Goal: Task Accomplishment & Management: Use online tool/utility

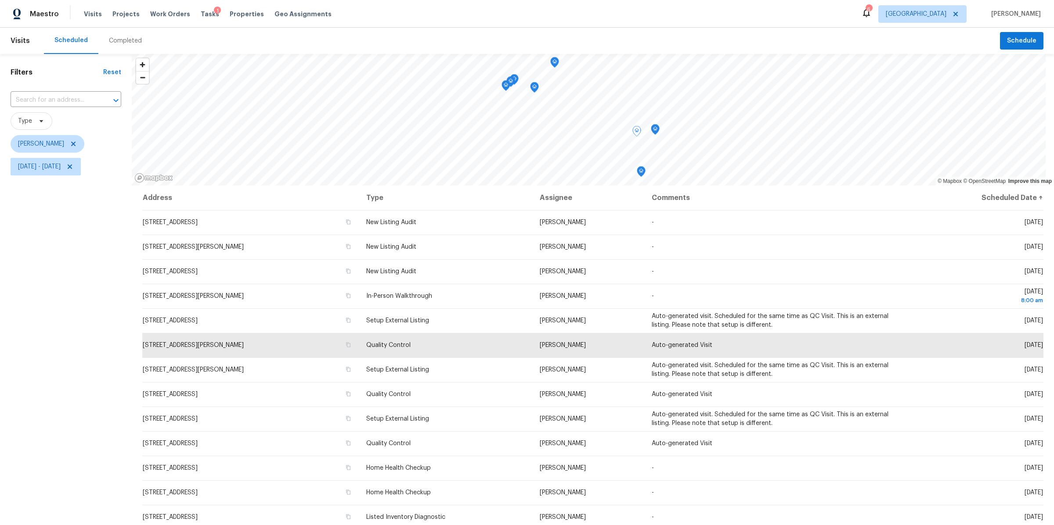
scroll to position [80, 0]
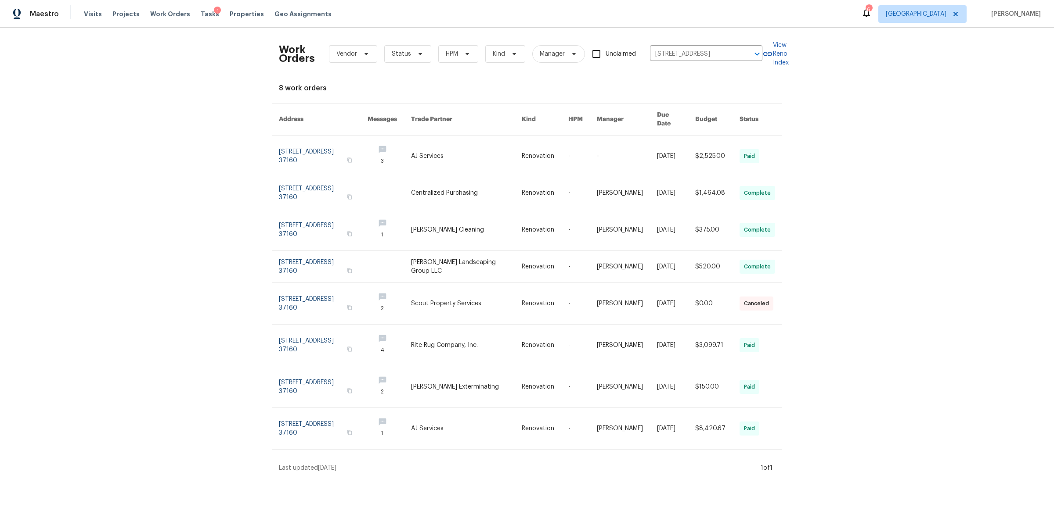
click at [234, 18] on div "Visits Projects Work Orders Tasks 1 Properties Geo Assignments" at bounding box center [213, 14] width 258 height 18
click at [233, 13] on span "Properties" at bounding box center [247, 14] width 34 height 9
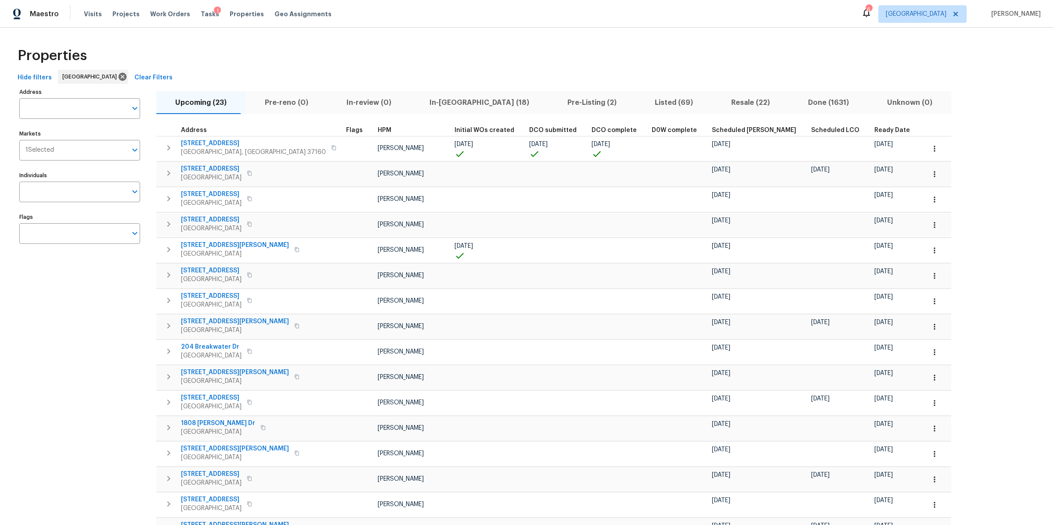
click at [428, 106] on span "In-reno (18)" at bounding box center [479, 103] width 127 height 12
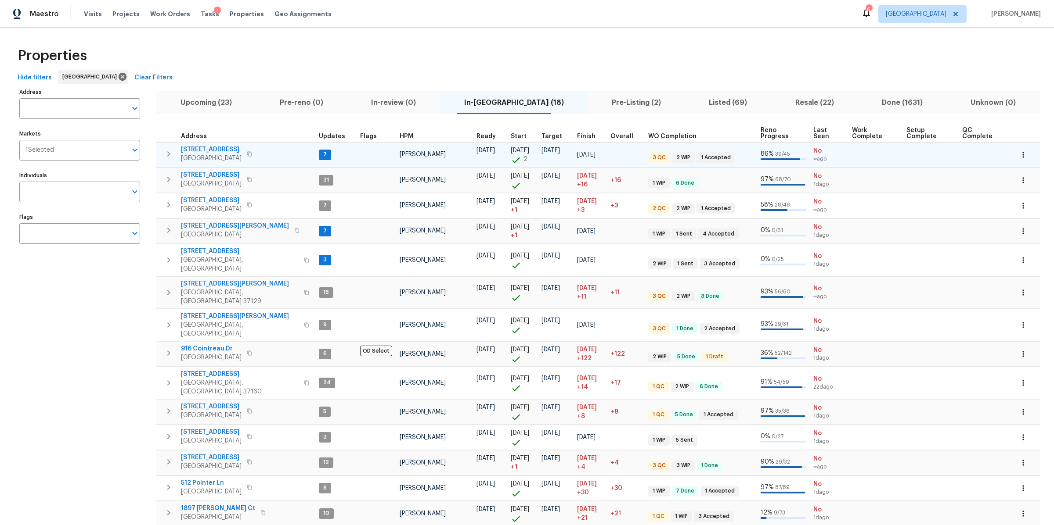
click at [198, 149] on span "206 Cross Valley Dr" at bounding box center [211, 149] width 61 height 9
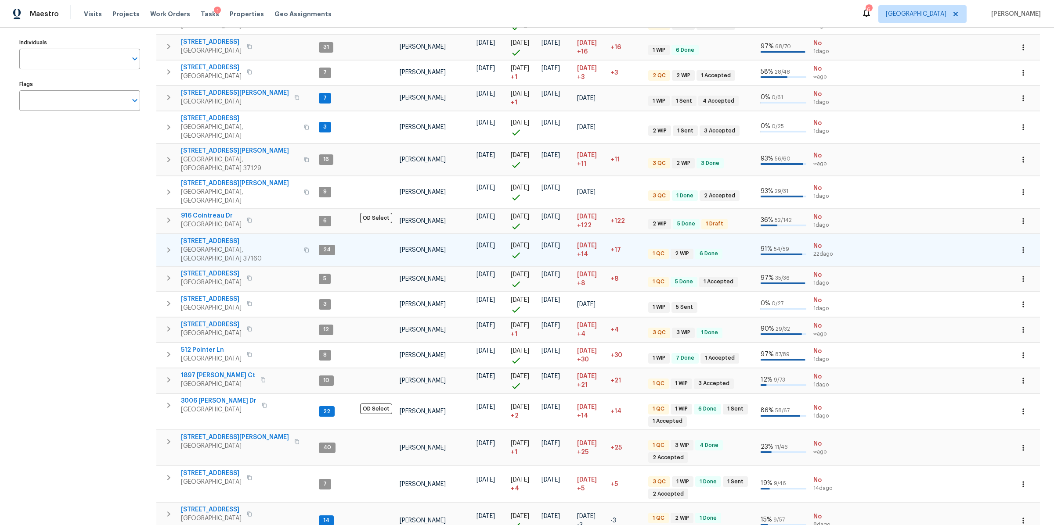
scroll to position [144, 0]
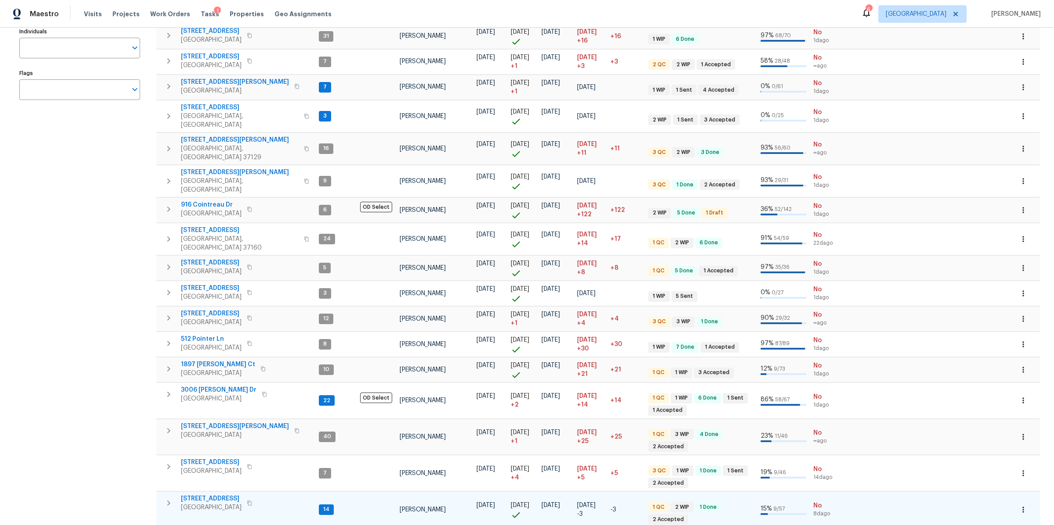
click at [212, 495] on span "[STREET_ADDRESS]" at bounding box center [211, 499] width 61 height 9
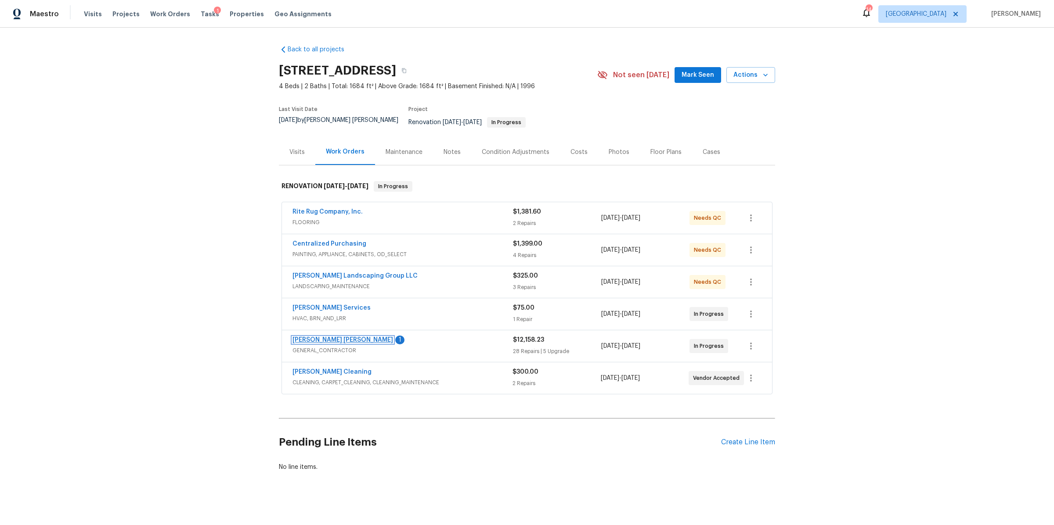
click at [342, 337] on link "Fernando Ruiz Hernandez" at bounding box center [342, 340] width 101 height 6
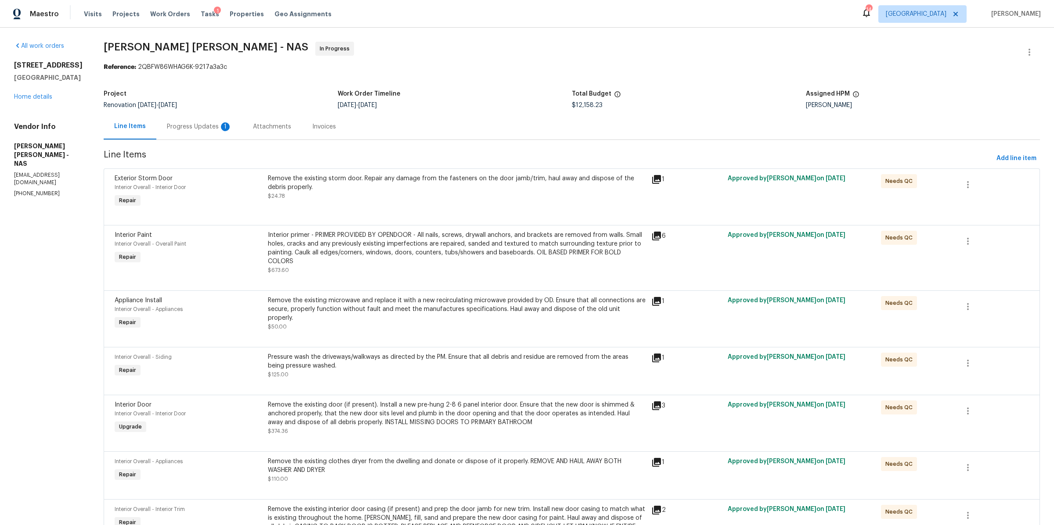
click at [180, 130] on div "Progress Updates 1" at bounding box center [199, 126] width 65 height 9
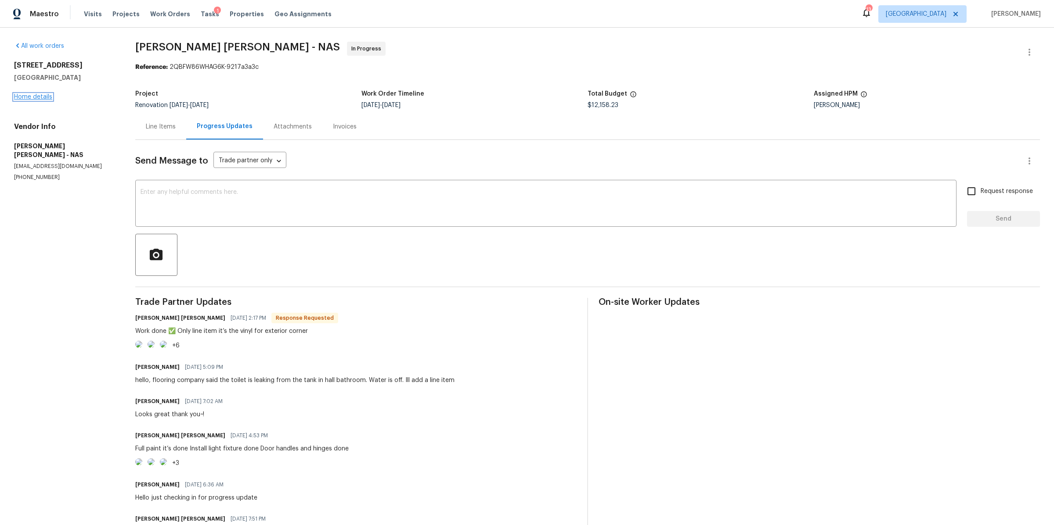
click at [36, 94] on link "Home details" at bounding box center [33, 97] width 38 height 6
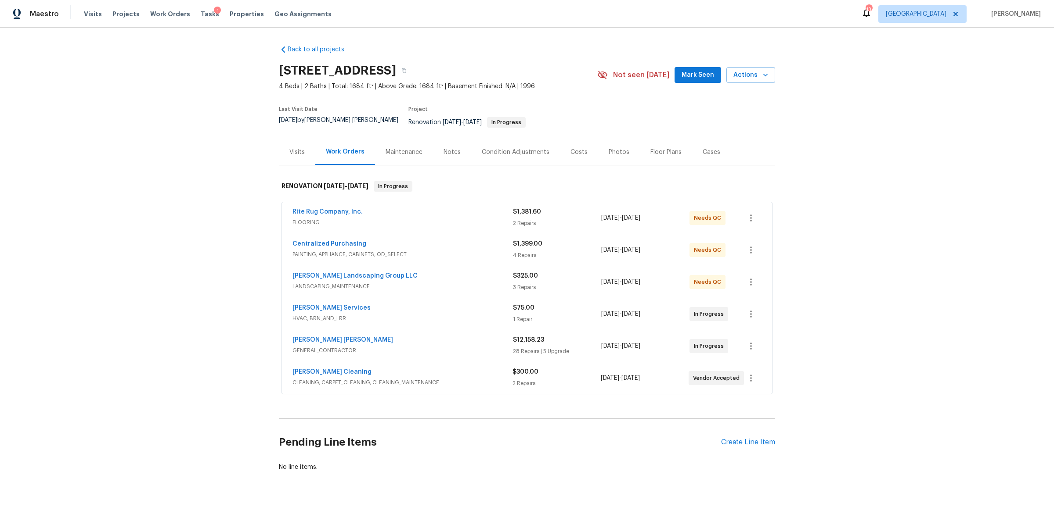
click at [452, 140] on div "Notes" at bounding box center [452, 152] width 38 height 26
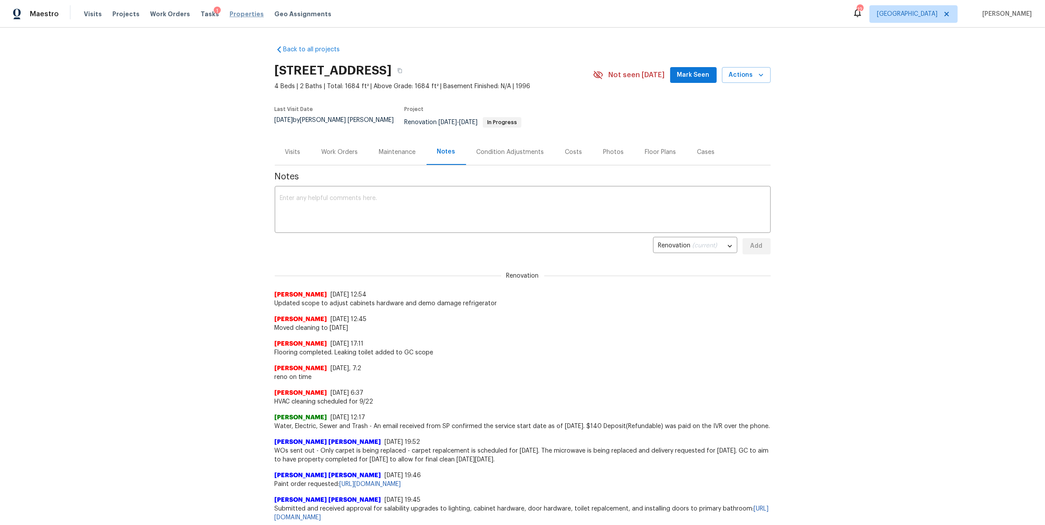
click at [230, 10] on span "Properties" at bounding box center [247, 14] width 34 height 9
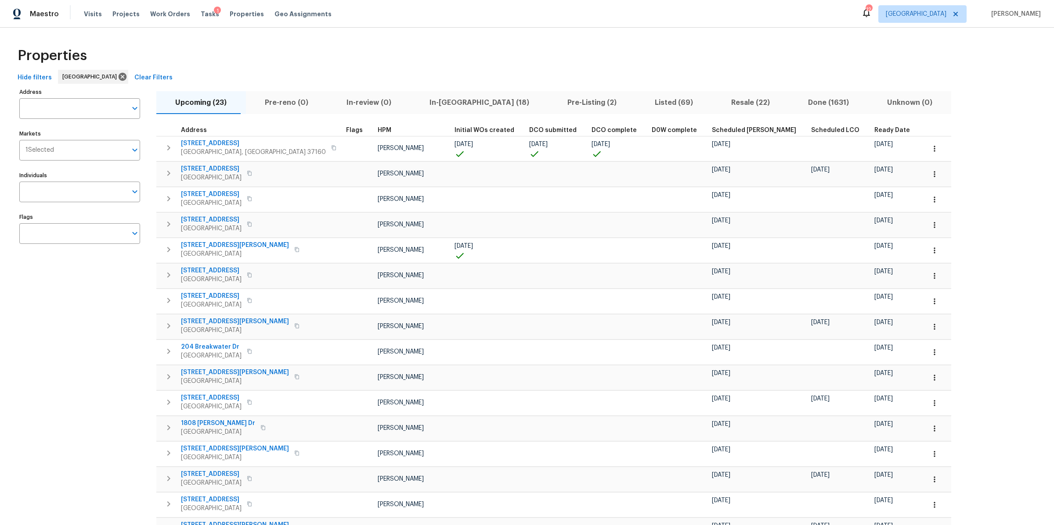
click at [202, 18] on div "Tasks 1" at bounding box center [210, 14] width 18 height 9
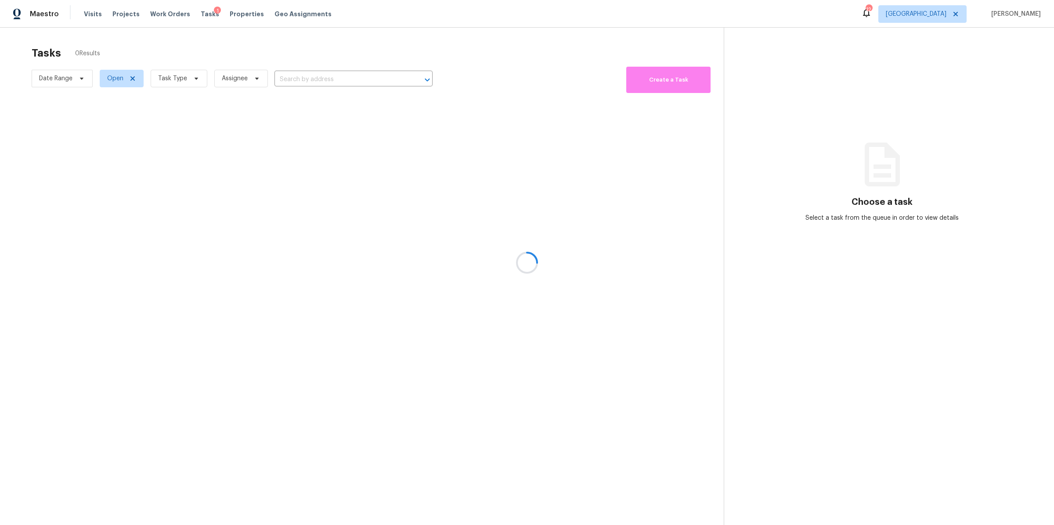
click at [204, 15] on div at bounding box center [527, 262] width 1054 height 525
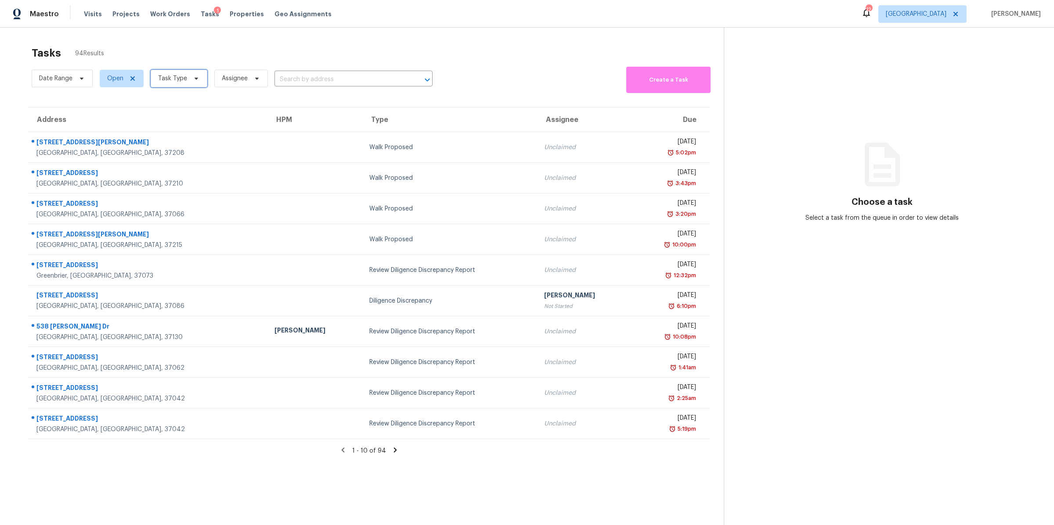
click at [185, 81] on span "Task Type" at bounding box center [172, 78] width 29 height 9
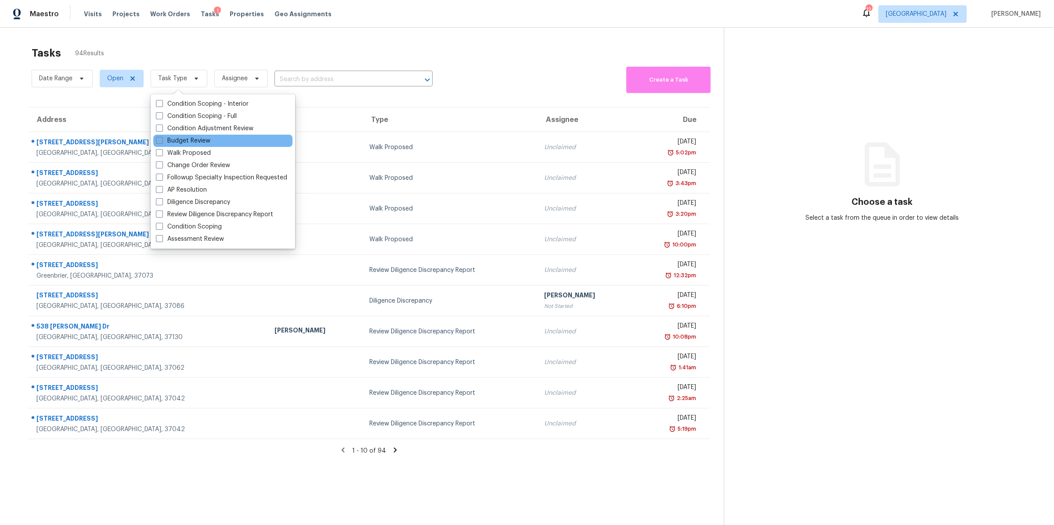
click at [190, 139] on label "Budget Review" at bounding box center [183, 141] width 54 height 9
click at [162, 139] on input "Budget Review" at bounding box center [159, 140] width 6 height 6
checkbox input "true"
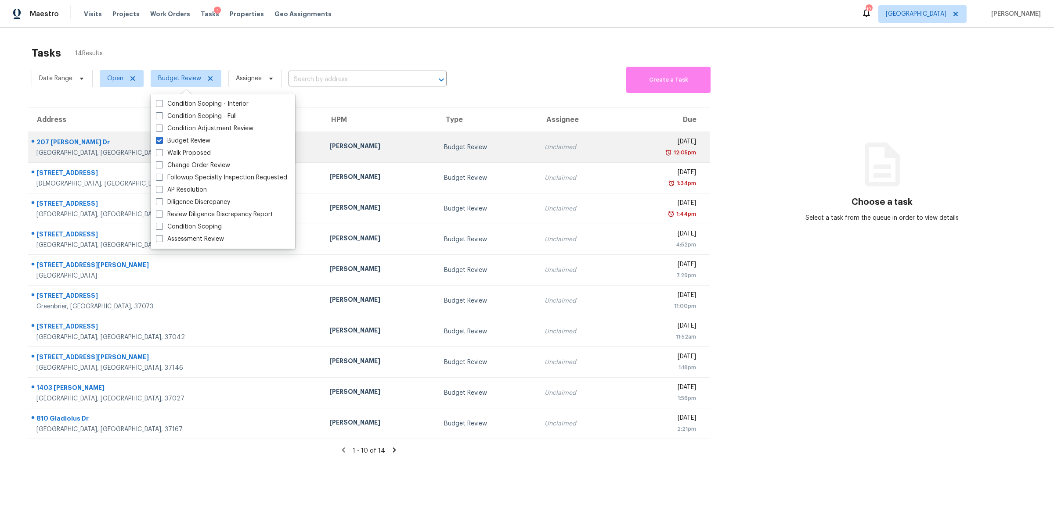
click at [78, 142] on div "207 Norris Dr" at bounding box center [175, 143] width 279 height 11
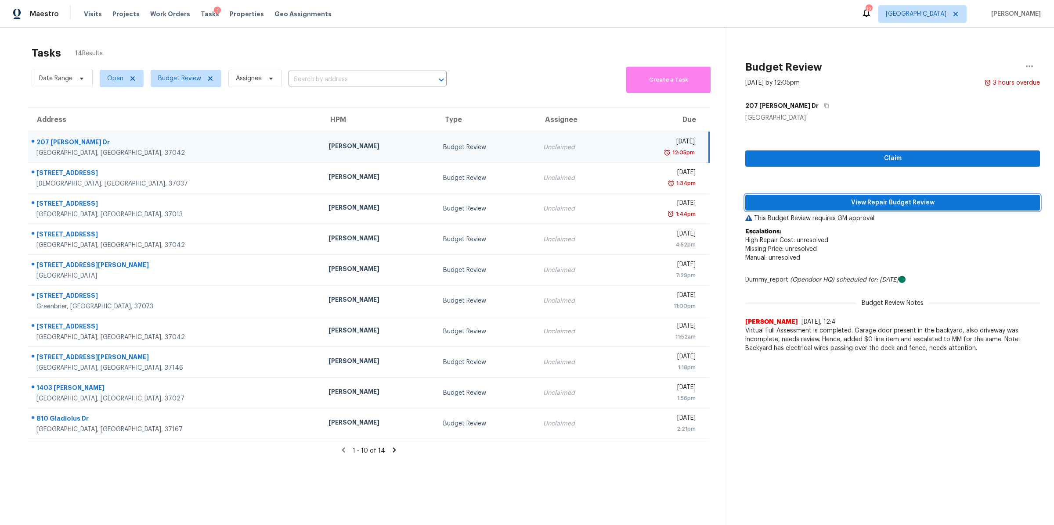
click at [901, 205] on span "View Repair Budget Review" at bounding box center [892, 203] width 281 height 11
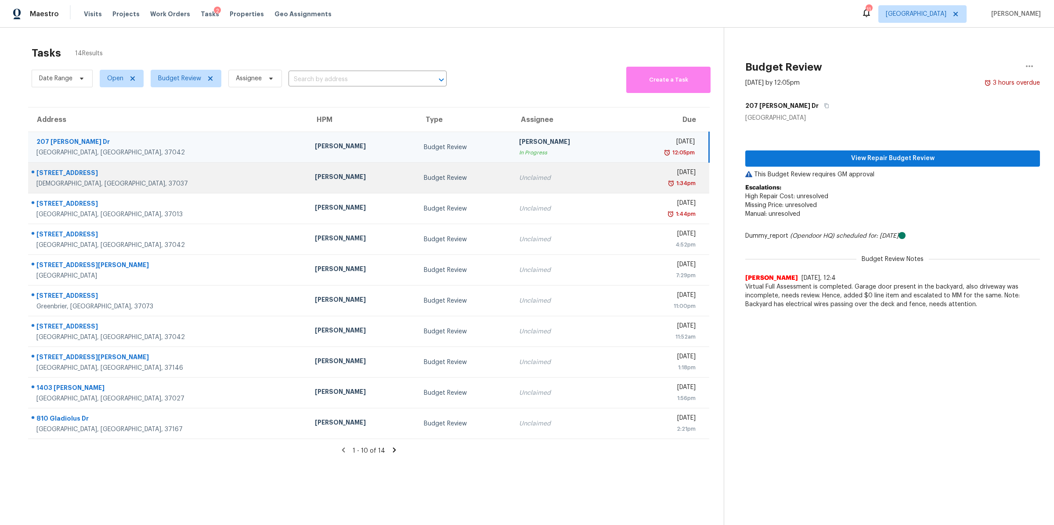
click at [68, 184] on div "Christiana, TN, 37037" at bounding box center [168, 184] width 264 height 9
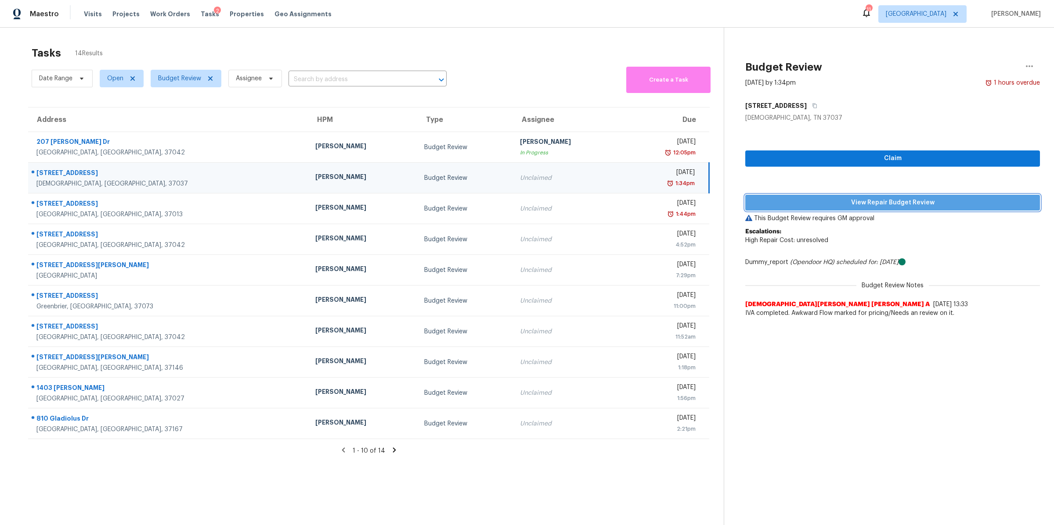
click at [953, 204] on span "View Repair Budget Review" at bounding box center [892, 203] width 281 height 11
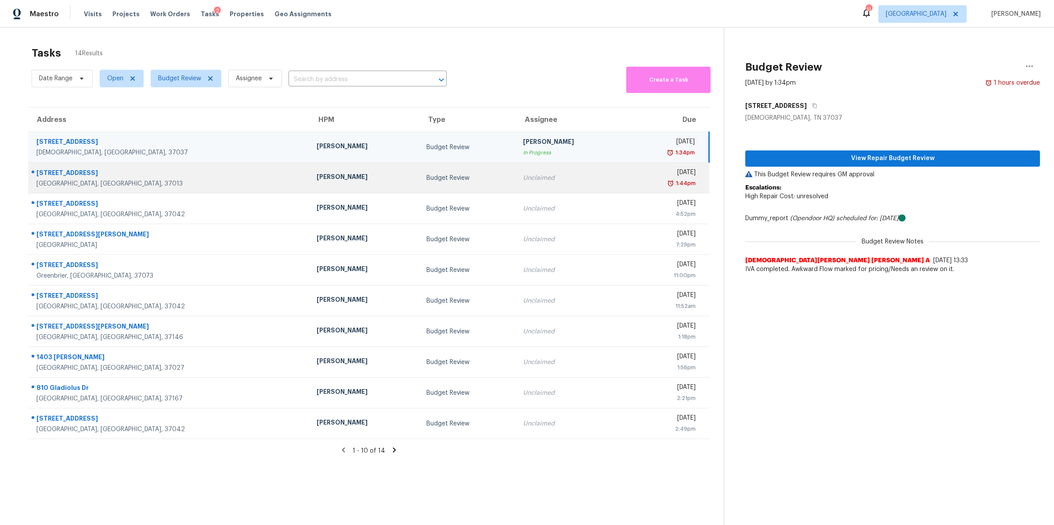
click at [45, 186] on div "Antioch, TN, 37013" at bounding box center [169, 184] width 266 height 9
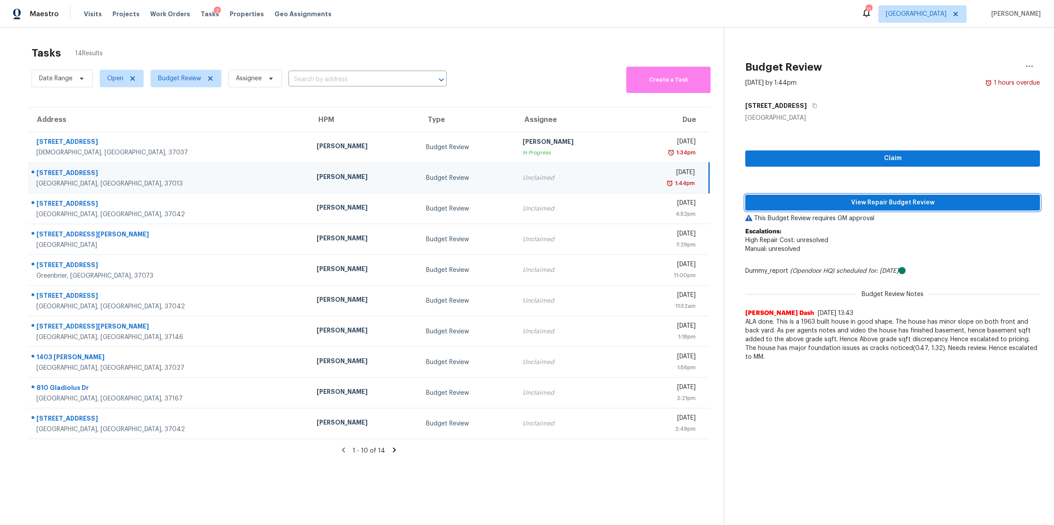
click at [885, 200] on span "View Repair Budget Review" at bounding box center [892, 203] width 281 height 11
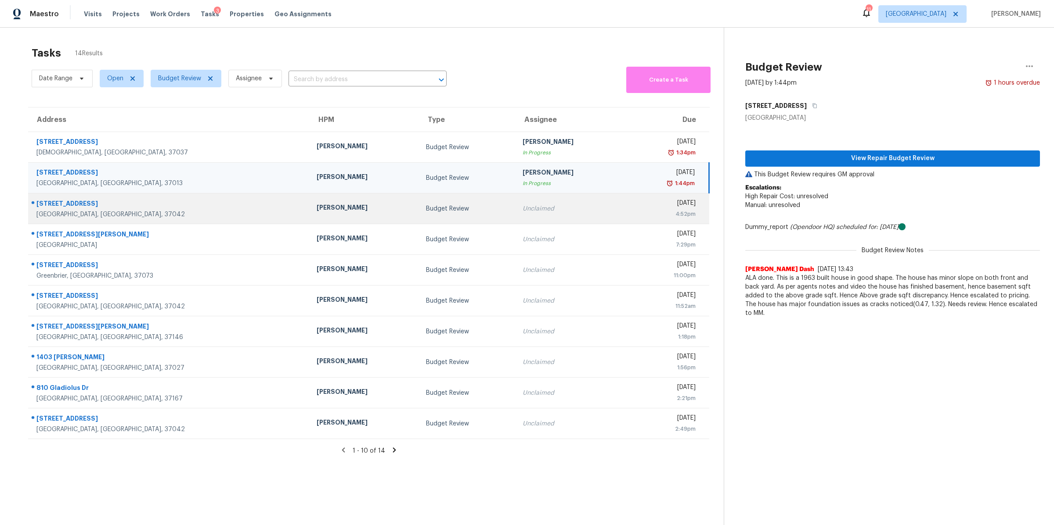
click at [63, 207] on div "548 Buckeye Ln" at bounding box center [169, 204] width 266 height 11
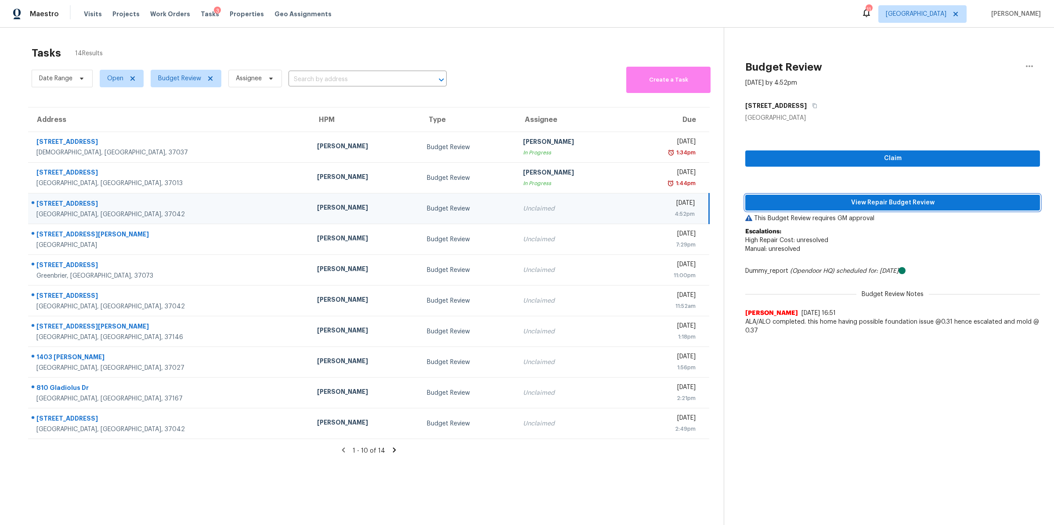
click at [880, 201] on span "View Repair Budget Review" at bounding box center [892, 203] width 281 height 11
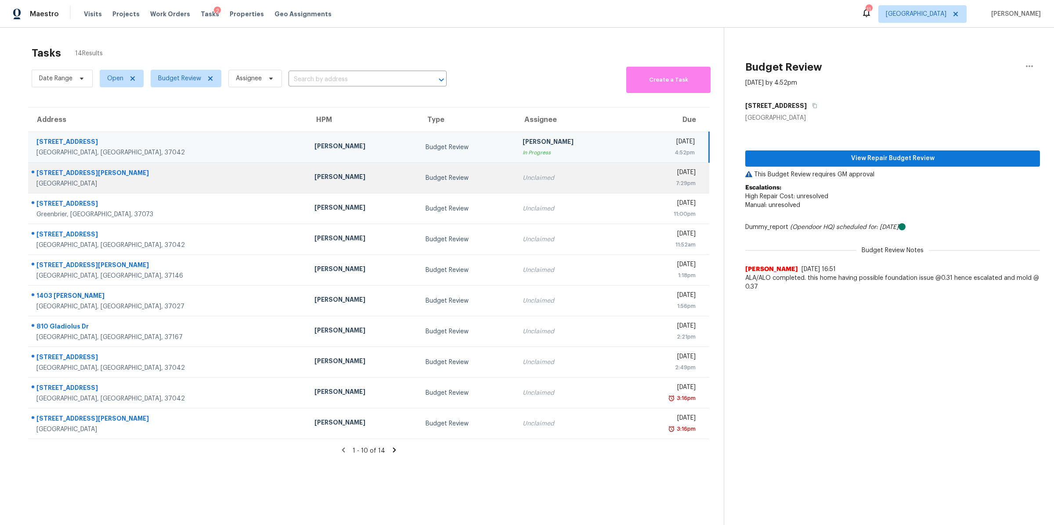
click at [52, 182] on div "Clarksville, TN, 37040" at bounding box center [168, 184] width 264 height 9
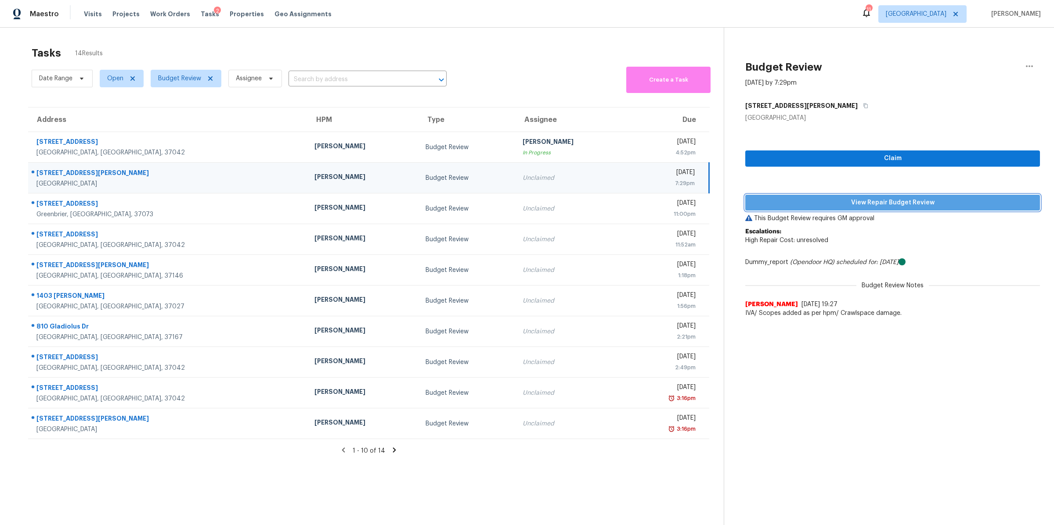
click at [881, 201] on span "View Repair Budget Review" at bounding box center [892, 203] width 281 height 11
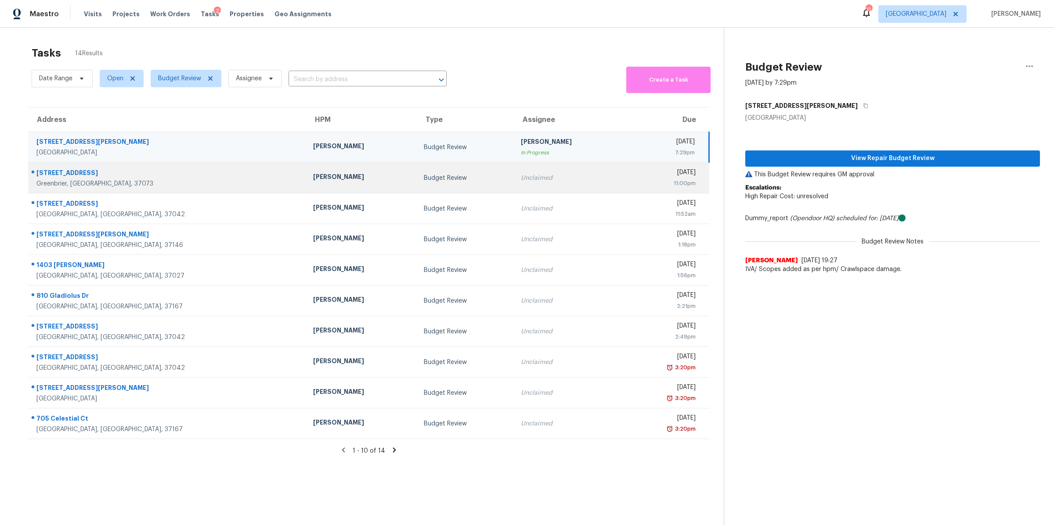
click at [70, 176] on div "4029 Indian Creek Rd" at bounding box center [167, 174] width 263 height 11
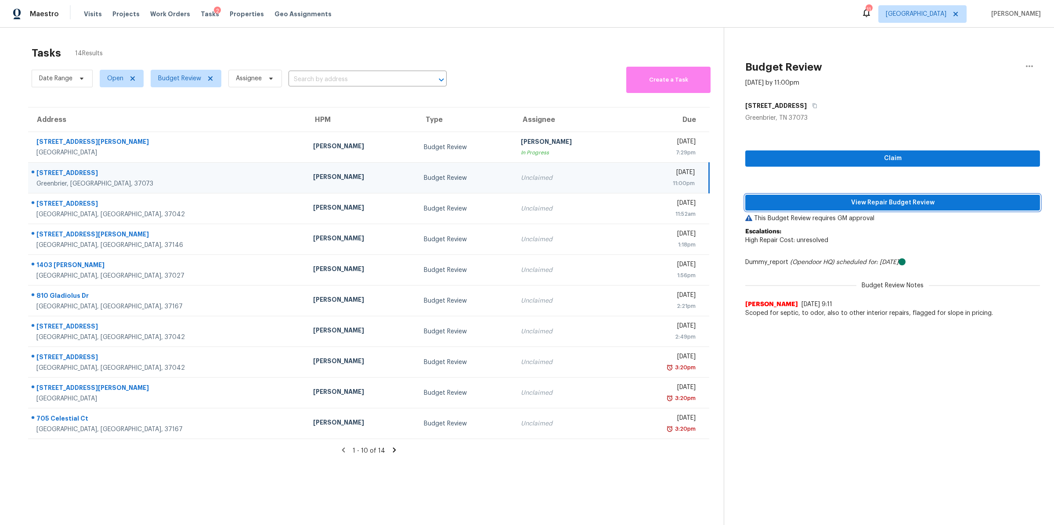
click at [878, 205] on span "View Repair Budget Review" at bounding box center [892, 203] width 281 height 11
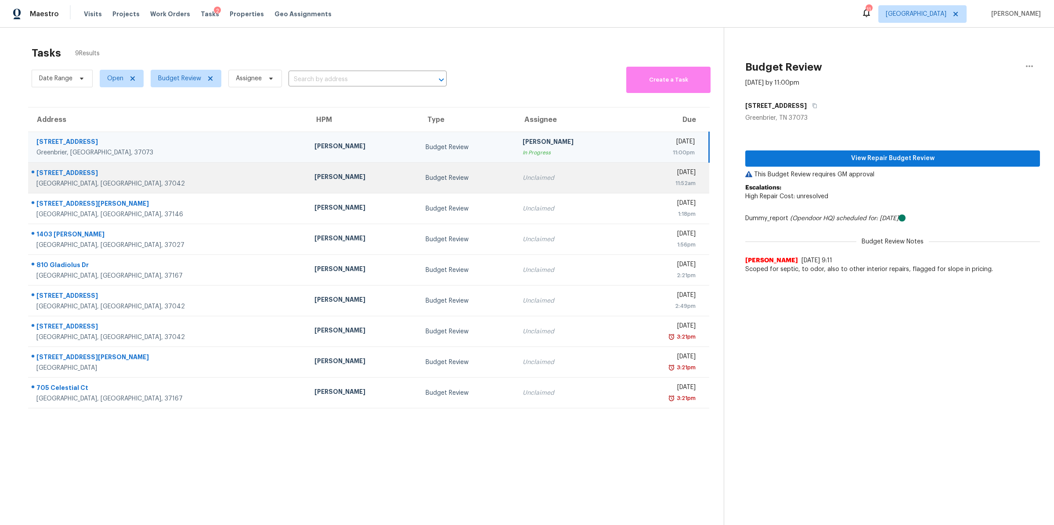
click at [63, 177] on div "121 Irishman Way" at bounding box center [168, 174] width 264 height 11
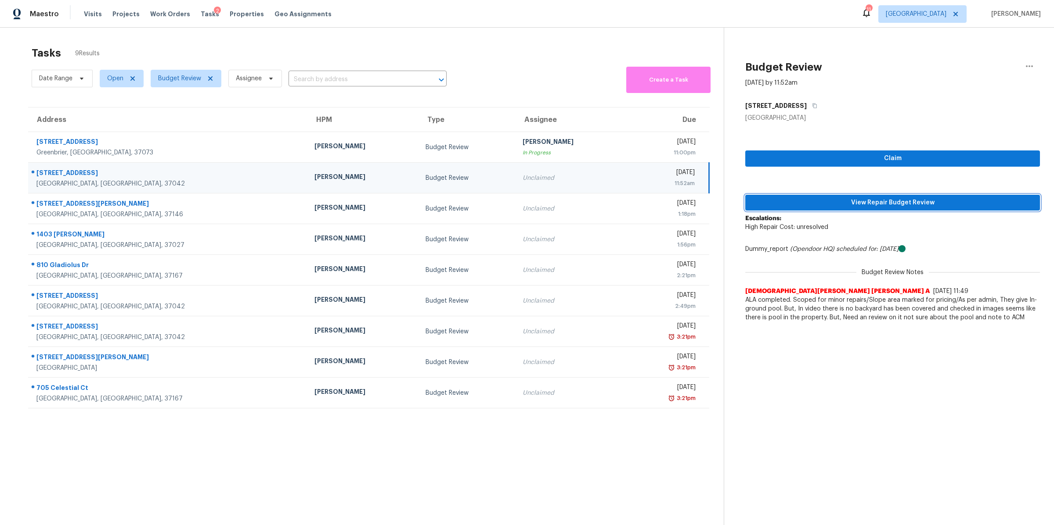
click at [868, 202] on span "View Repair Budget Review" at bounding box center [892, 203] width 281 height 11
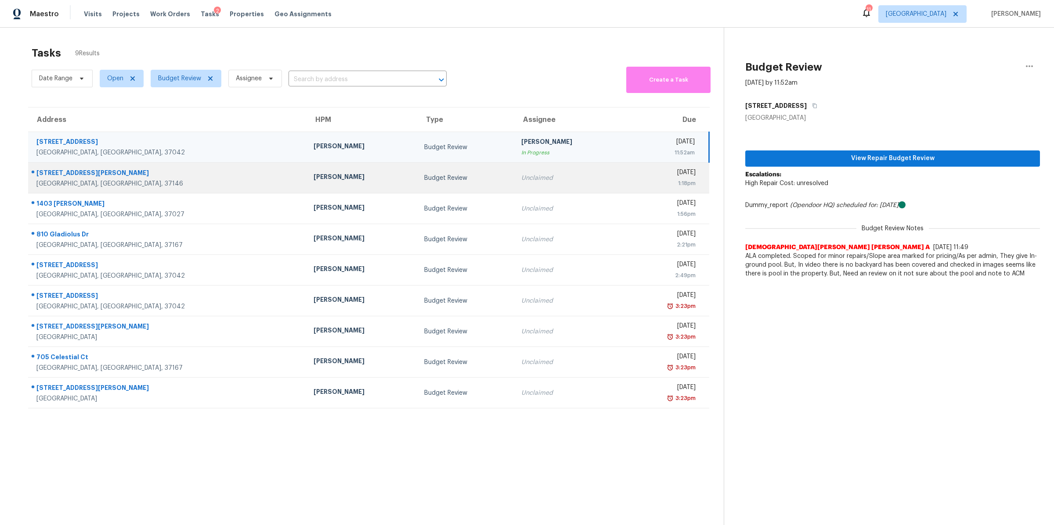
click at [72, 174] on div "5007 Caira Ct" at bounding box center [167, 174] width 263 height 11
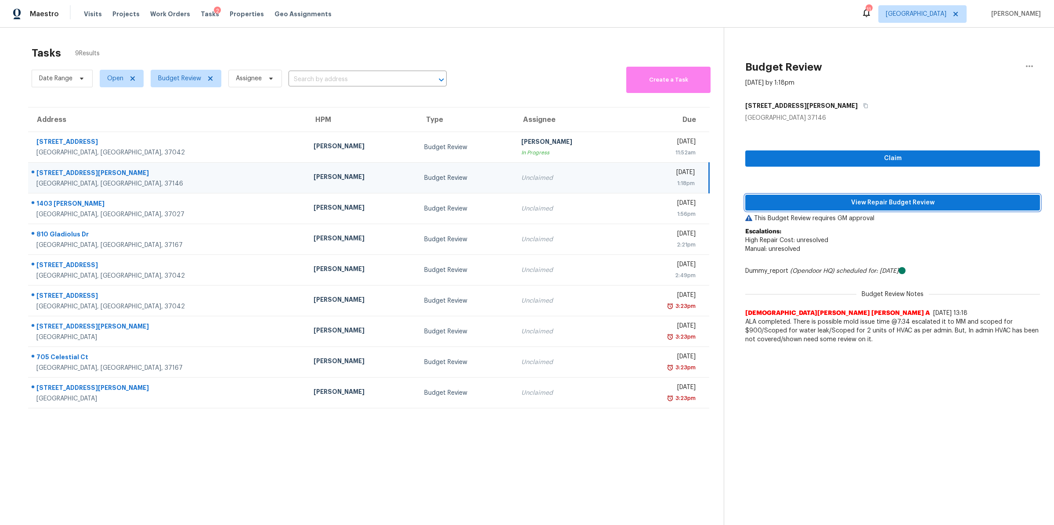
click at [880, 203] on span "View Repair Budget Review" at bounding box center [892, 203] width 281 height 11
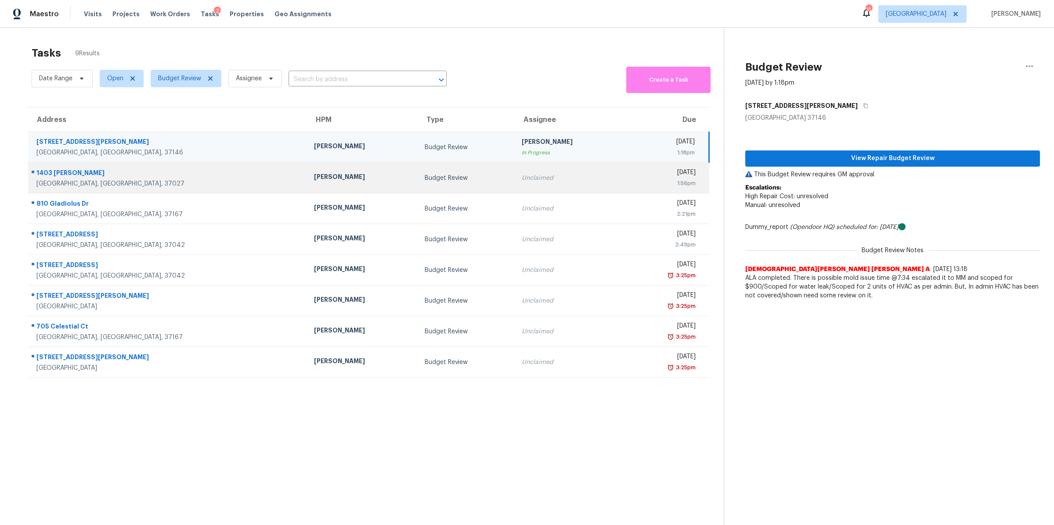
click at [75, 185] on div "Brentwood, TN, 37027" at bounding box center [167, 184] width 263 height 9
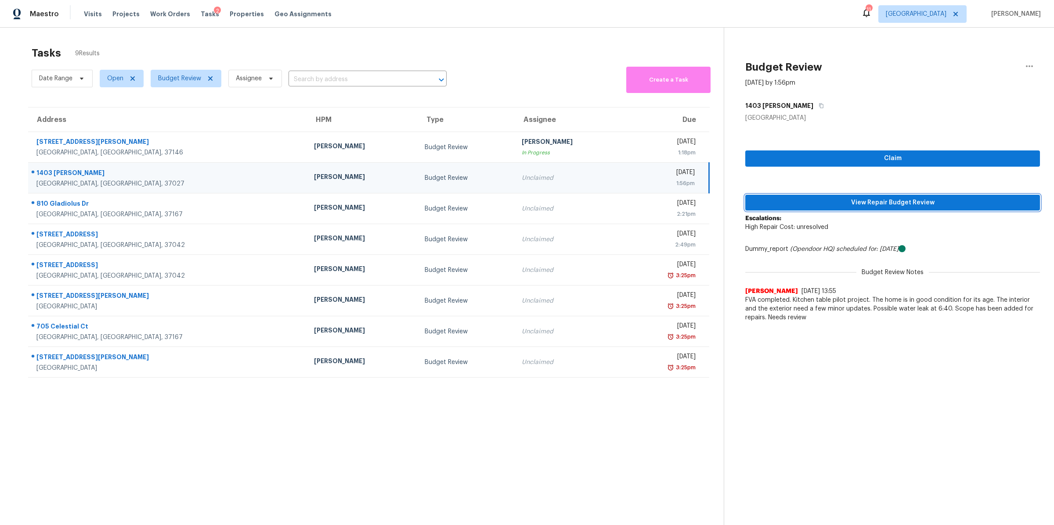
click at [884, 201] on span "View Repair Budget Review" at bounding box center [892, 203] width 281 height 11
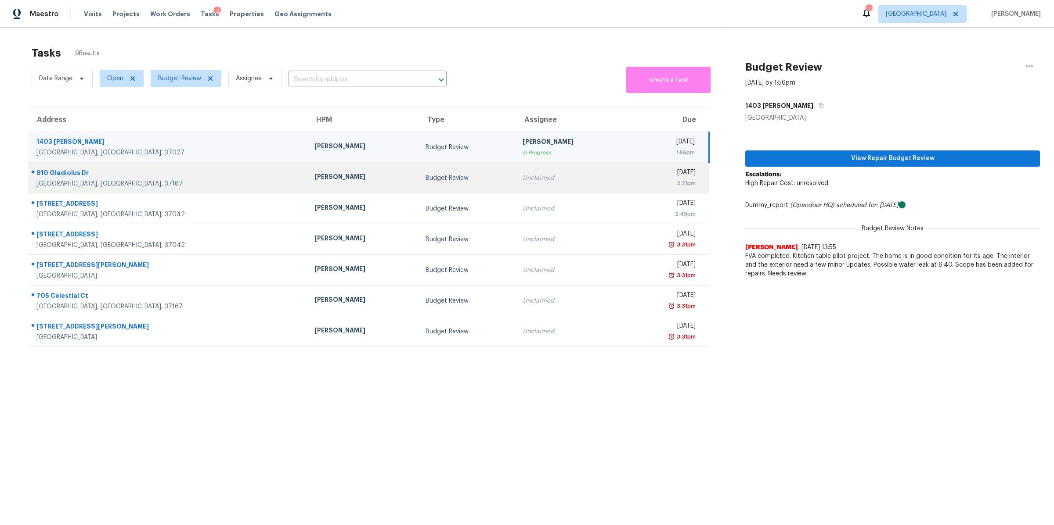
click at [64, 182] on div "Smyrna, TN, 37167" at bounding box center [168, 184] width 264 height 9
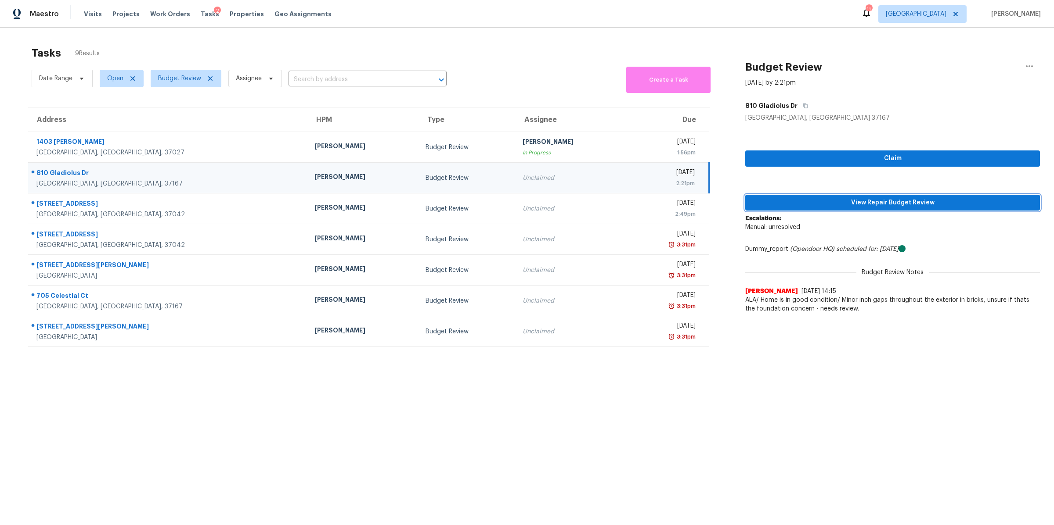
click at [845, 199] on span "View Repair Budget Review" at bounding box center [892, 203] width 281 height 11
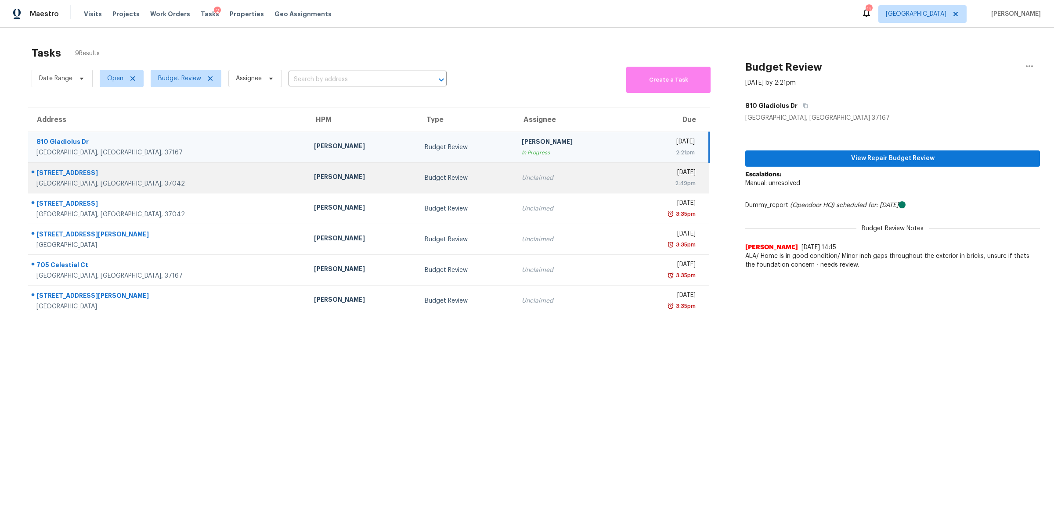
click at [52, 180] on div "Clarksville, TN, 37042" at bounding box center [167, 184] width 263 height 9
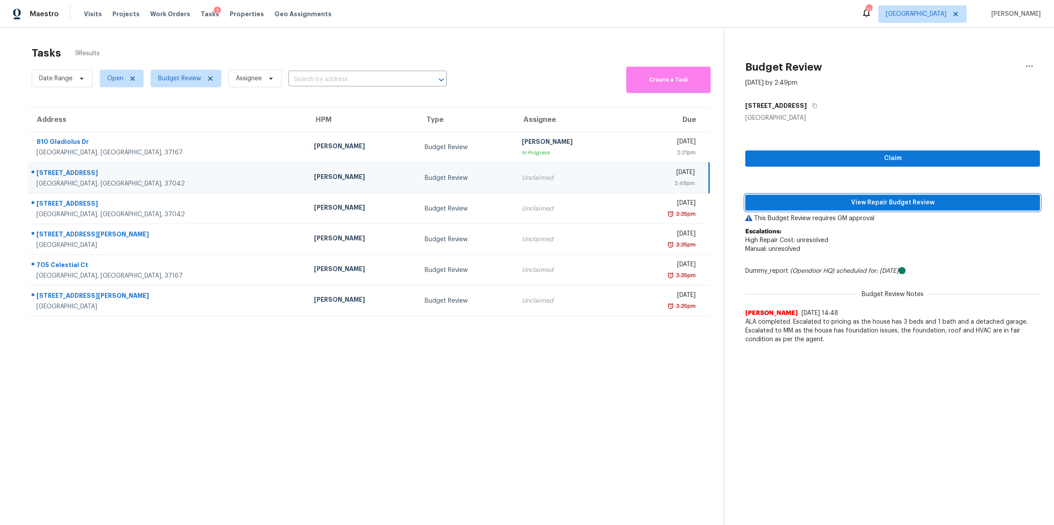
click at [828, 205] on span "View Repair Budget Review" at bounding box center [892, 203] width 281 height 11
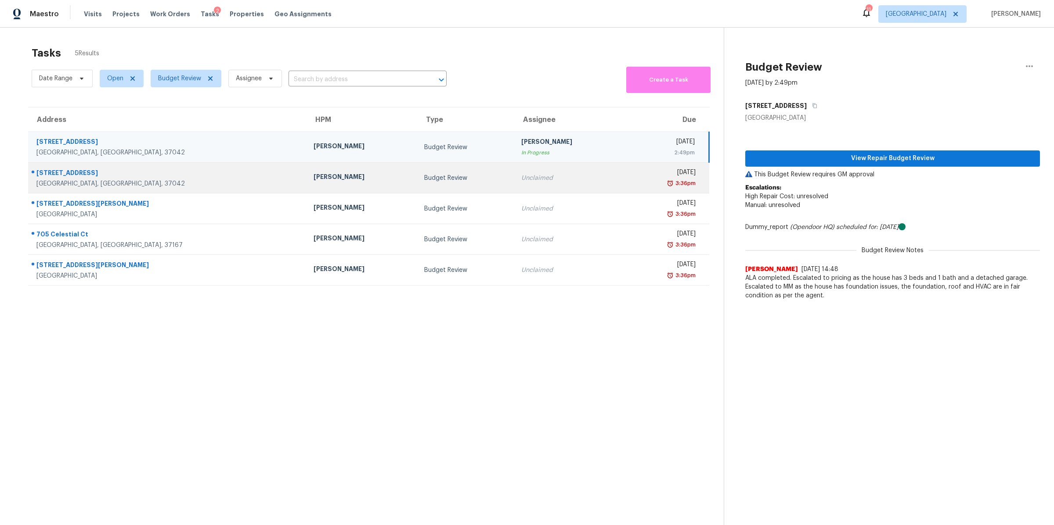
click at [50, 176] on div "3103 Timberdale Dr" at bounding box center [167, 174] width 263 height 11
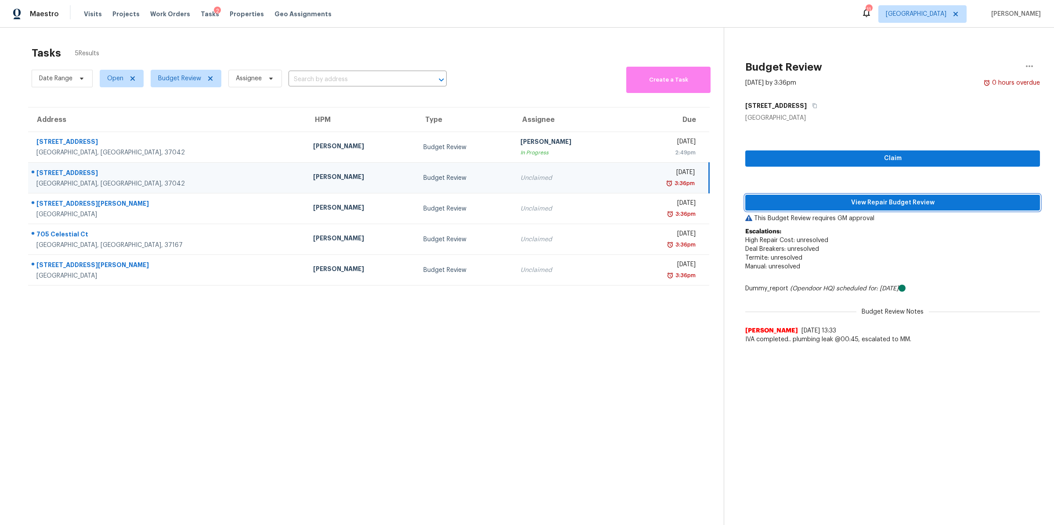
click at [971, 204] on span "View Repair Budget Review" at bounding box center [892, 203] width 281 height 11
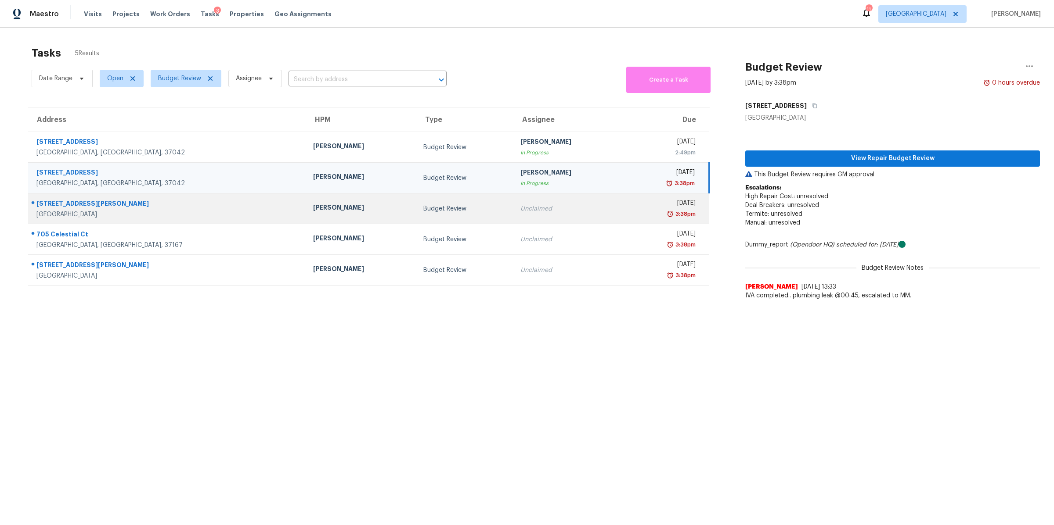
click at [65, 209] on div "700 Fleming St" at bounding box center [167, 204] width 263 height 11
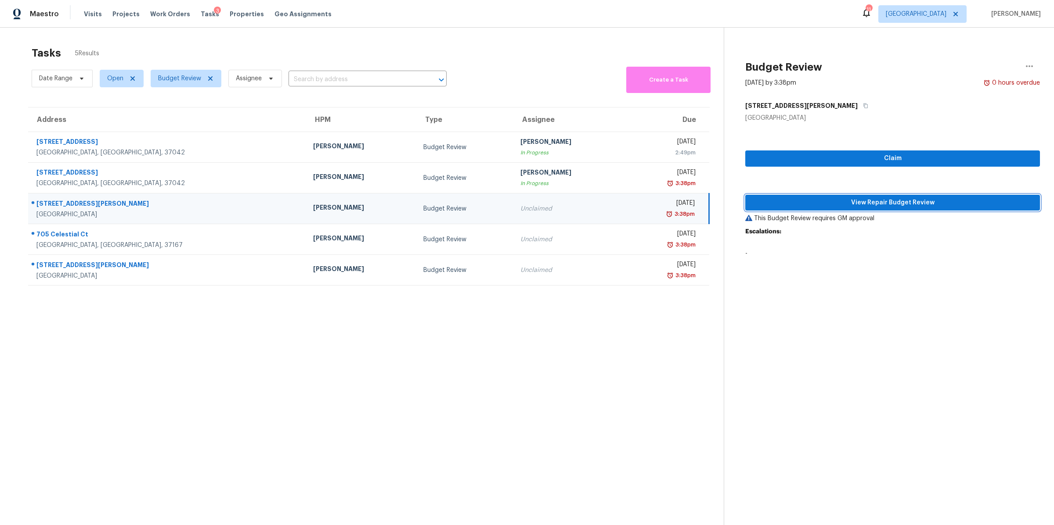
click at [874, 202] on span "View Repair Budget Review" at bounding box center [892, 203] width 281 height 11
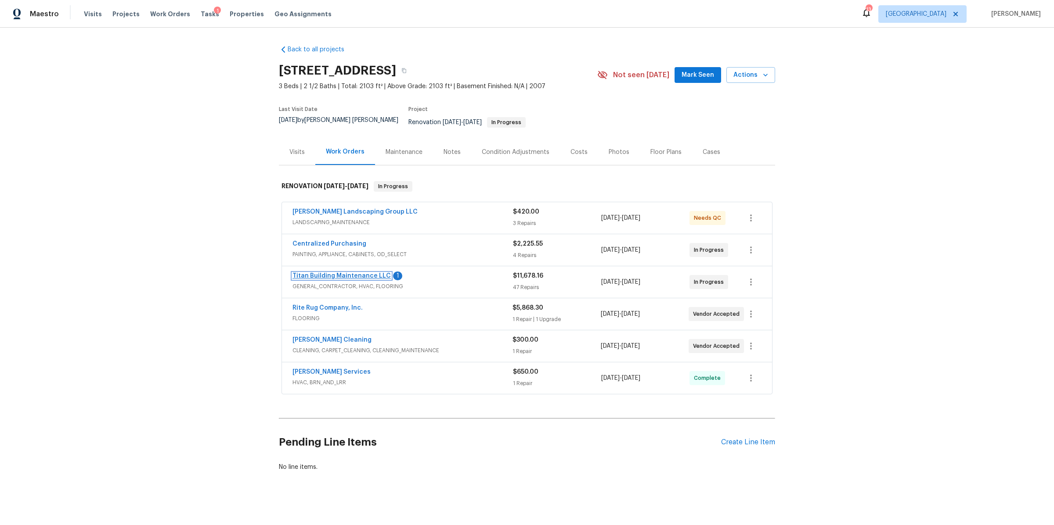
click at [358, 273] on link "Titan Building Maintenance LLC" at bounding box center [341, 276] width 98 height 6
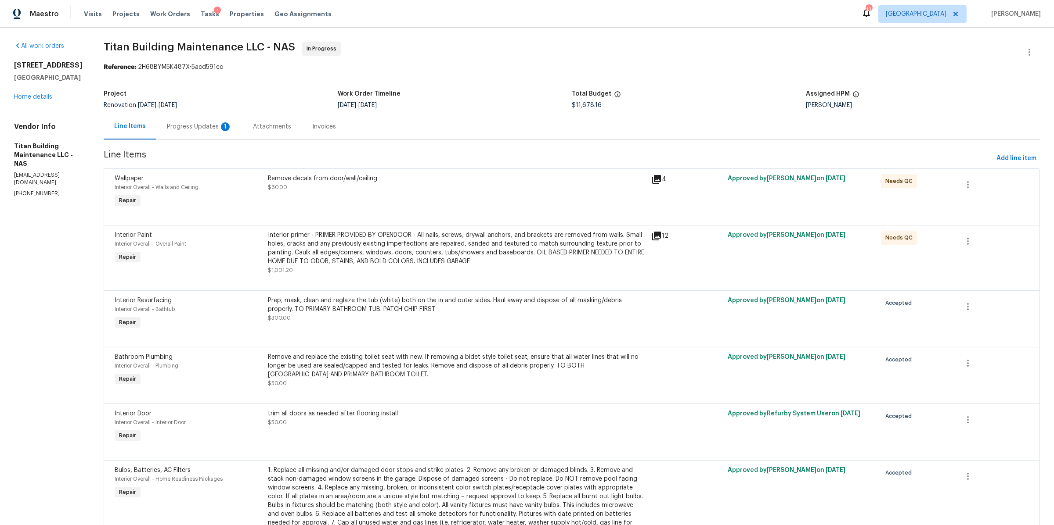
click at [174, 126] on div "Progress Updates 1" at bounding box center [199, 126] width 65 height 9
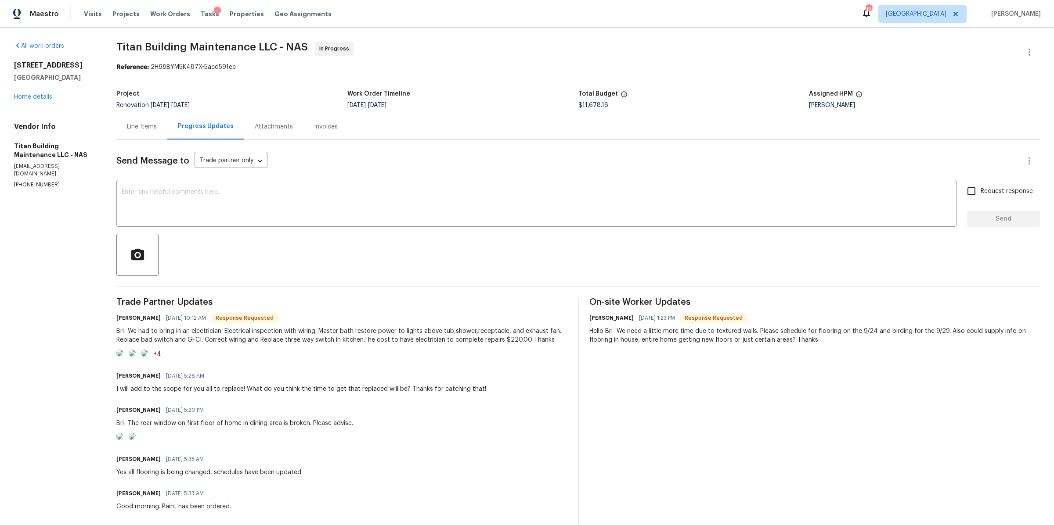
click at [139, 130] on div "Line Items" at bounding box center [142, 126] width 30 height 9
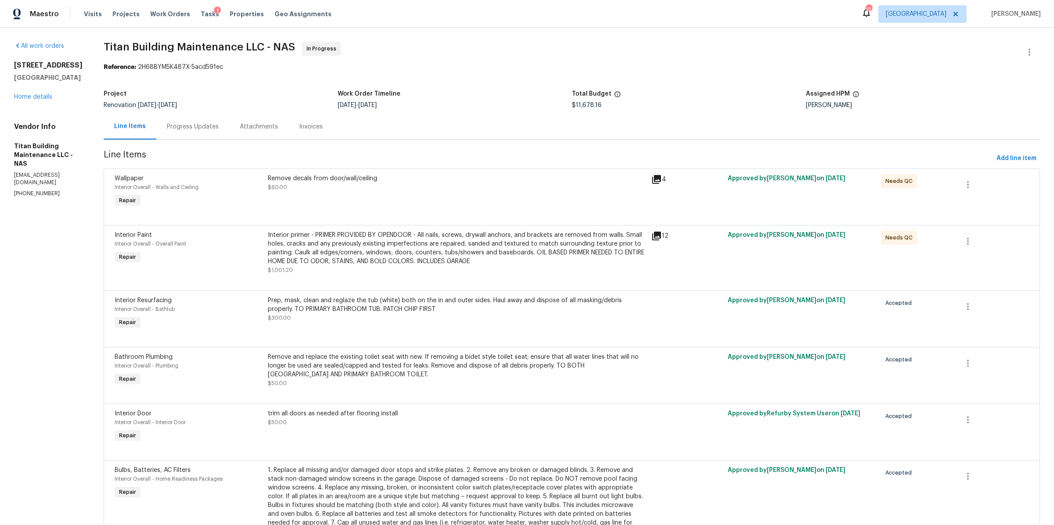
click at [173, 127] on div "Progress Updates" at bounding box center [193, 126] width 52 height 9
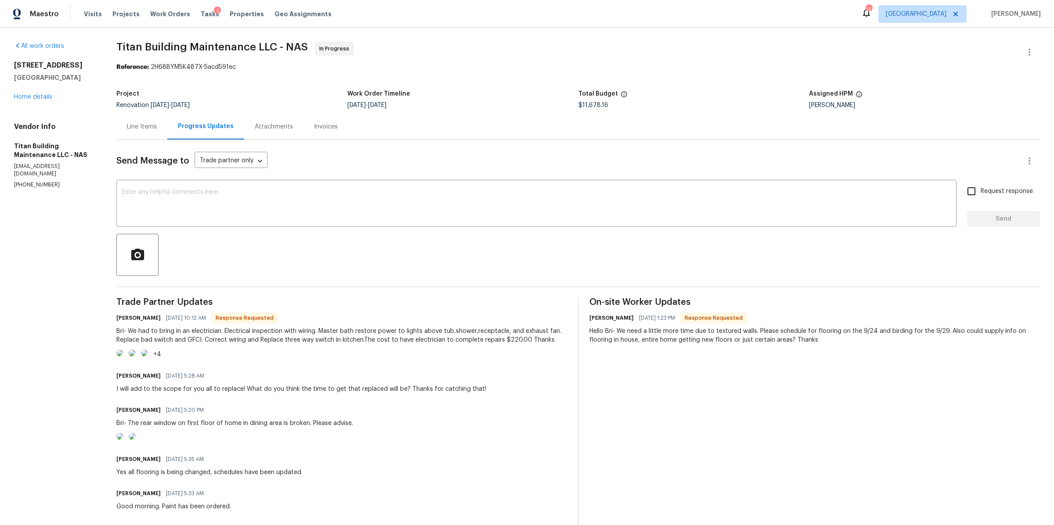
click at [142, 131] on div "Line Items" at bounding box center [142, 126] width 30 height 9
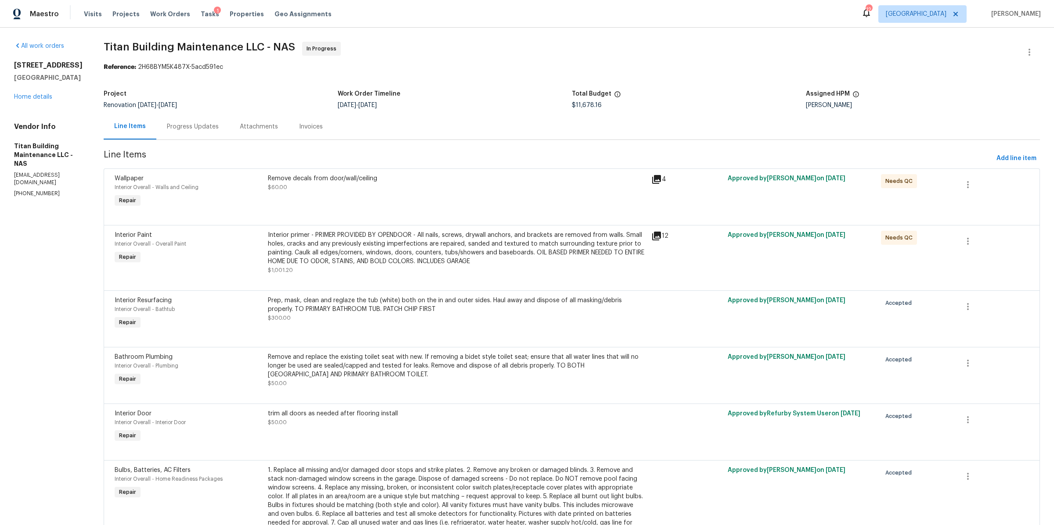
click at [186, 122] on div "Progress Updates" at bounding box center [193, 126] width 52 height 9
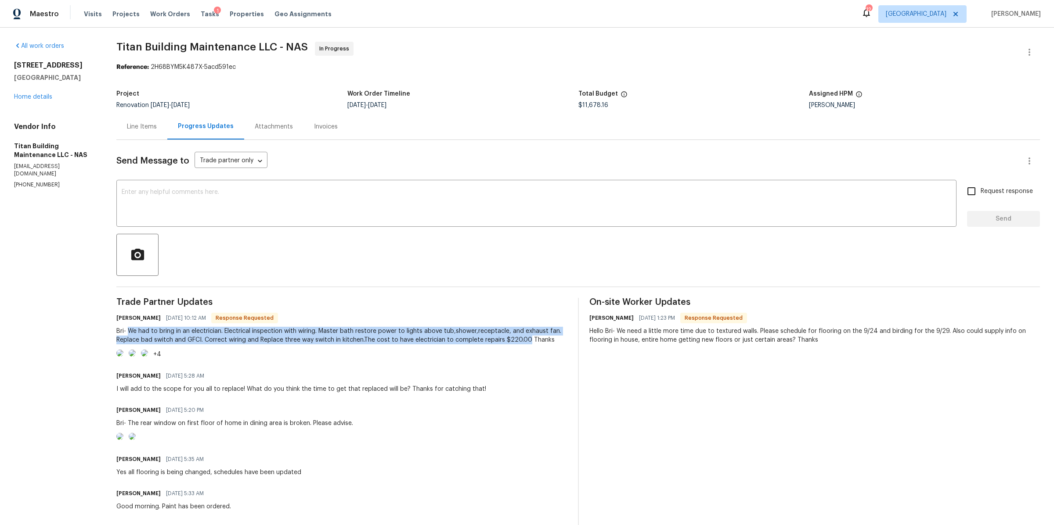
drag, startPoint x: 128, startPoint y: 329, endPoint x: 526, endPoint y: 339, distance: 397.8
click at [526, 339] on div "Bri- We had to bring in an electrician. Electrical inspection with wiring. Mast…" at bounding box center [341, 336] width 450 height 18
copy div "We had to bring in an electrician. Electrical inspection with wiring. Master ba…"
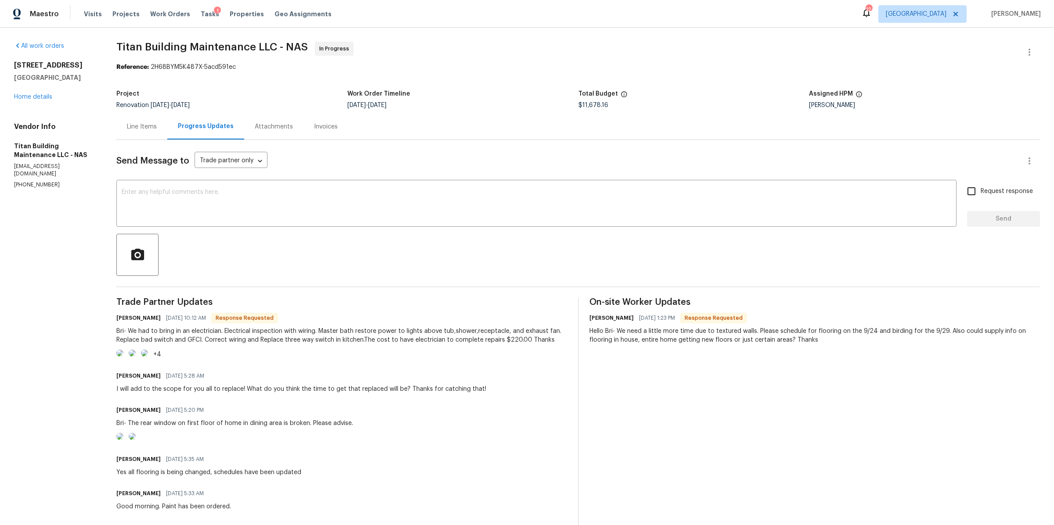
click at [132, 119] on div "Line Items" at bounding box center [141, 127] width 51 height 26
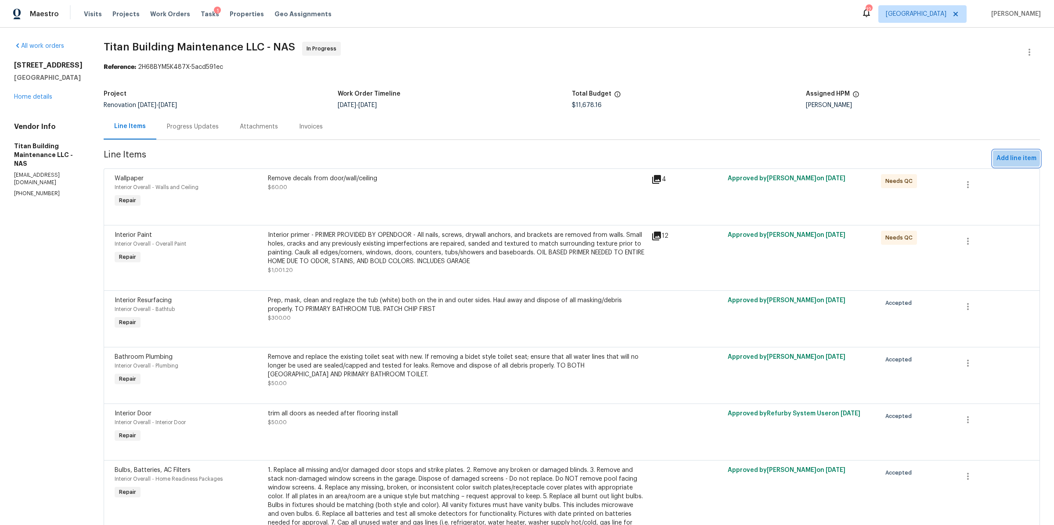
click at [1000, 155] on span "Add line item" at bounding box center [1016, 158] width 40 height 11
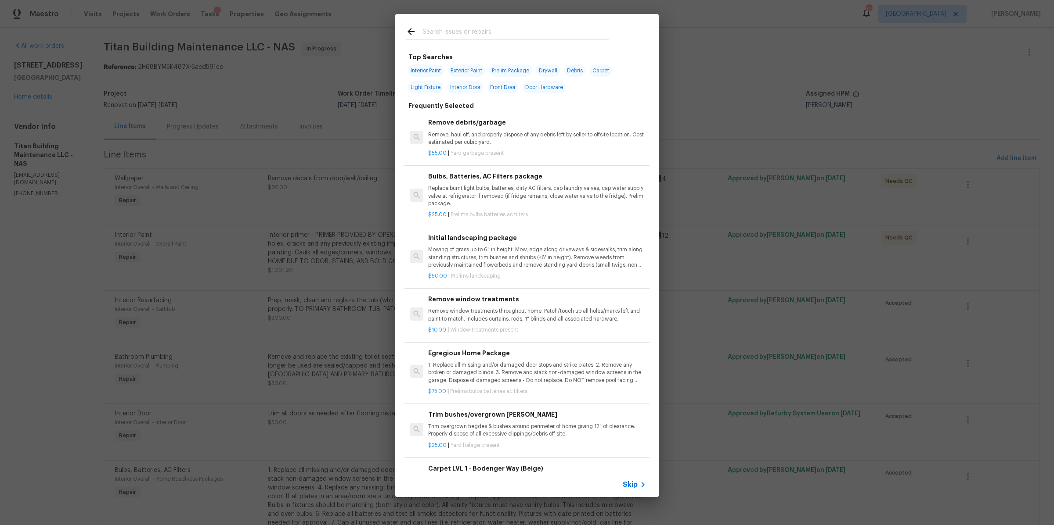
click at [633, 487] on span "Skip" at bounding box center [629, 485] width 15 height 9
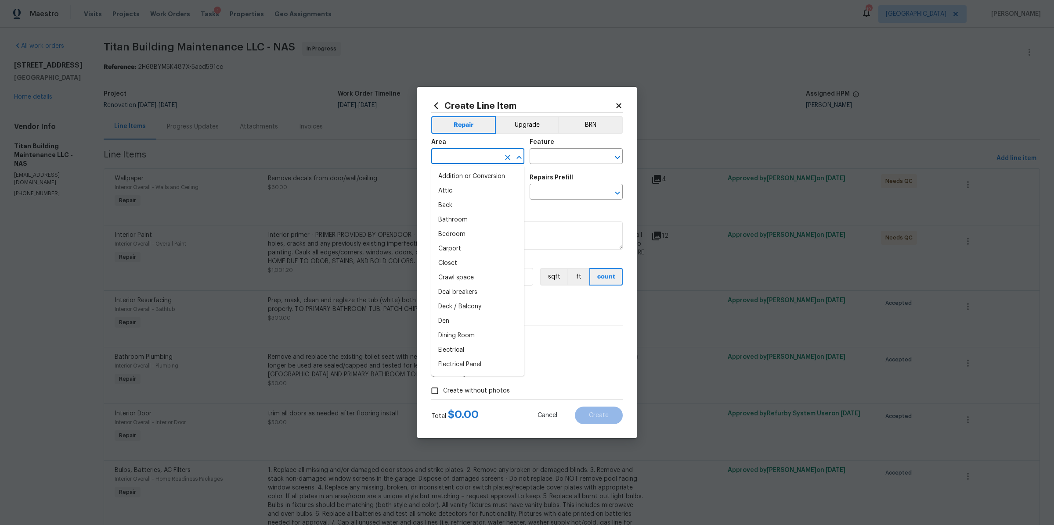
click at [456, 155] on input "text" at bounding box center [465, 158] width 68 height 14
click at [449, 187] on li "Interior Overall" at bounding box center [477, 191] width 93 height 14
type input "Interior Overall"
click at [544, 148] on div "Feature" at bounding box center [575, 144] width 93 height 11
click at [543, 155] on input "text" at bounding box center [563, 158] width 68 height 14
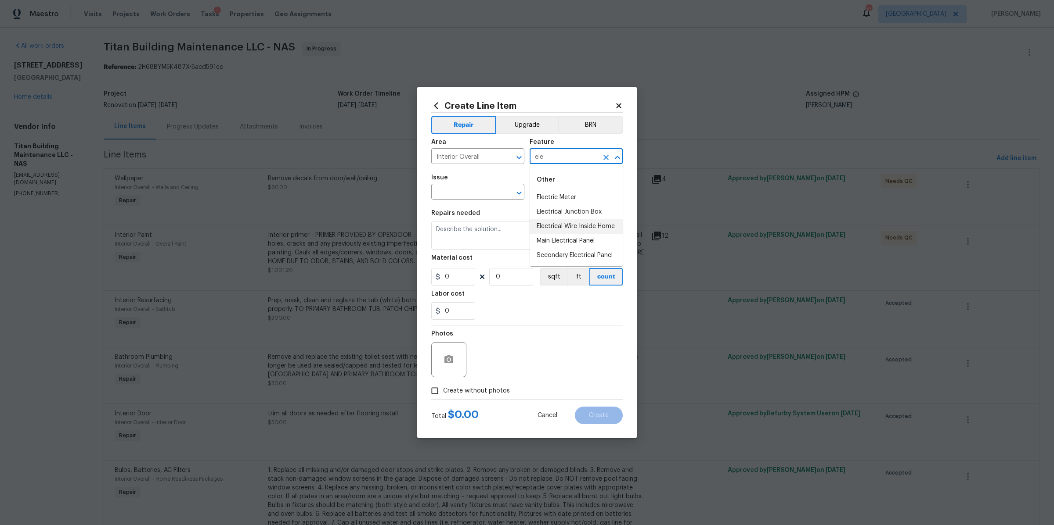
click at [555, 224] on li "Electrical Wire Inside Home" at bounding box center [575, 226] width 93 height 14
type input "Electrical Wire Inside Home"
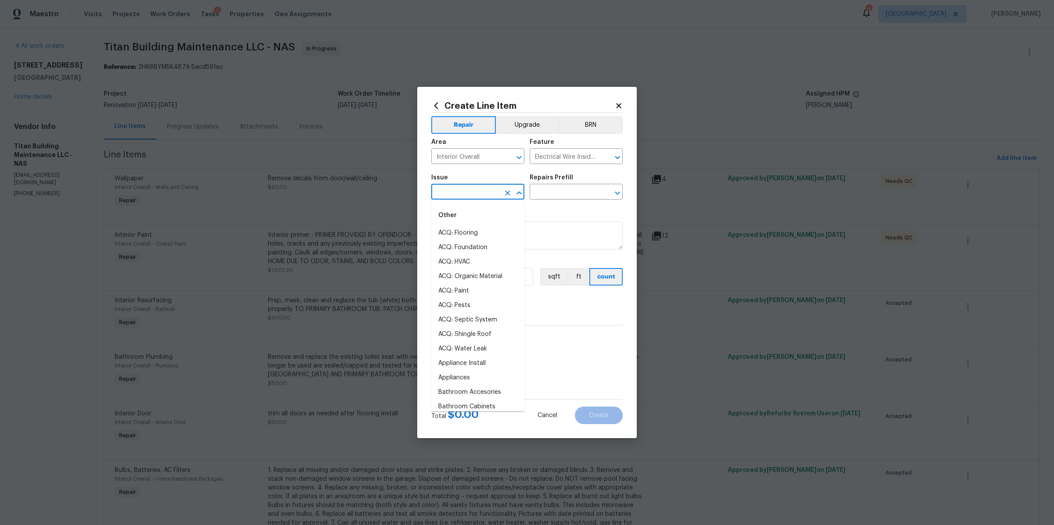
click at [493, 197] on input "text" at bounding box center [465, 193] width 68 height 14
click at [464, 227] on li "Electrical" at bounding box center [477, 233] width 93 height 14
type input "Electrical"
click at [578, 184] on div "Repairs Prefill" at bounding box center [575, 180] width 93 height 11
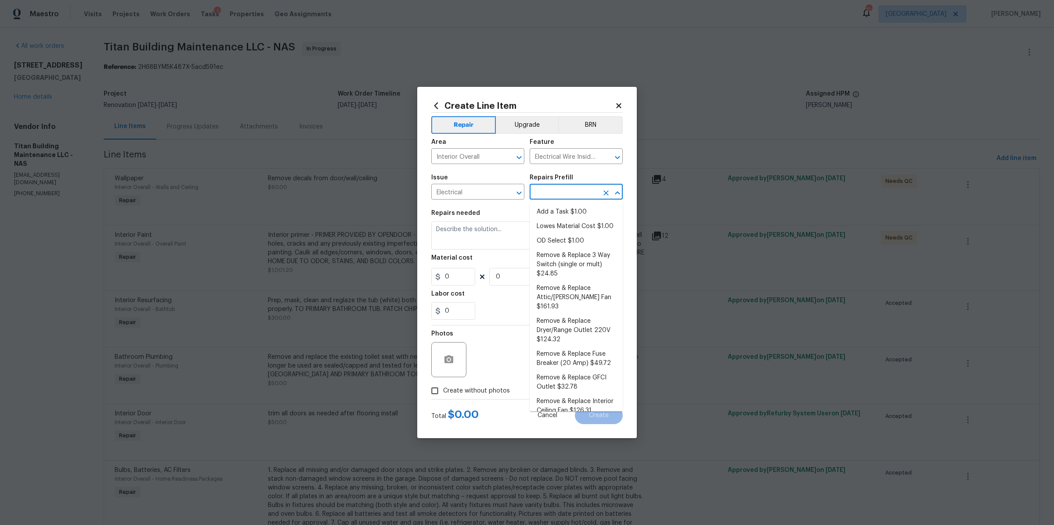
click at [572, 190] on input "text" at bounding box center [563, 193] width 68 height 14
click at [552, 215] on li "Add a Task $1.00" at bounding box center [575, 212] width 93 height 14
type input "Add a Task $1.00"
type textarea "HPM to detail"
type input "1"
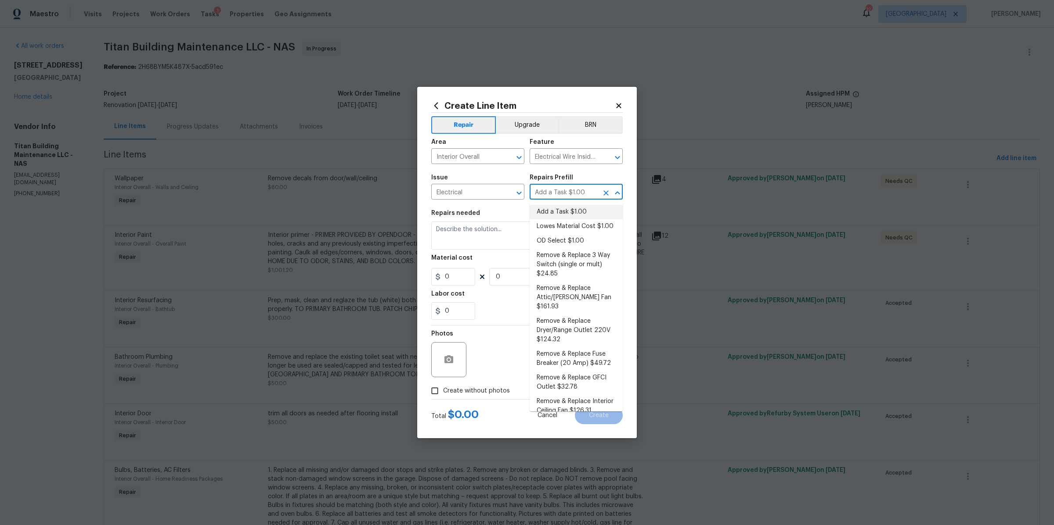
type input "1"
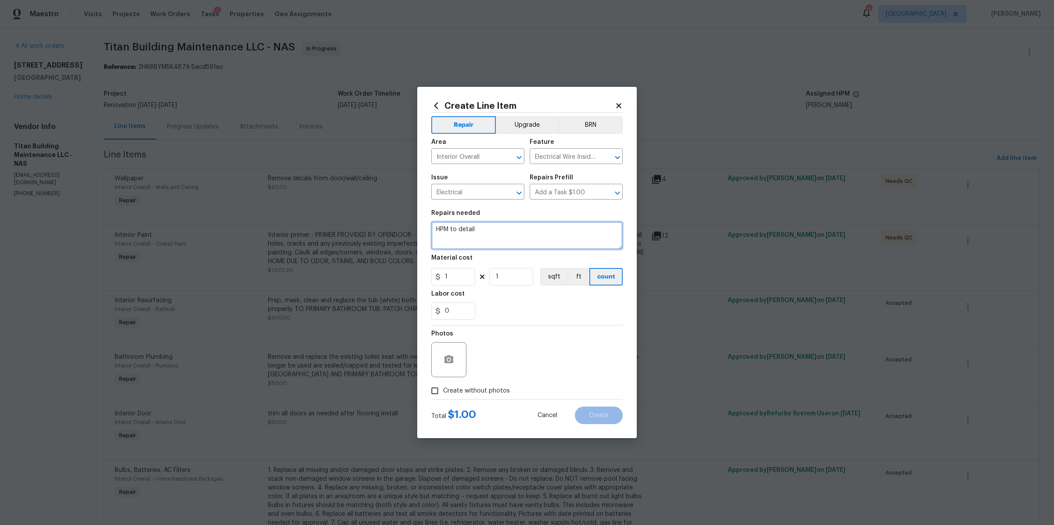
click at [483, 227] on textarea "HPM to detail" at bounding box center [526, 236] width 191 height 28
paste textarea "We had to bring in an electrician. Electrical inspection with wiring. Master ba…"
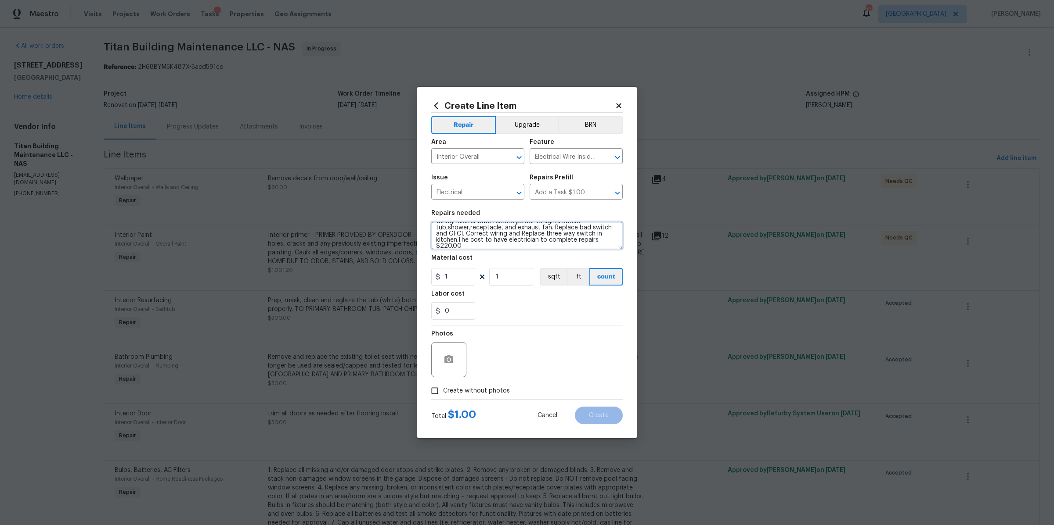
type textarea "We had to bring in an electrician. Electrical inspection with wiring. Master ba…"
click at [461, 278] on input "1" at bounding box center [453, 277] width 44 height 18
type input "220"
click at [491, 389] on span "Create without photos" at bounding box center [476, 391] width 67 height 9
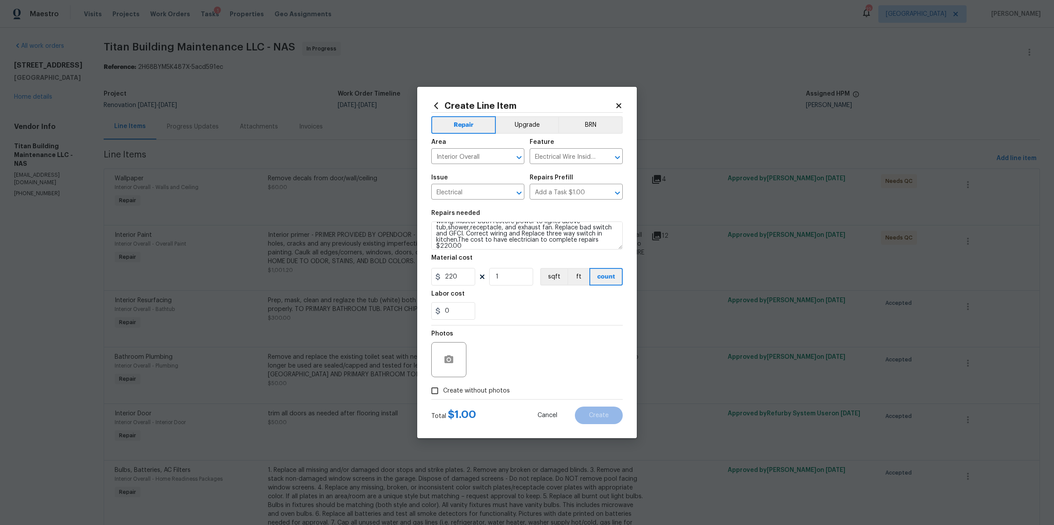
click at [443, 389] on input "Create without photos" at bounding box center [434, 391] width 17 height 17
checkbox input "true"
click at [517, 363] on textarea at bounding box center [547, 359] width 149 height 35
type textarea "na"
click at [599, 410] on button "Create" at bounding box center [599, 416] width 48 height 18
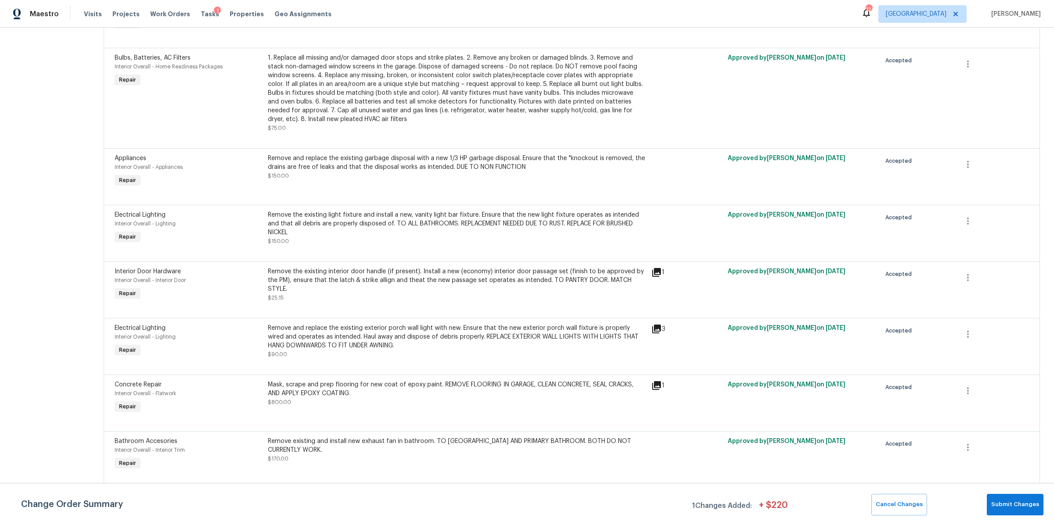
scroll to position [1528, 0]
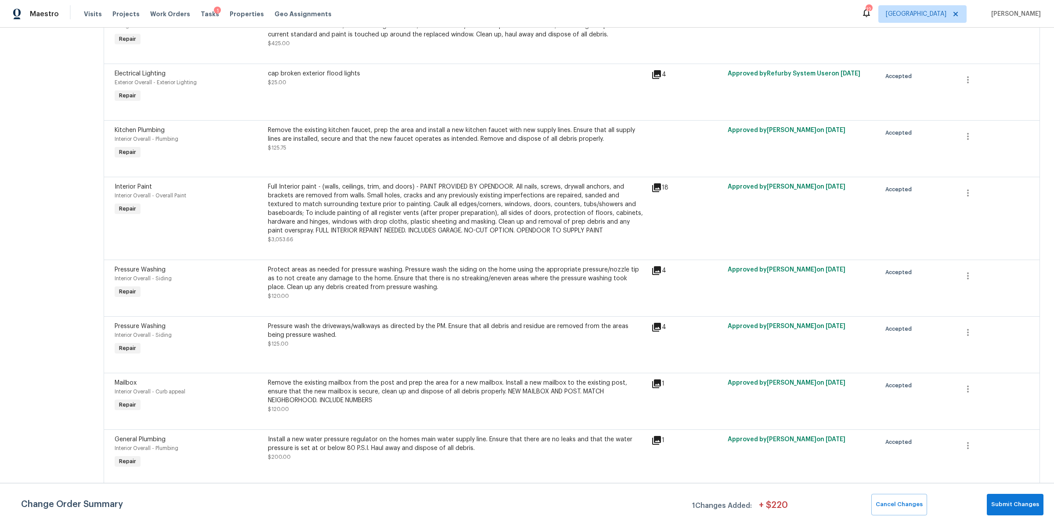
click at [466, 453] on div "Install a new water pressure regulator on the homes main water supply line. Ens…" at bounding box center [457, 444] width 378 height 18
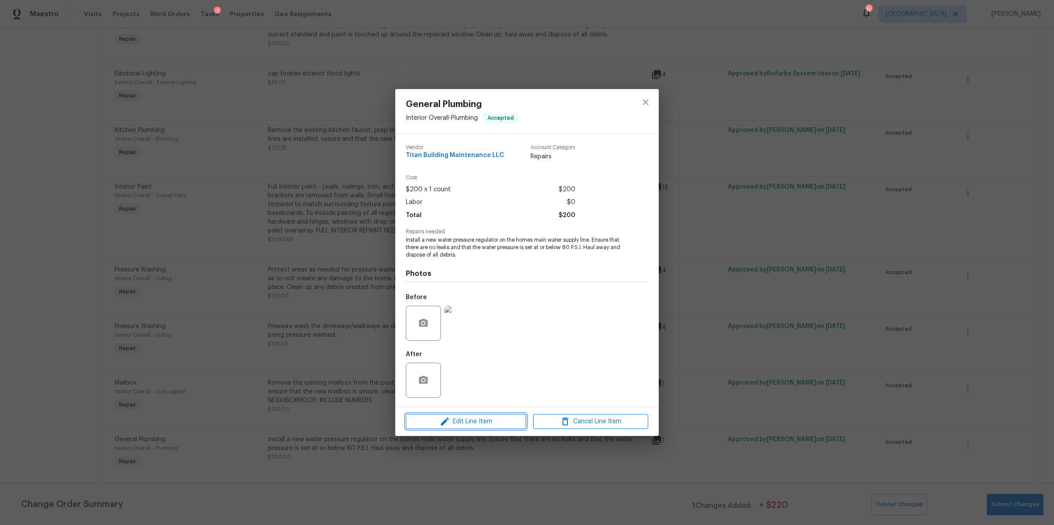
click at [479, 423] on span "Edit Line Item" at bounding box center [465, 422] width 115 height 11
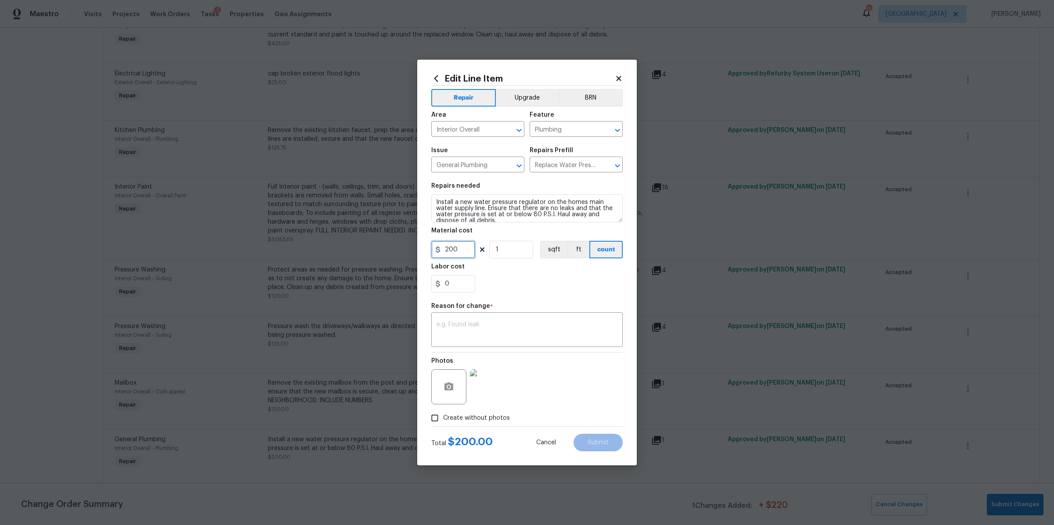
click at [453, 252] on input "200" at bounding box center [453, 250] width 44 height 18
type input "675"
click at [493, 329] on textarea at bounding box center [526, 331] width 181 height 18
type textarea "cost"
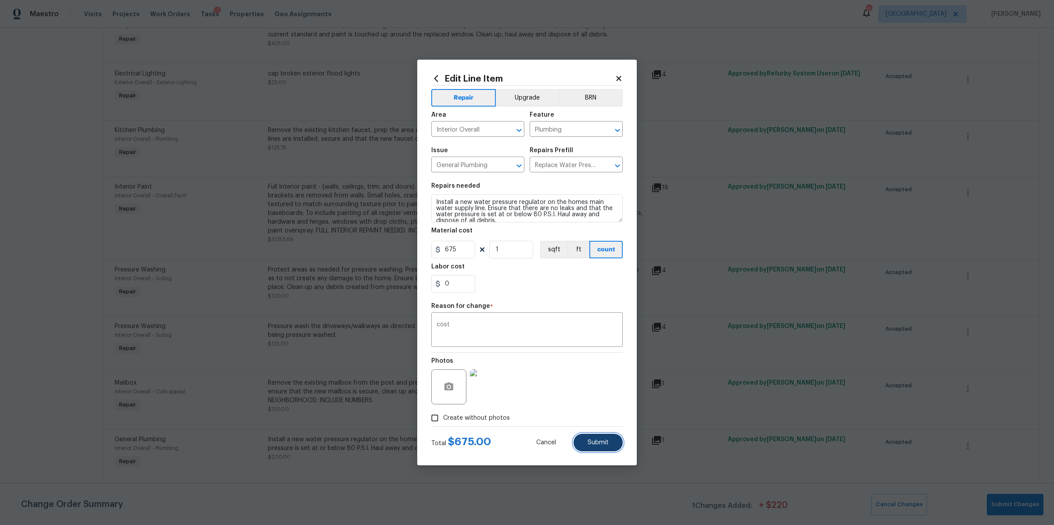
click at [595, 450] on button "Submit" at bounding box center [597, 443] width 49 height 18
type input "200"
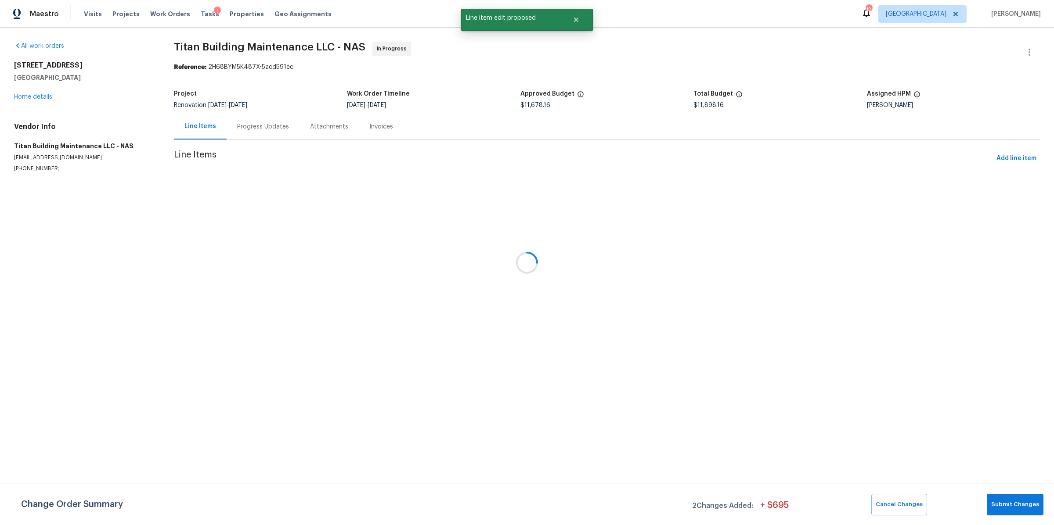
scroll to position [0, 0]
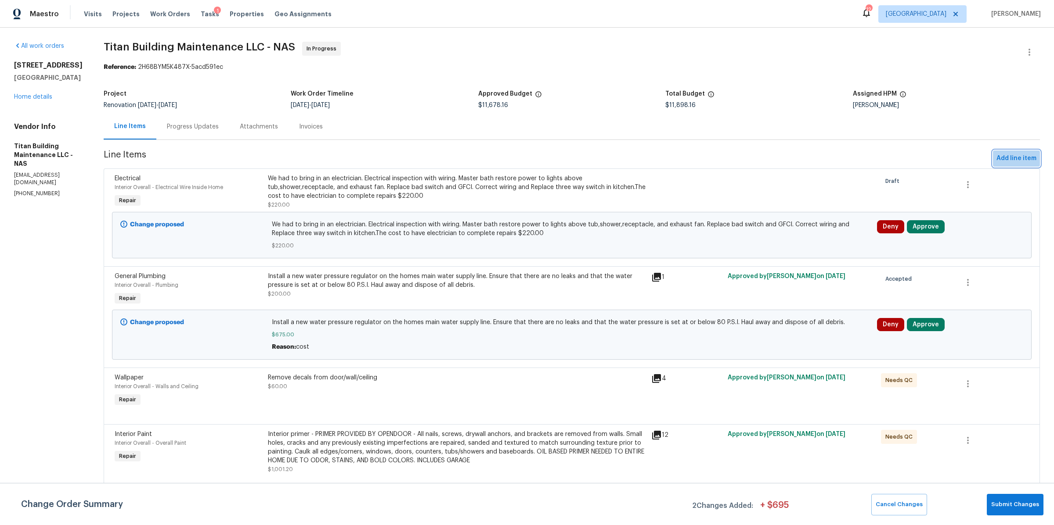
click at [1010, 155] on span "Add line item" at bounding box center [1016, 158] width 40 height 11
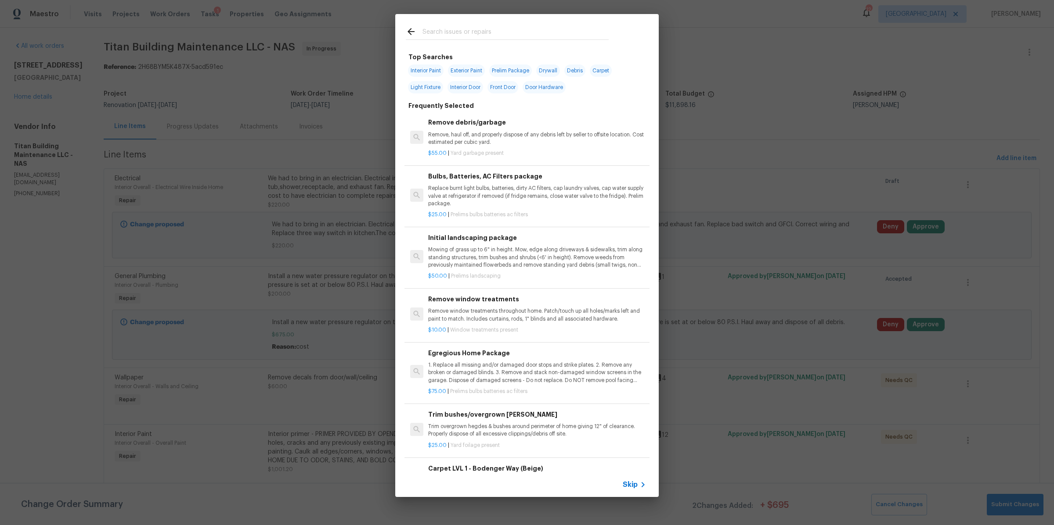
click at [626, 486] on span "Skip" at bounding box center [629, 485] width 15 height 9
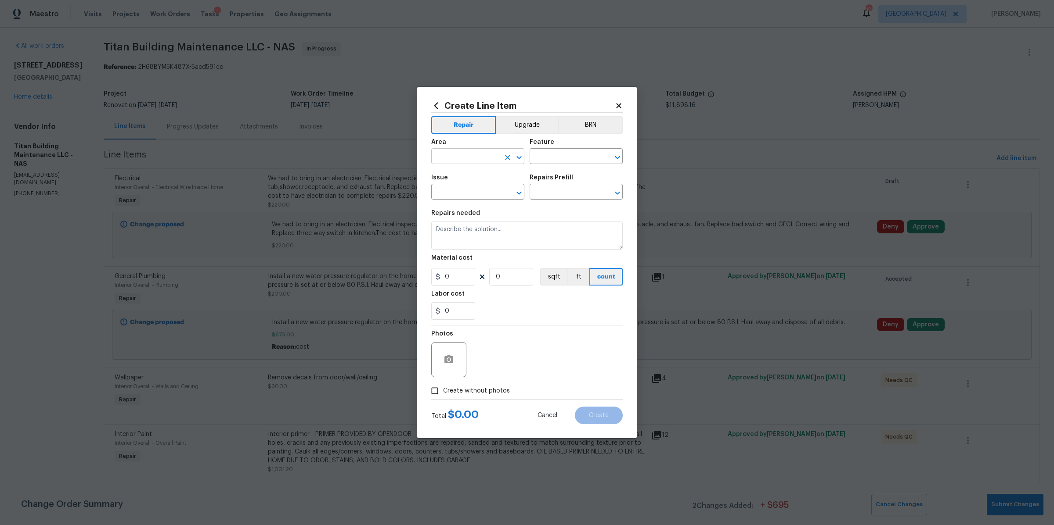
click at [468, 158] on input "text" at bounding box center [465, 158] width 68 height 14
click at [463, 186] on li "Interior Overall" at bounding box center [477, 191] width 93 height 14
type input "Interior Overall"
click at [568, 157] on input "text" at bounding box center [563, 158] width 68 height 14
click at [548, 210] on li "Plumbing" at bounding box center [575, 212] width 93 height 14
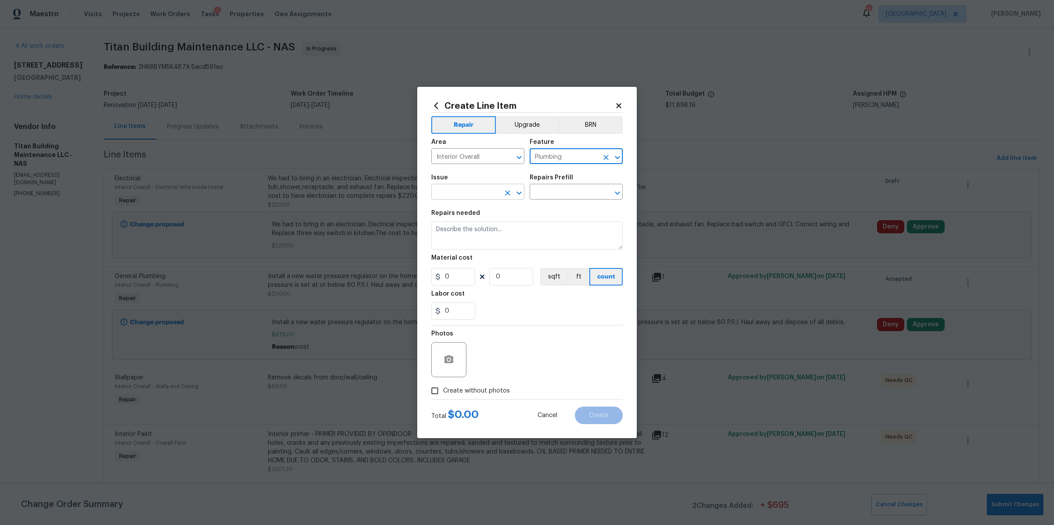
type input "Plumbing"
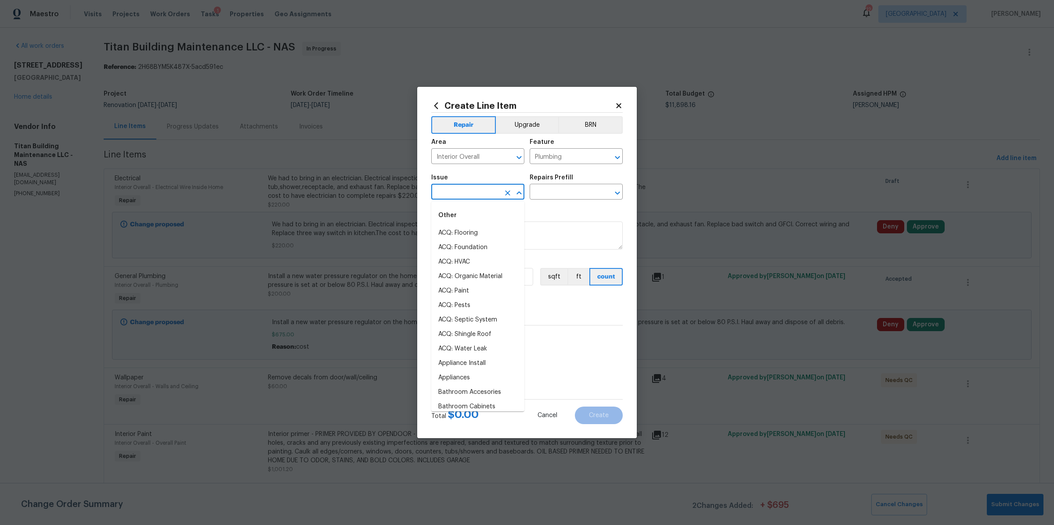
click at [489, 192] on input "text" at bounding box center [465, 193] width 68 height 14
click at [474, 246] on li "General Plumbing" at bounding box center [477, 248] width 93 height 14
type input "General Plumbing"
click at [556, 189] on input "text" at bounding box center [563, 193] width 68 height 14
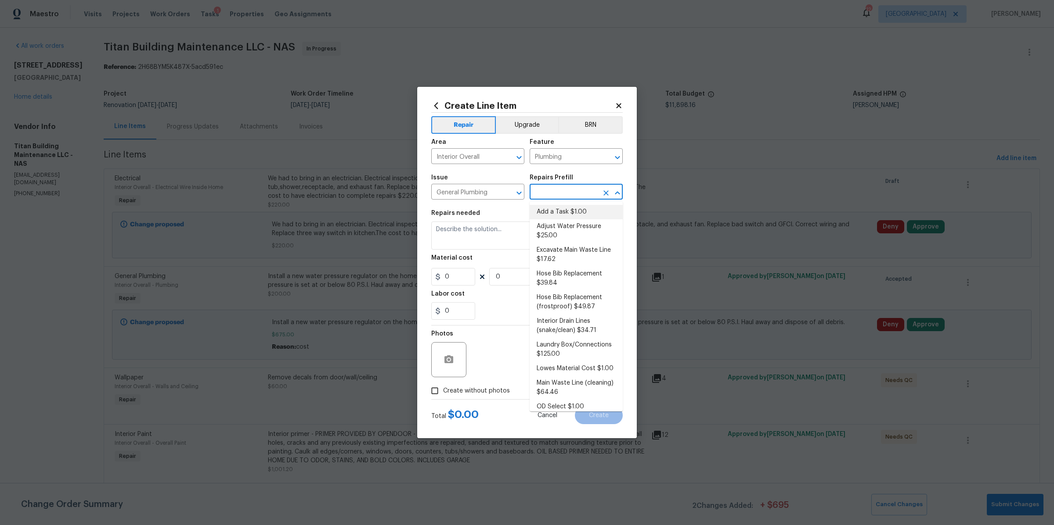
click at [550, 207] on li "Add a Task $1.00" at bounding box center [575, 212] width 93 height 14
type input "Add a Task $1.00"
type textarea "HPM to detail"
type input "1"
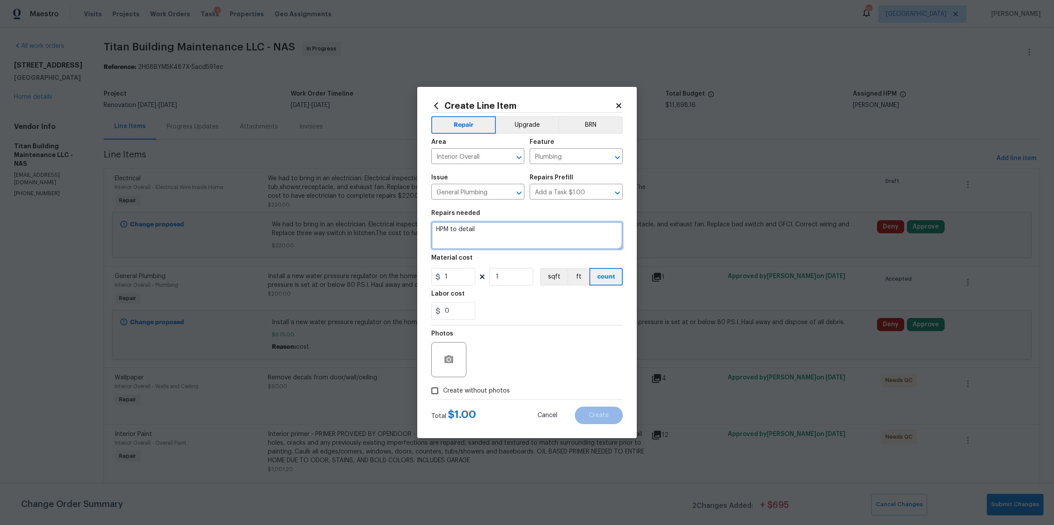
click at [471, 231] on textarea "HPM to detail" at bounding box center [526, 236] width 191 height 28
type textarea "replace and install shut off valves"
click at [460, 278] on input "1" at bounding box center [453, 277] width 44 height 18
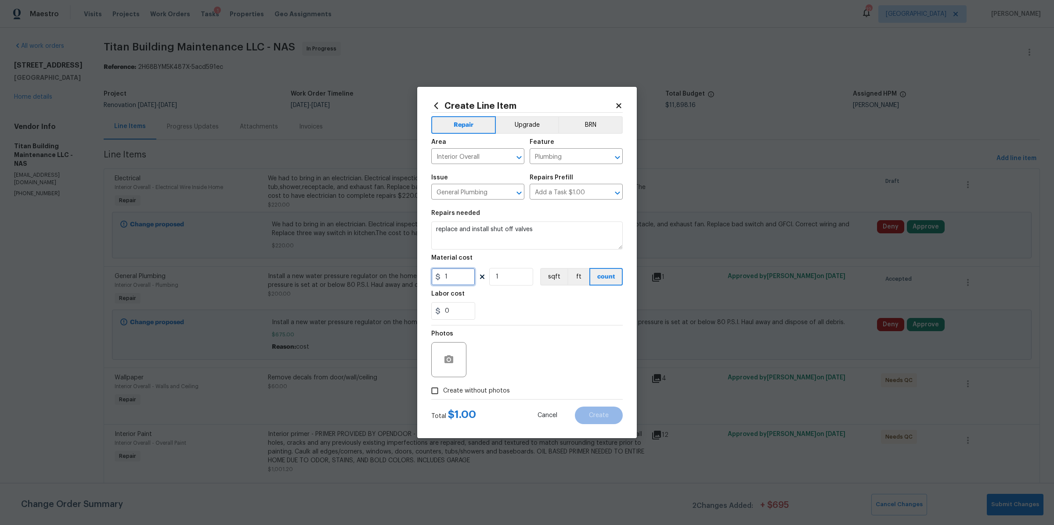
click at [460, 278] on input "1" at bounding box center [453, 277] width 44 height 18
type input "300"
click at [476, 389] on span "Create without photos" at bounding box center [476, 391] width 67 height 9
click at [443, 389] on input "Create without photos" at bounding box center [434, 391] width 17 height 17
checkbox input "true"
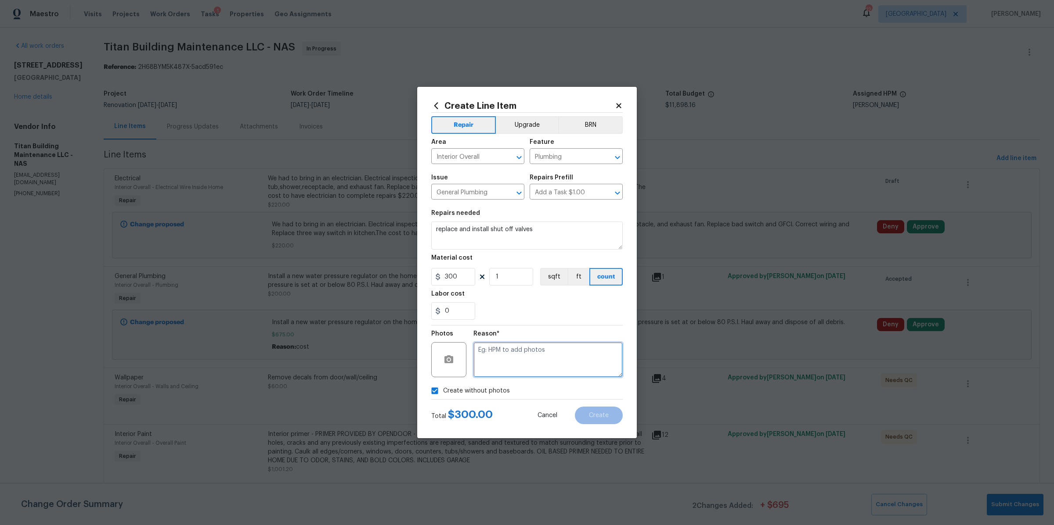
click at [511, 370] on textarea at bounding box center [547, 359] width 149 height 35
type textarea "na"
click at [598, 421] on button "Create" at bounding box center [599, 416] width 48 height 18
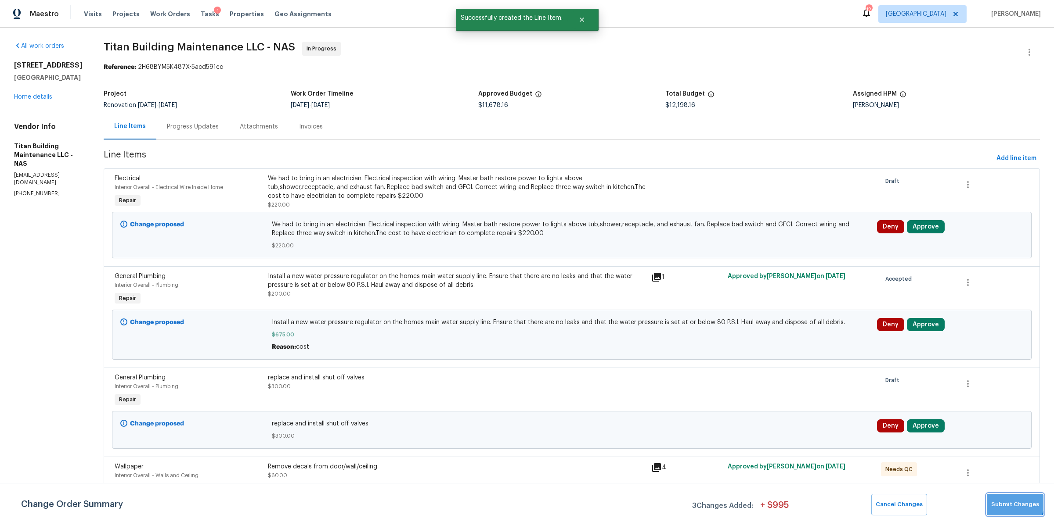
click at [1007, 498] on button "Submit Changes" at bounding box center [1014, 505] width 57 height 22
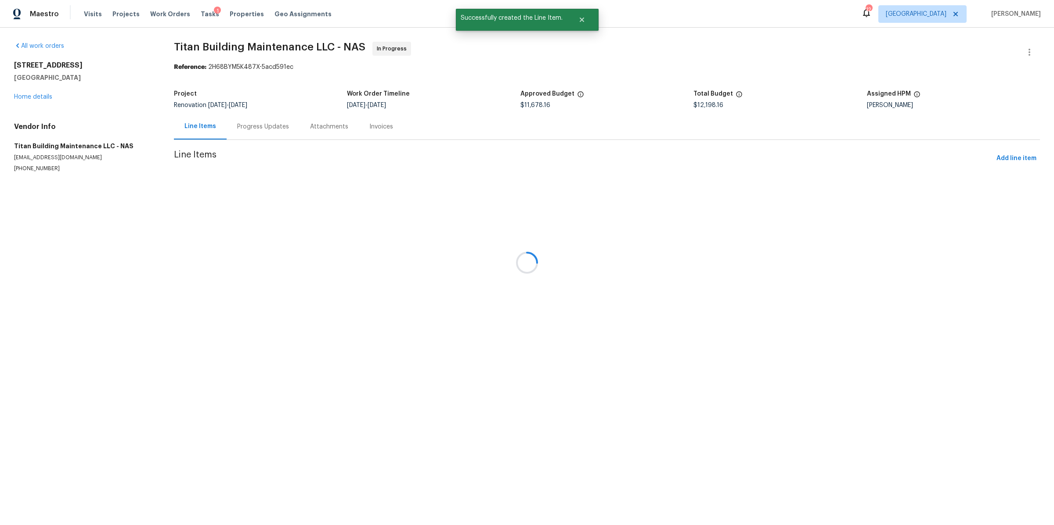
click at [916, 229] on div at bounding box center [527, 262] width 1054 height 525
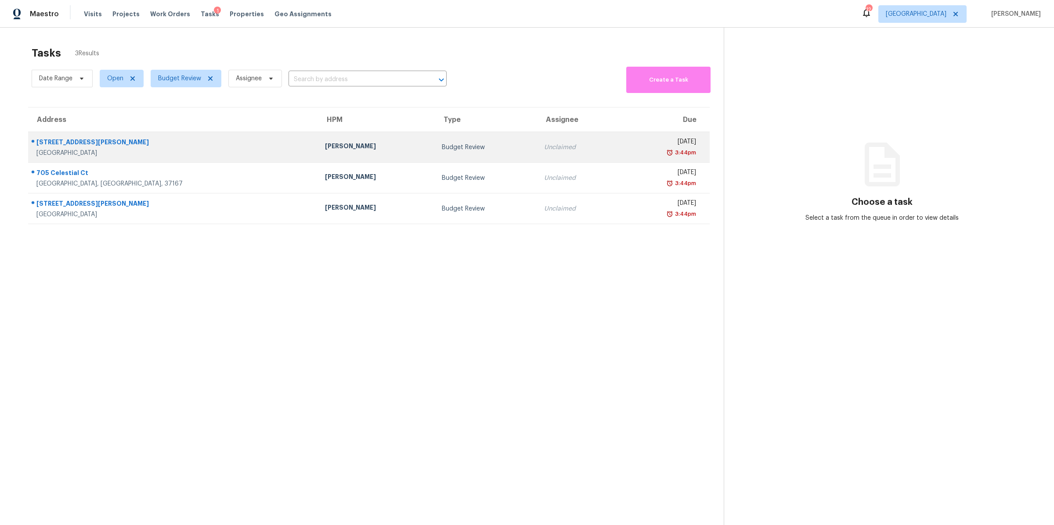
click at [70, 149] on div "[GEOGRAPHIC_DATA]" at bounding box center [173, 153] width 274 height 9
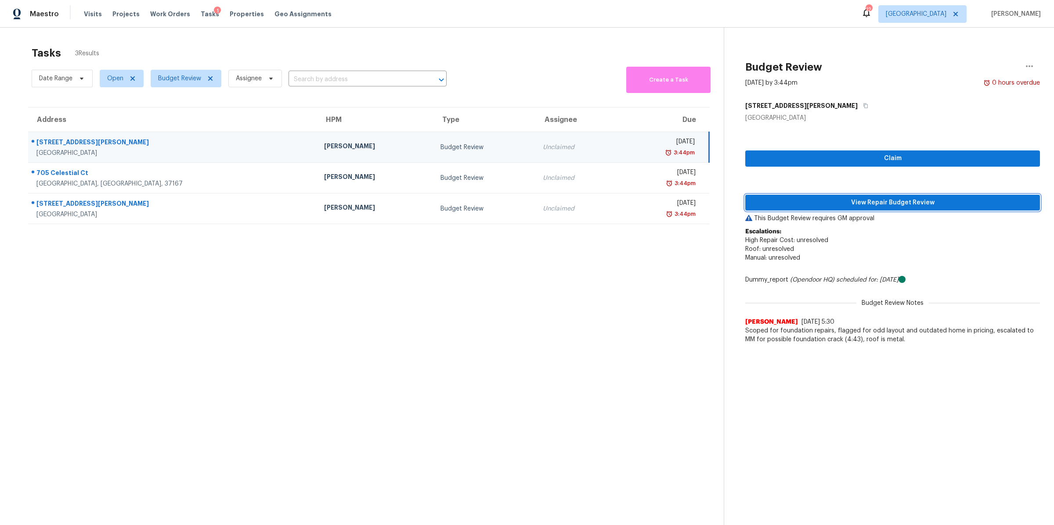
click at [910, 203] on span "View Repair Budget Review" at bounding box center [892, 203] width 281 height 11
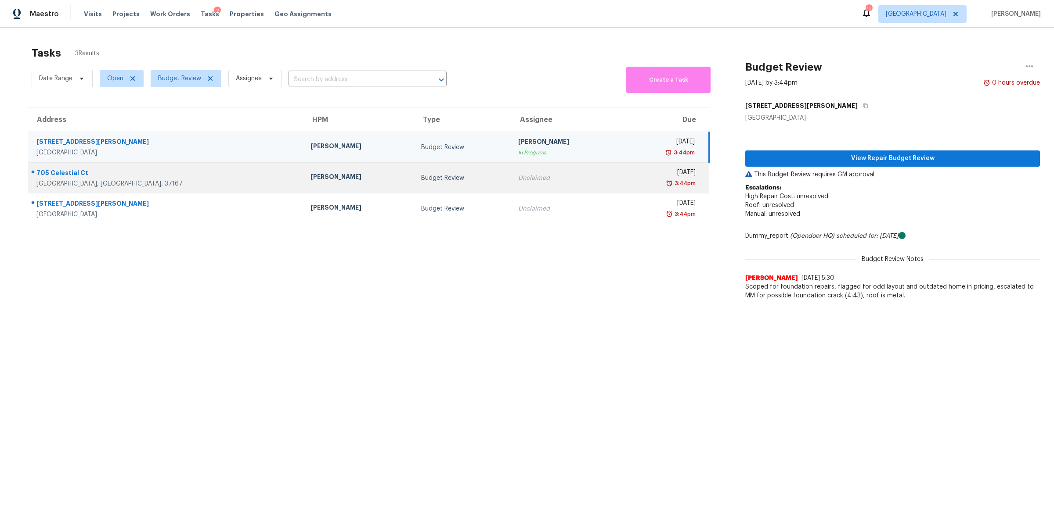
click at [46, 182] on div "[GEOGRAPHIC_DATA], [GEOGRAPHIC_DATA], 37167" at bounding box center [166, 184] width 260 height 9
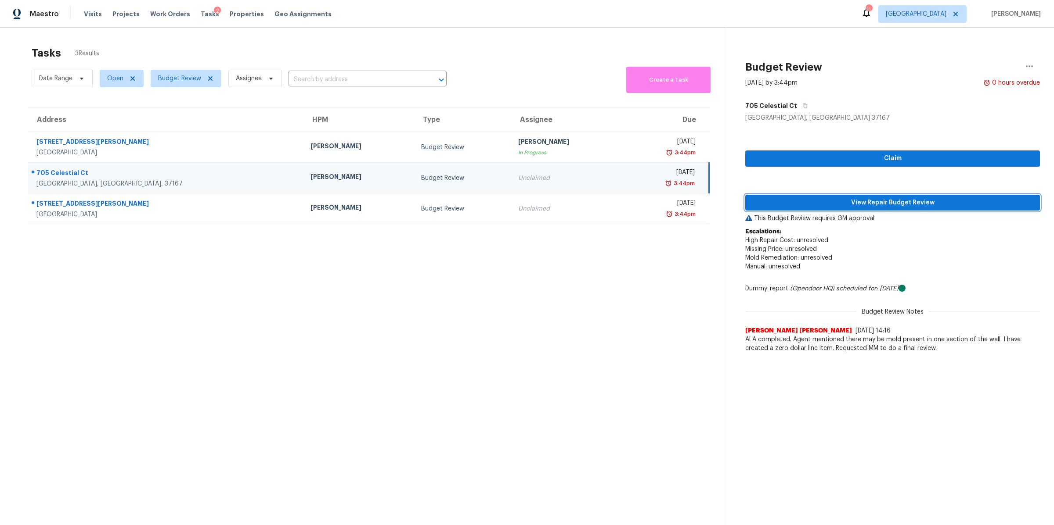
click at [925, 200] on span "View Repair Budget Review" at bounding box center [892, 203] width 281 height 11
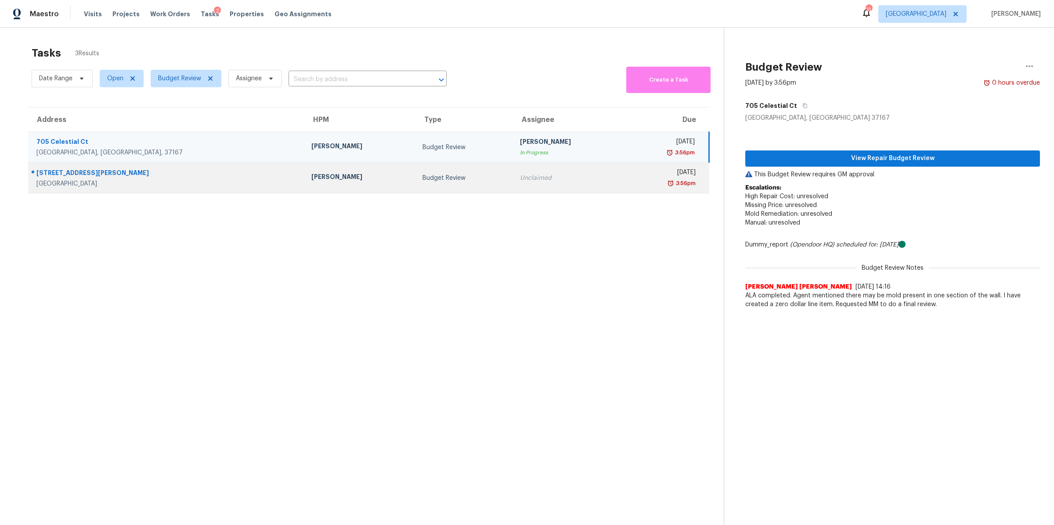
click at [61, 183] on div "Goodlettsville, TN, 37072" at bounding box center [166, 184] width 261 height 9
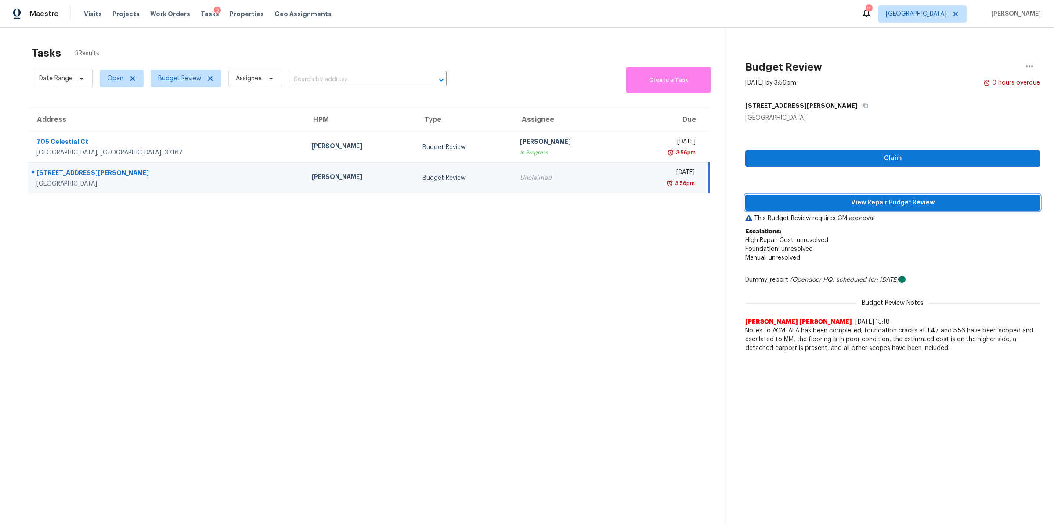
click at [898, 205] on span "View Repair Budget Review" at bounding box center [892, 203] width 281 height 11
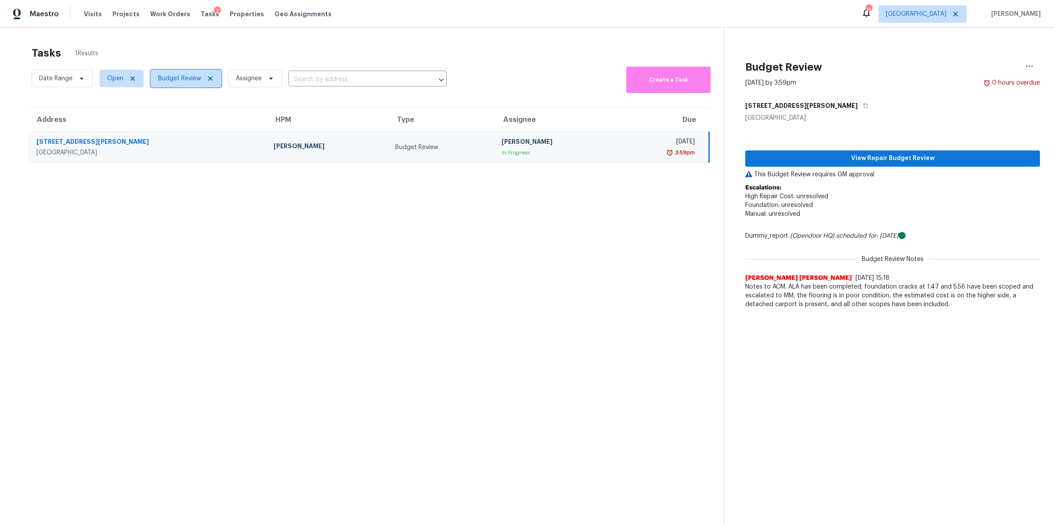
click at [197, 79] on span "Budget Review" at bounding box center [179, 78] width 43 height 9
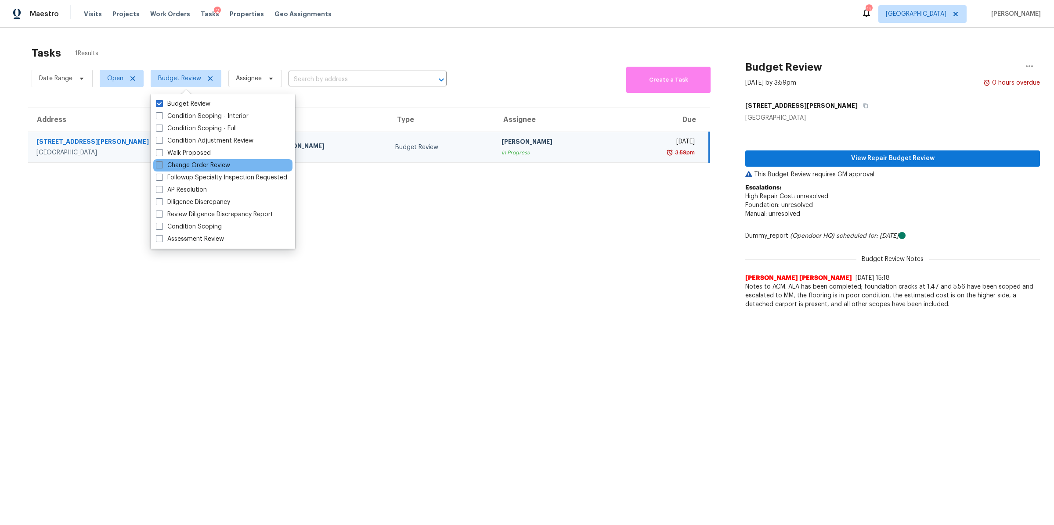
click at [204, 163] on label "Change Order Review" at bounding box center [193, 165] width 74 height 9
click at [162, 163] on input "Change Order Review" at bounding box center [159, 164] width 6 height 6
checkbox input "true"
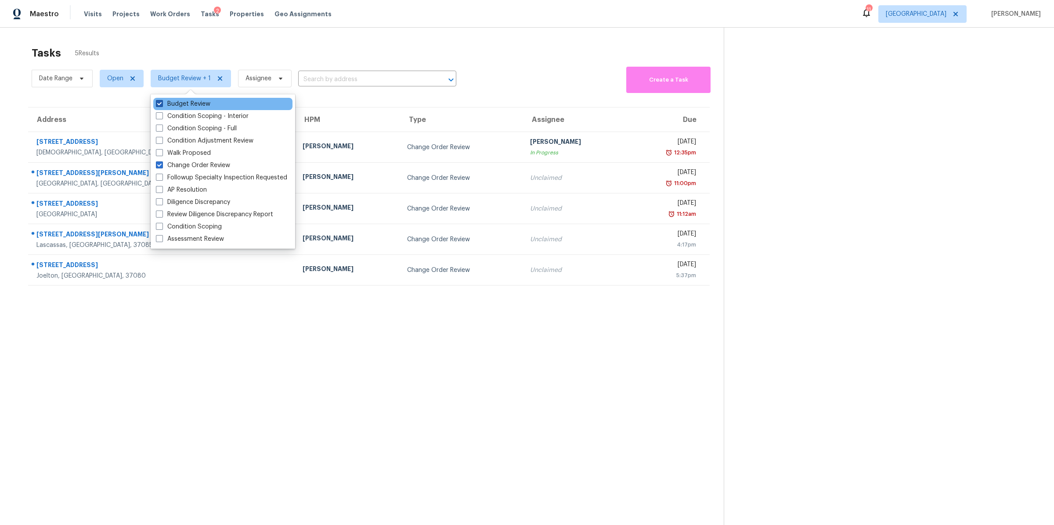
click at [192, 104] on label "Budget Review" at bounding box center [183, 104] width 54 height 9
click at [162, 104] on input "Budget Review" at bounding box center [159, 103] width 6 height 6
checkbox input "false"
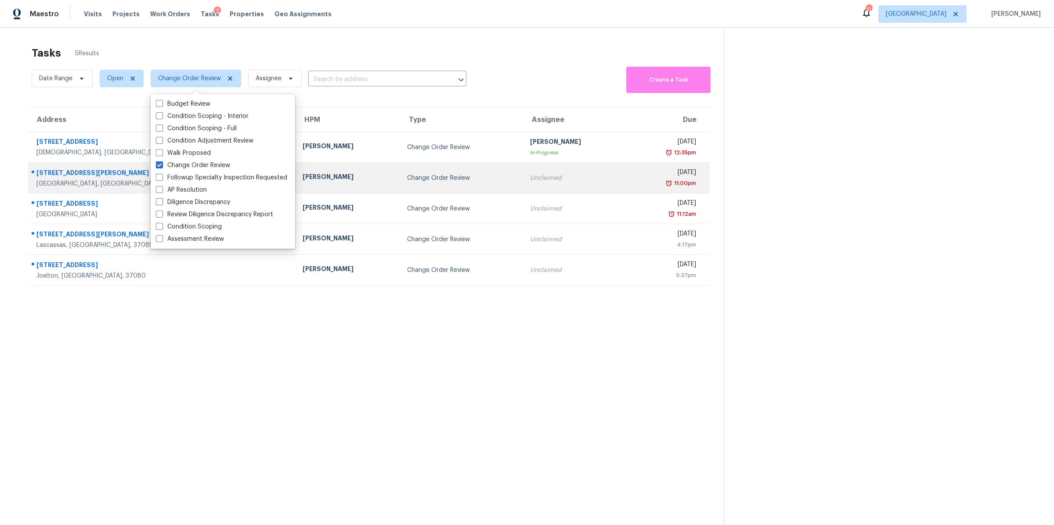
click at [74, 179] on div "108 Nancy Ave" at bounding box center [162, 174] width 252 height 11
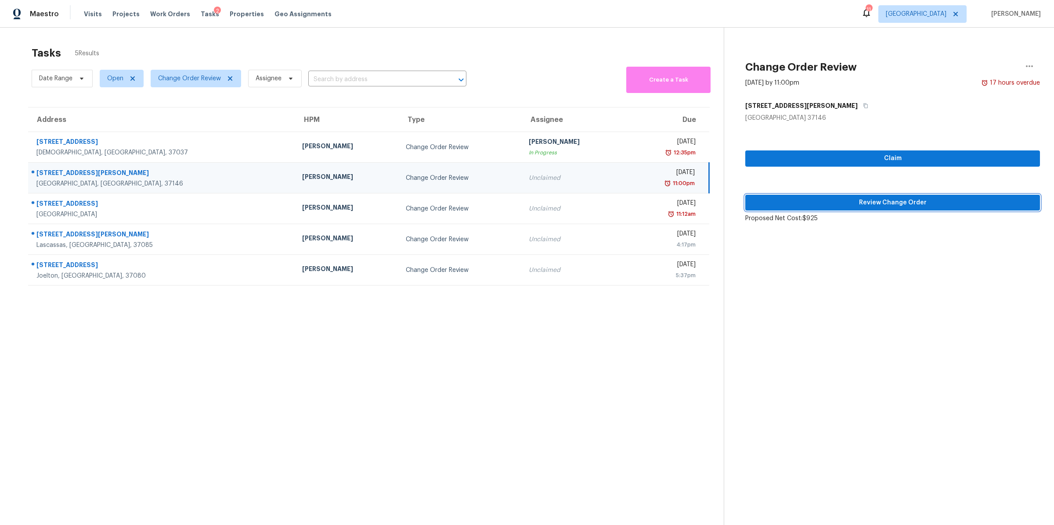
click at [874, 200] on span "Review Change Order" at bounding box center [892, 203] width 281 height 11
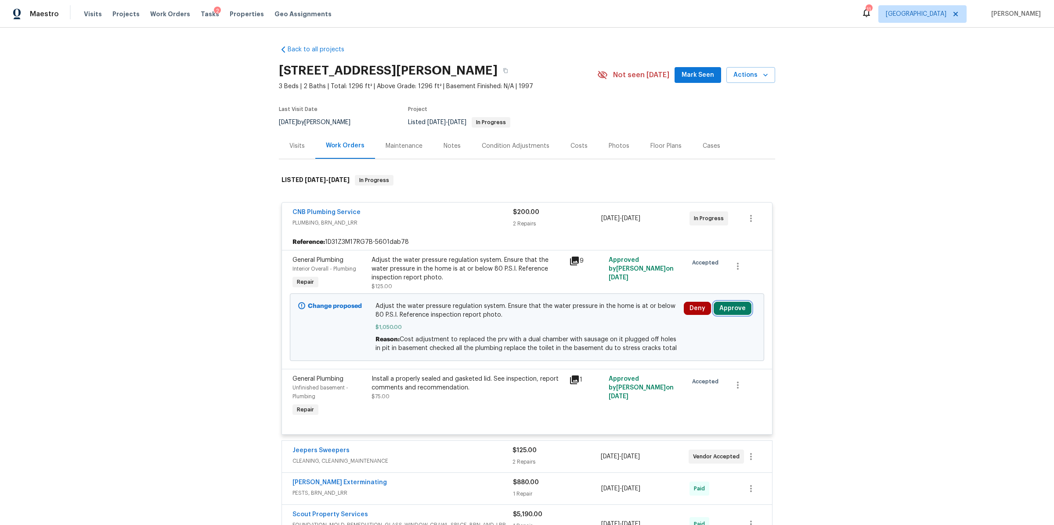
click at [730, 313] on button "Approve" at bounding box center [732, 308] width 38 height 13
click at [588, 310] on button "Approve" at bounding box center [602, 317] width 53 height 18
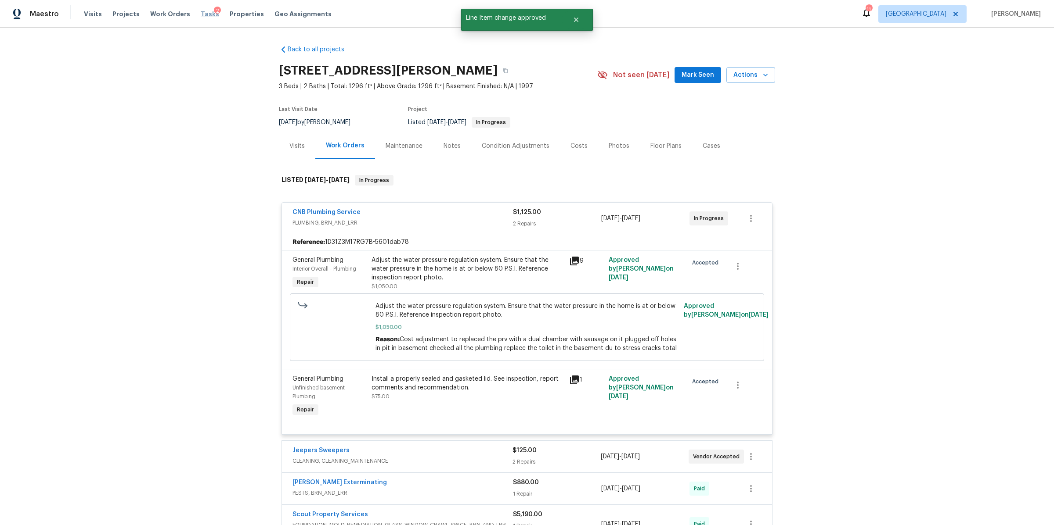
click at [201, 14] on span "Tasks" at bounding box center [210, 14] width 18 height 6
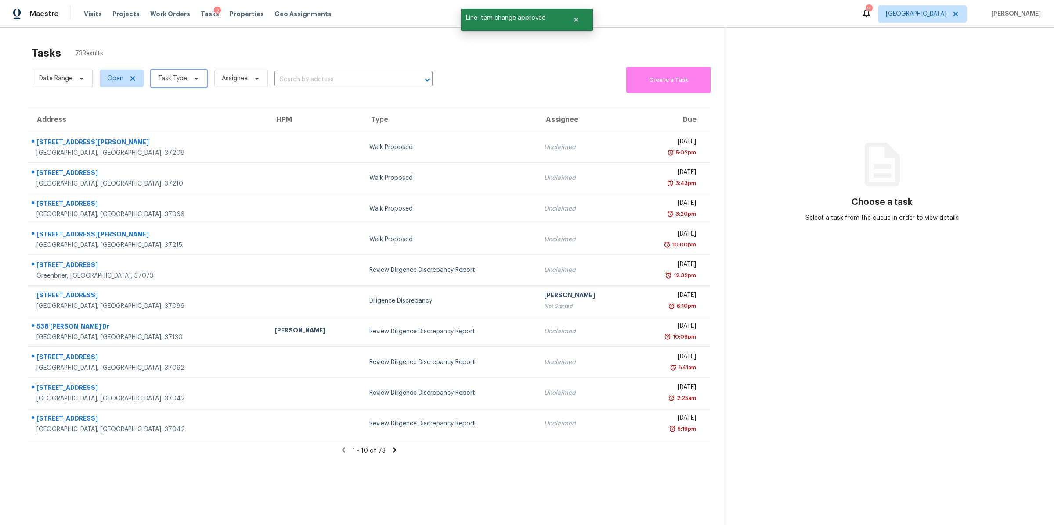
click at [188, 83] on span "Task Type" at bounding box center [179, 79] width 57 height 18
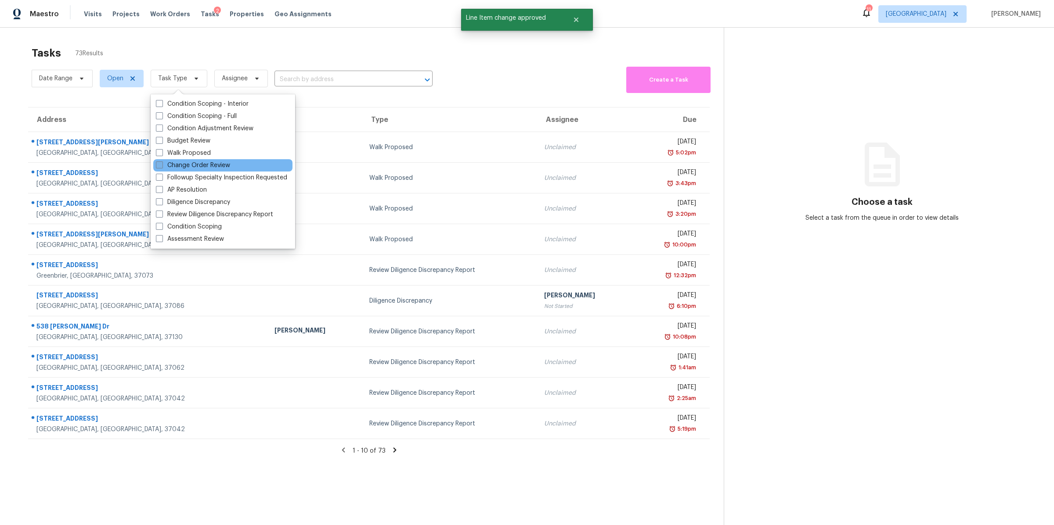
click at [205, 162] on label "Change Order Review" at bounding box center [193, 165] width 74 height 9
click at [162, 162] on input "Change Order Review" at bounding box center [159, 164] width 6 height 6
checkbox input "true"
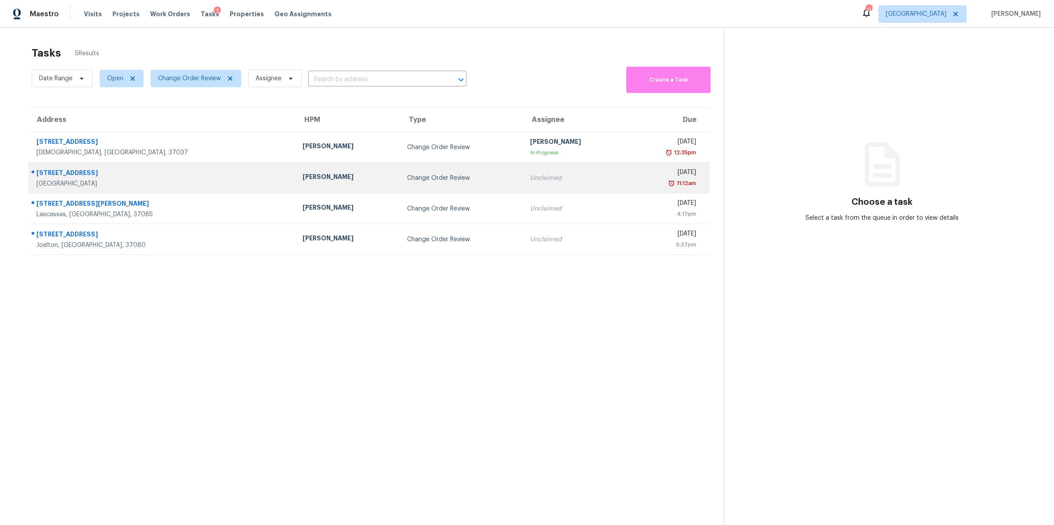
click at [72, 186] on div "Clarksville, TN, 37040" at bounding box center [162, 184] width 252 height 9
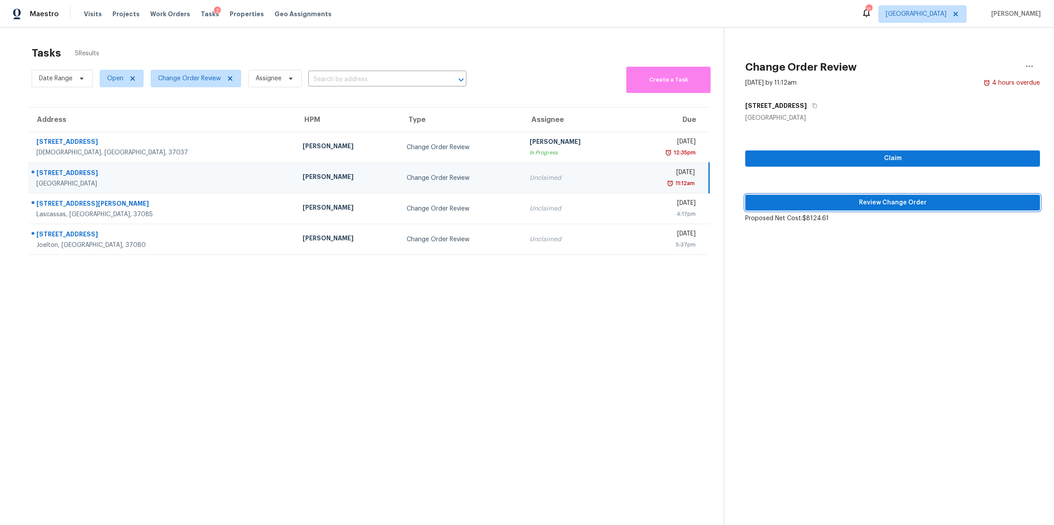
click at [908, 196] on button "Review Change Order" at bounding box center [892, 203] width 295 height 16
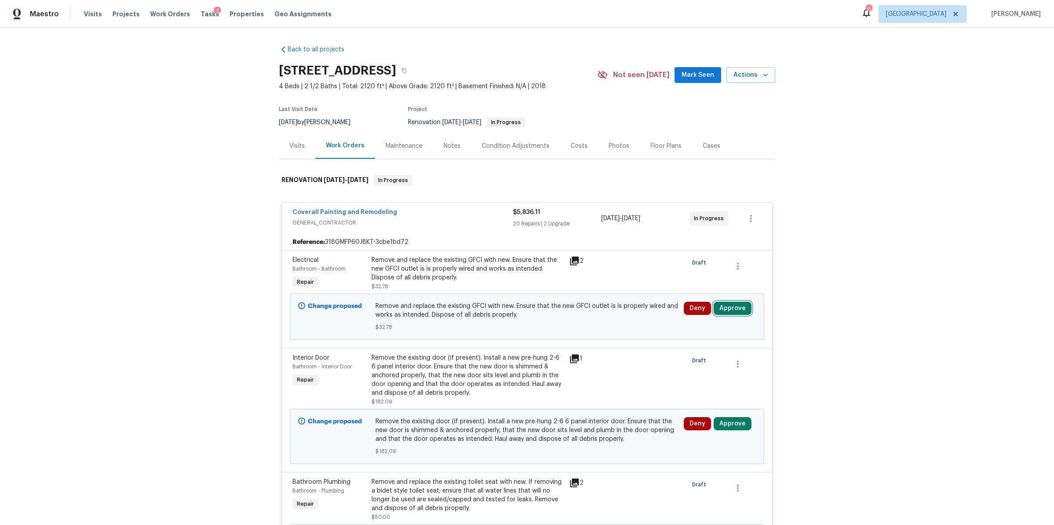
click at [736, 309] on button "Approve" at bounding box center [732, 308] width 38 height 13
drag, startPoint x: 911, startPoint y: 252, endPoint x: 810, endPoint y: 226, distance: 104.8
click at [911, 252] on div "Back to all projects 843 Cherry Blossom Ln, Clarksville, TN 37040 4 Beds | 2 1/…" at bounding box center [527, 277] width 1054 height 498
click at [573, 149] on div "Costs" at bounding box center [578, 146] width 17 height 9
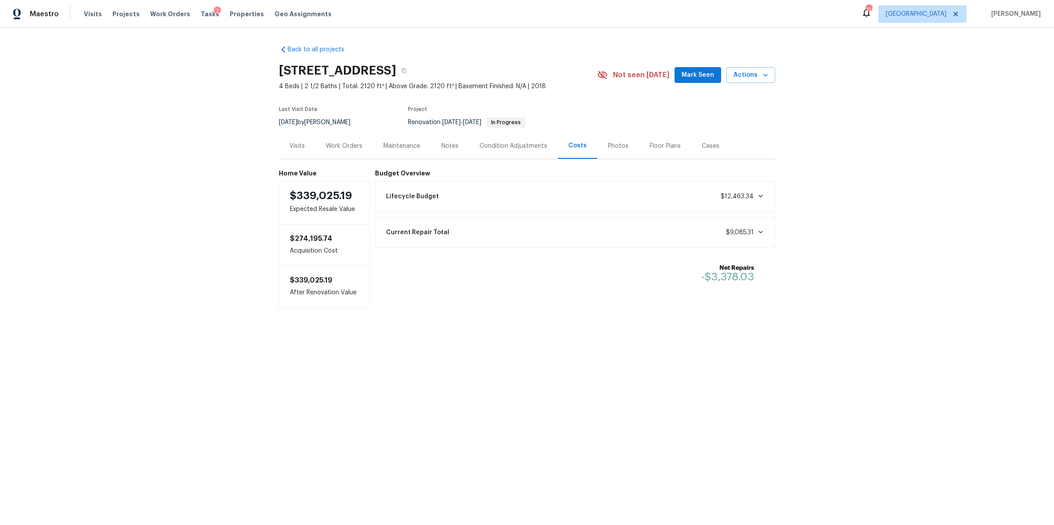
click at [345, 147] on div "Work Orders" at bounding box center [344, 146] width 36 height 9
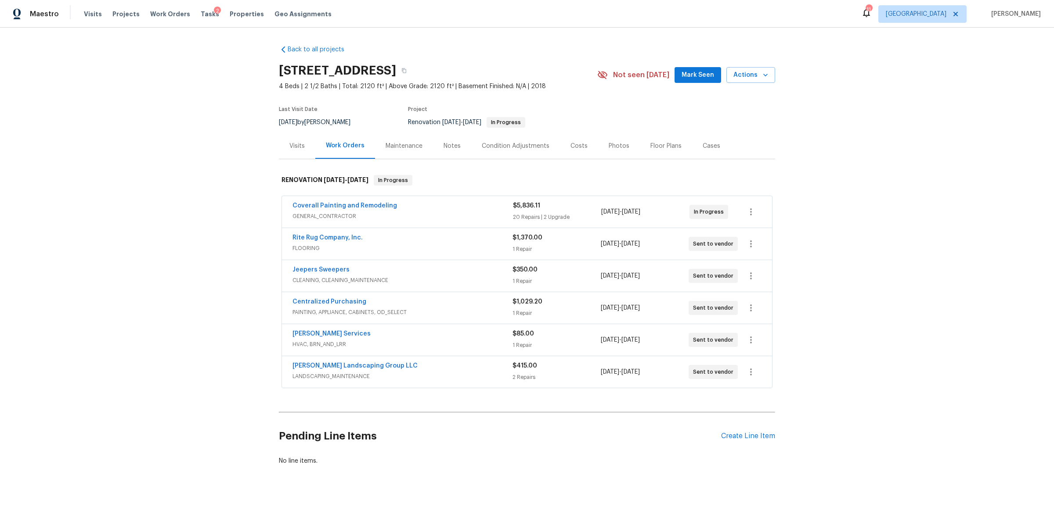
click at [464, 212] on span "GENERAL_CONTRACTOR" at bounding box center [402, 216] width 220 height 9
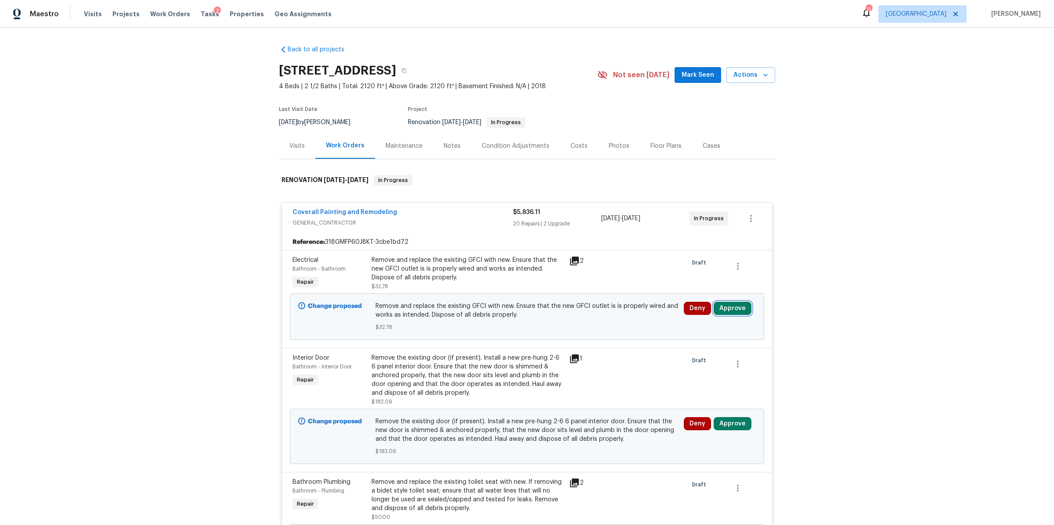
click at [731, 313] on button "Approve" at bounding box center [732, 308] width 38 height 13
click at [584, 316] on button "Approve" at bounding box center [602, 317] width 53 height 18
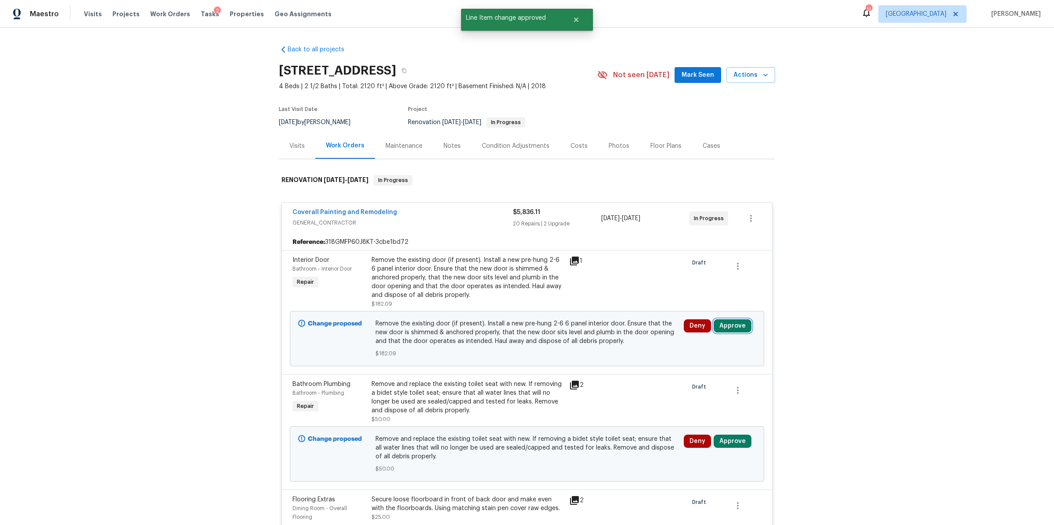
click at [735, 328] on button "Approve" at bounding box center [732, 326] width 38 height 13
click at [591, 334] on span "Approve" at bounding box center [602, 334] width 25 height 7
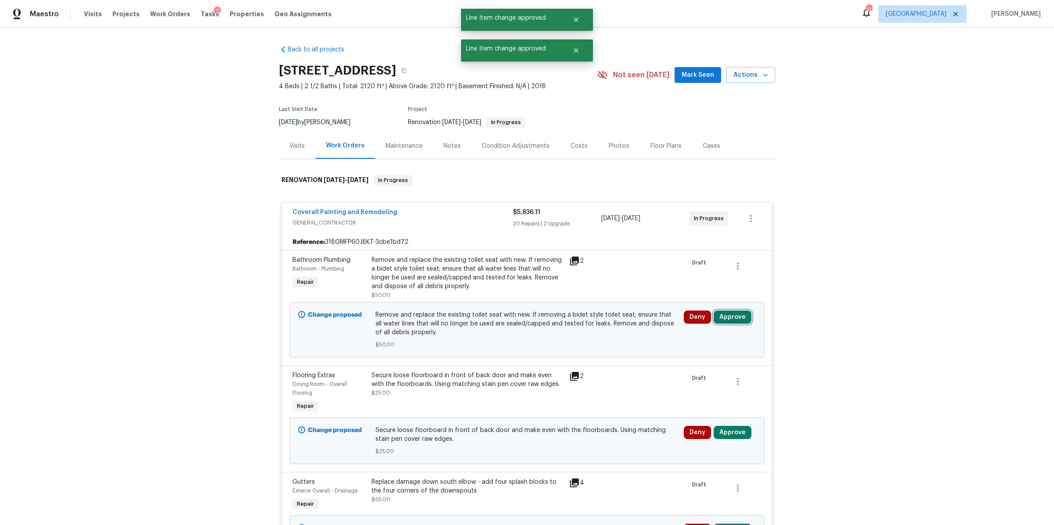
click at [730, 318] on button "Approve" at bounding box center [732, 317] width 38 height 13
click at [603, 327] on span "Approve" at bounding box center [602, 326] width 25 height 7
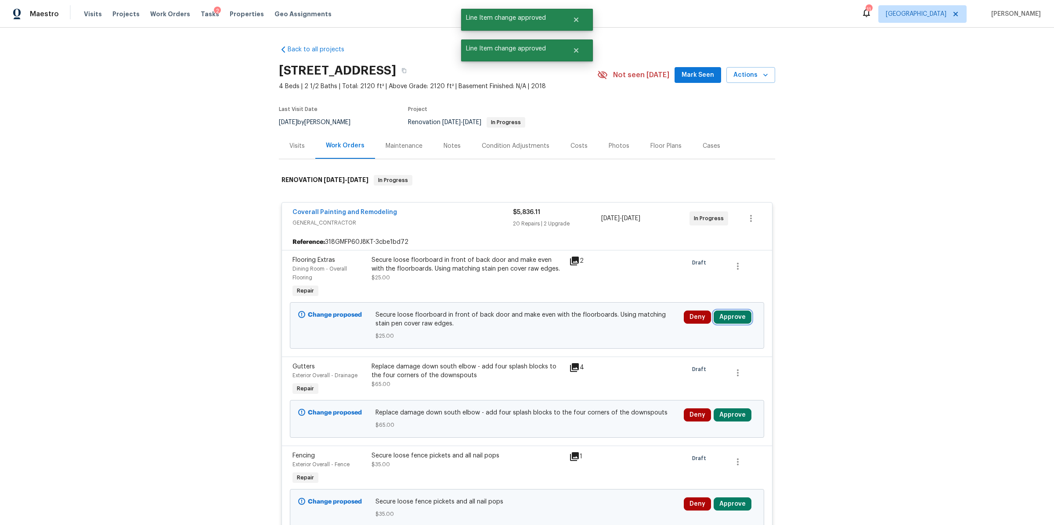
click at [734, 317] on button "Approve" at bounding box center [732, 317] width 38 height 13
click at [606, 324] on span "Approve" at bounding box center [602, 326] width 25 height 7
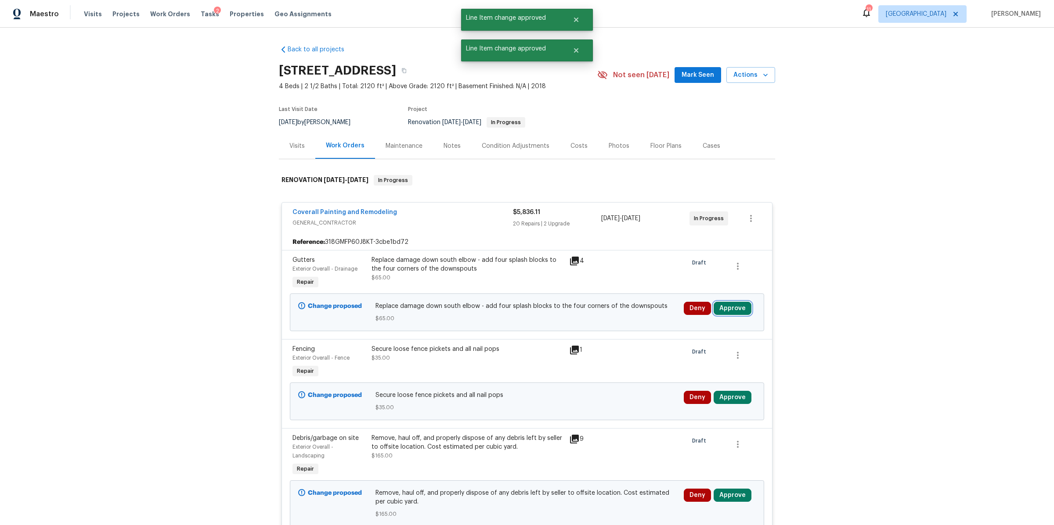
click at [735, 309] on button "Approve" at bounding box center [732, 308] width 38 height 13
click at [601, 317] on span "Approve" at bounding box center [602, 317] width 25 height 7
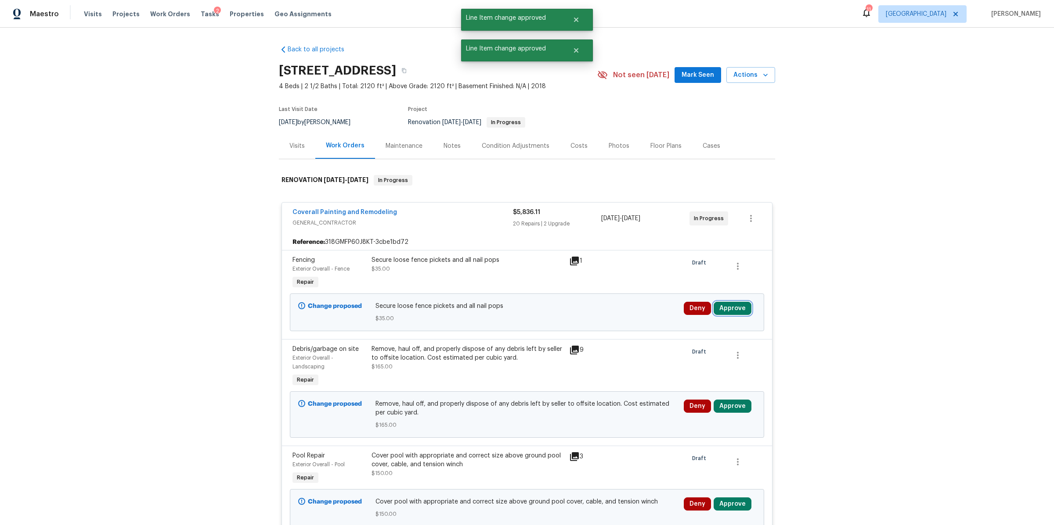
click at [731, 306] on button "Approve" at bounding box center [732, 308] width 38 height 13
click at [604, 314] on span "Approve" at bounding box center [602, 317] width 25 height 7
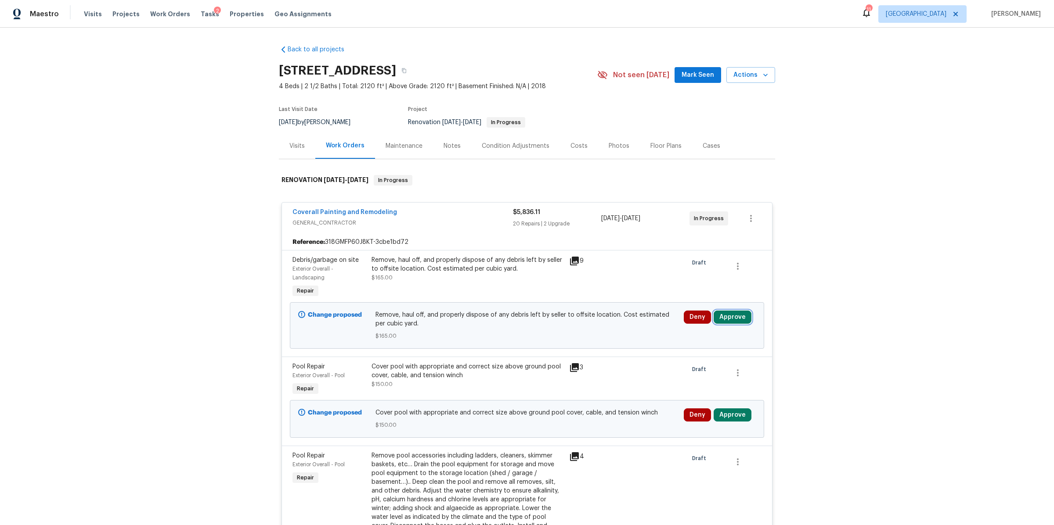
click at [737, 315] on button "Approve" at bounding box center [732, 317] width 38 height 13
click at [594, 325] on span "Approve" at bounding box center [602, 326] width 25 height 7
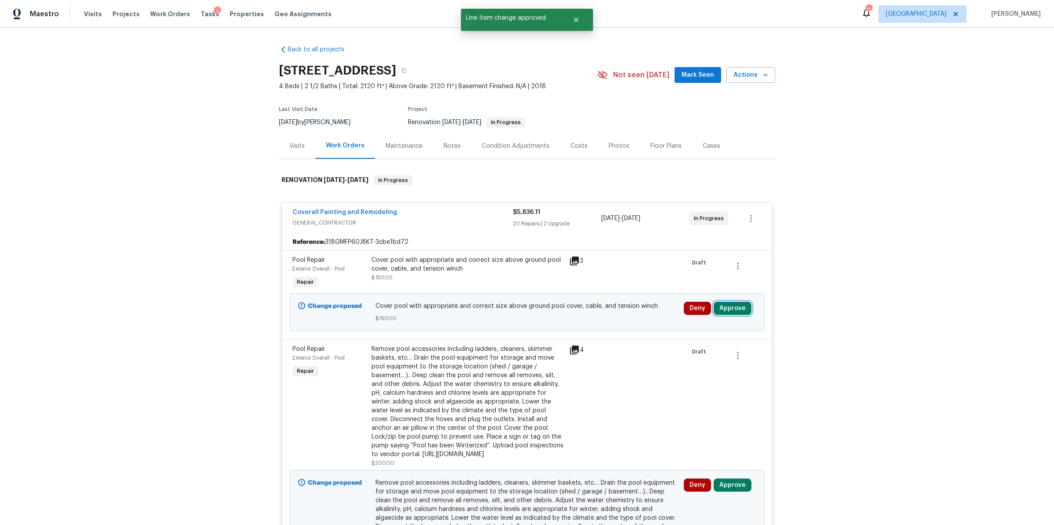
click at [730, 310] on button "Approve" at bounding box center [732, 308] width 38 height 13
click at [580, 313] on button "Approve" at bounding box center [602, 317] width 53 height 18
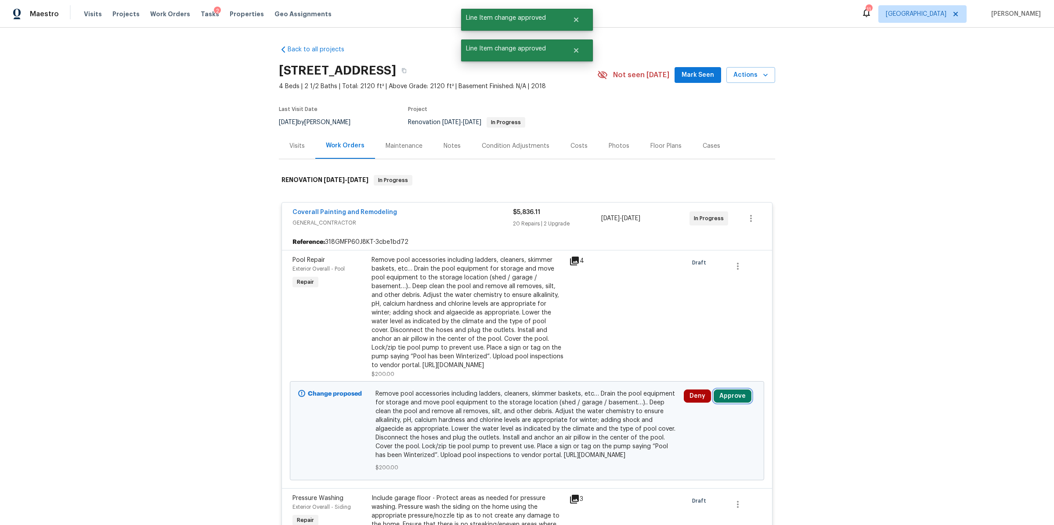
click at [730, 403] on button "Approve" at bounding box center [732, 396] width 38 height 13
click at [684, 376] on button "Approve" at bounding box center [702, 377] width 53 height 18
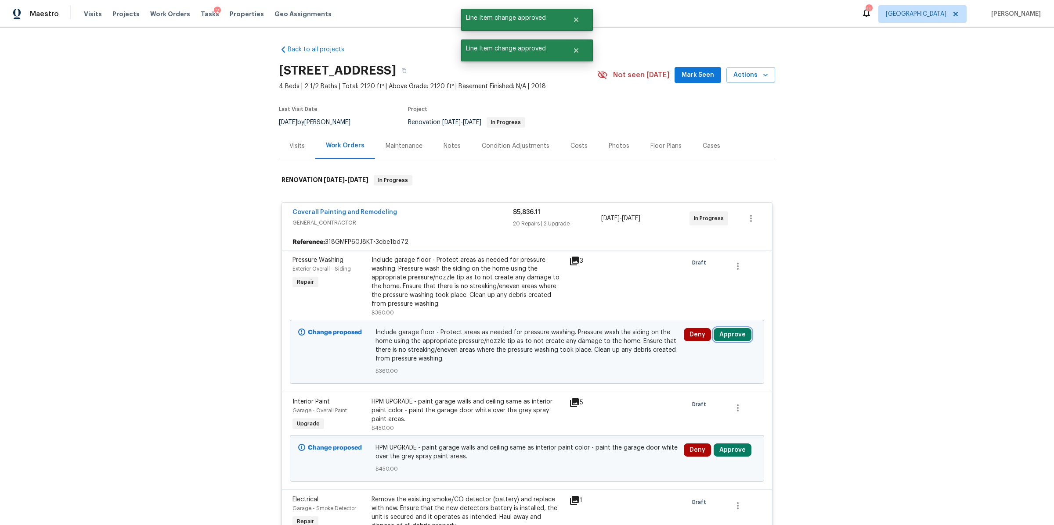
click at [730, 335] on button "Approve" at bounding box center [732, 334] width 38 height 13
click at [612, 348] on button "Approve" at bounding box center [602, 344] width 53 height 18
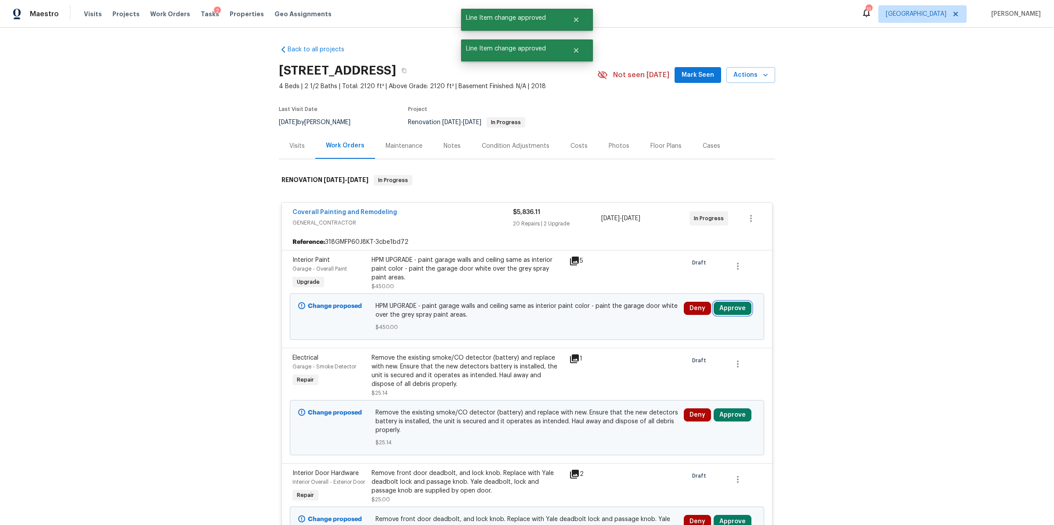
click at [732, 307] on button "Approve" at bounding box center [732, 308] width 38 height 13
click at [601, 320] on button "Approve" at bounding box center [602, 317] width 53 height 18
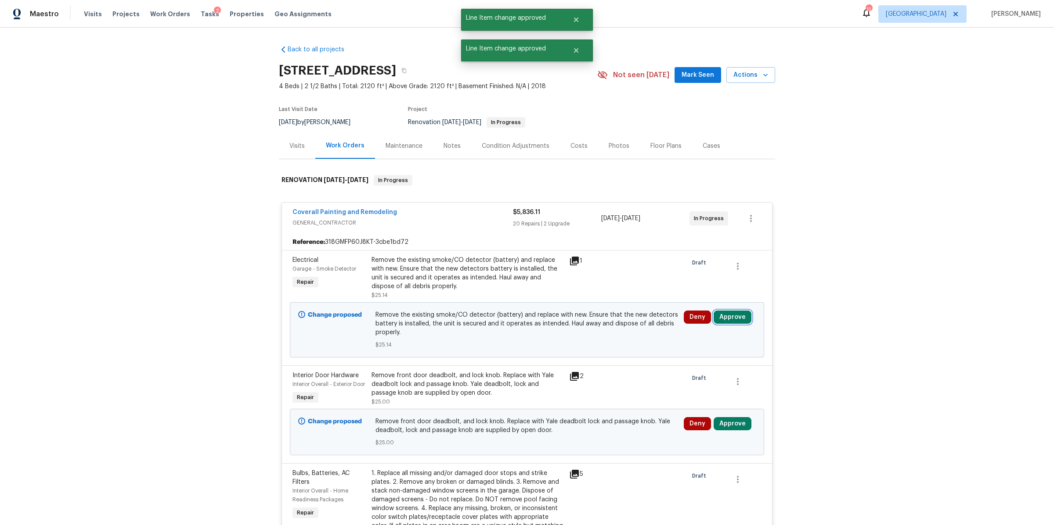
click at [733, 318] on button "Approve" at bounding box center [732, 317] width 38 height 13
click at [604, 324] on span "Approve" at bounding box center [602, 326] width 25 height 7
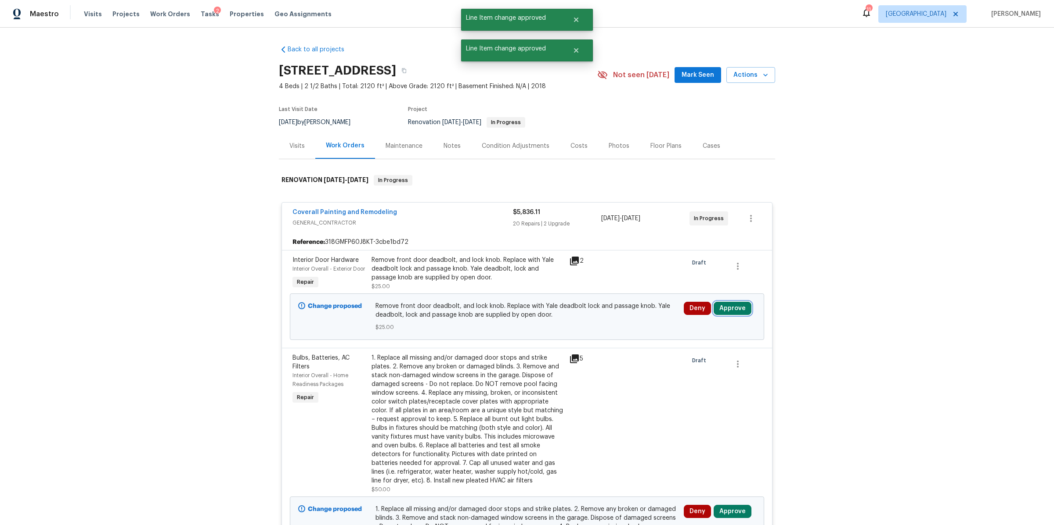
click at [719, 315] on button "Approve" at bounding box center [732, 308] width 38 height 13
click at [612, 331] on button "Approve" at bounding box center [602, 326] width 53 height 18
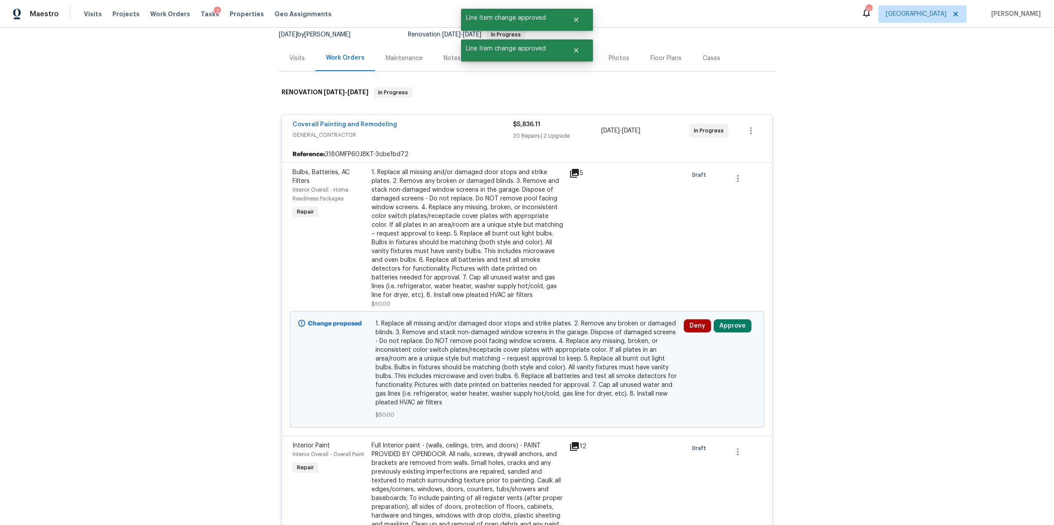
scroll to position [89, 0]
click at [724, 320] on button "Approve" at bounding box center [732, 324] width 38 height 13
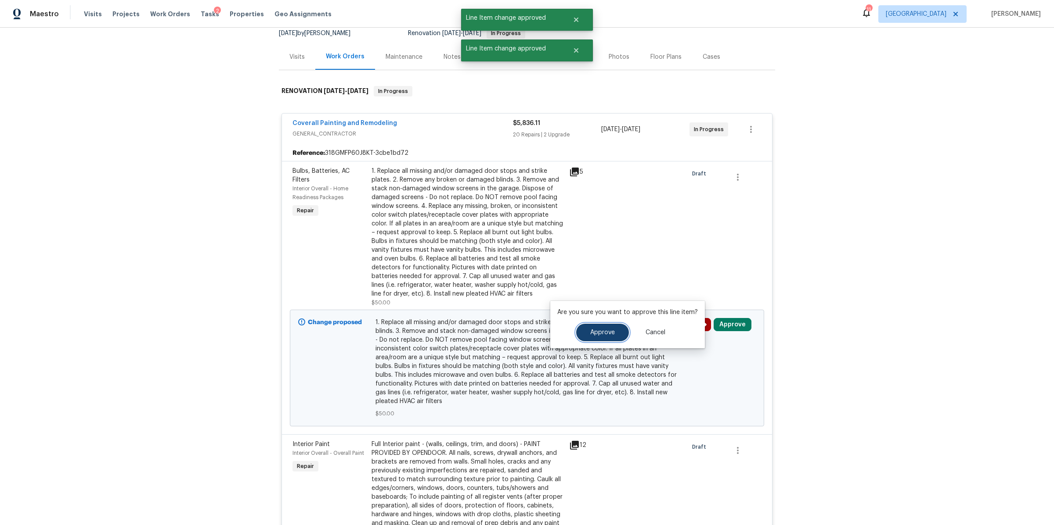
click at [597, 334] on span "Approve" at bounding box center [602, 333] width 25 height 7
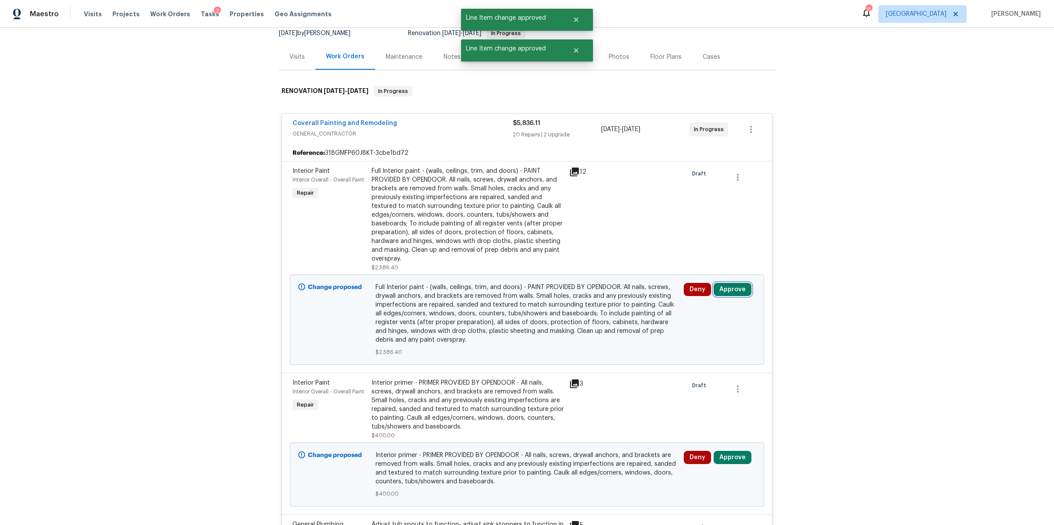
click at [719, 293] on button "Approve" at bounding box center [732, 289] width 38 height 13
click at [592, 306] on div "Are you sure you want to approve this line item? Approve Cancel" at bounding box center [627, 289] width 155 height 47
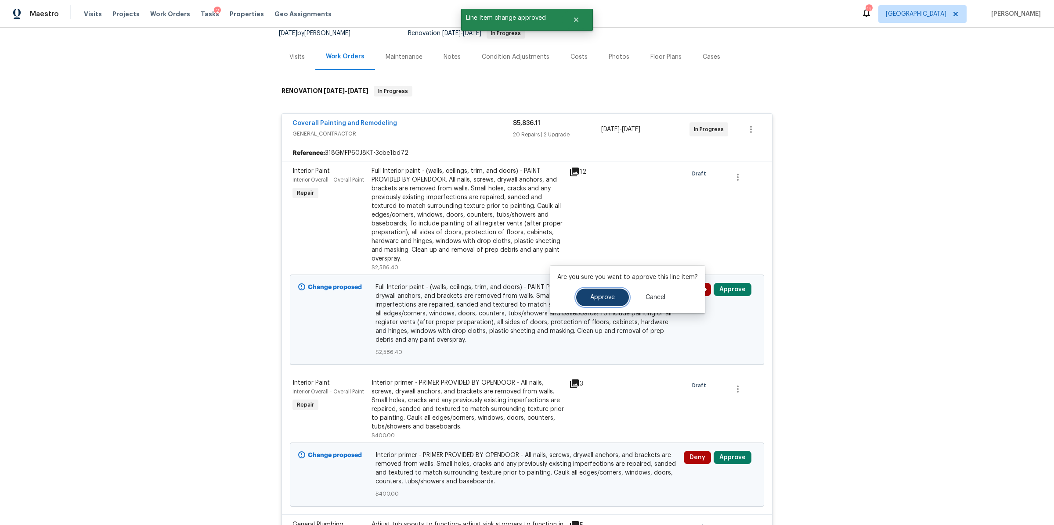
click at [595, 301] on button "Approve" at bounding box center [602, 298] width 53 height 18
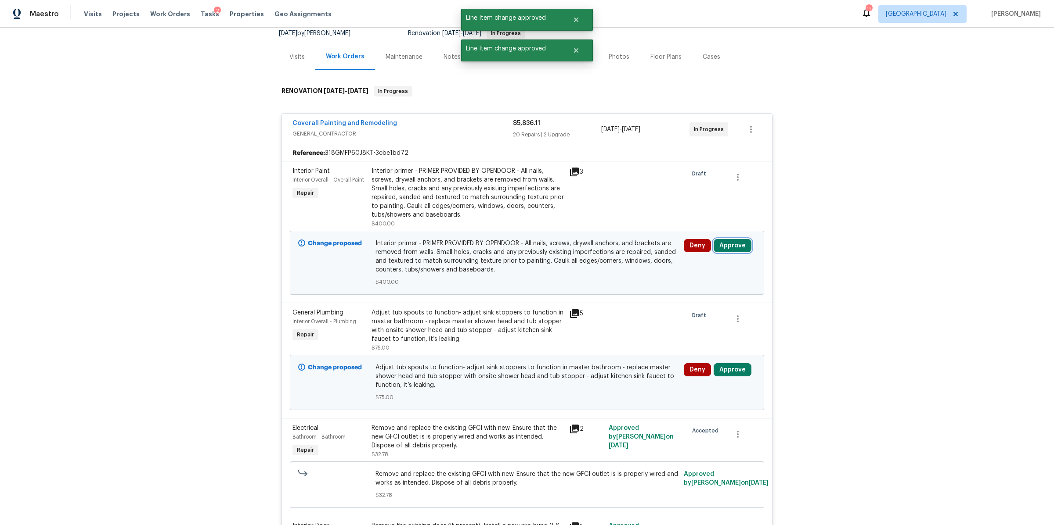
click at [731, 247] on button "Approve" at bounding box center [732, 245] width 38 height 13
click at [594, 257] on button "Approve" at bounding box center [602, 254] width 53 height 18
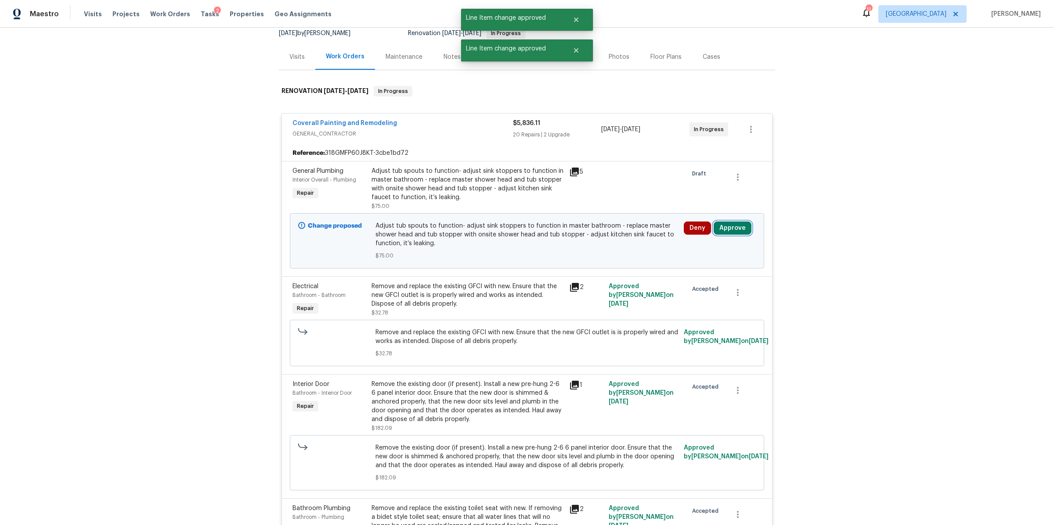
click at [727, 228] on button "Approve" at bounding box center [732, 228] width 38 height 13
click at [605, 233] on span "Approve" at bounding box center [602, 236] width 25 height 7
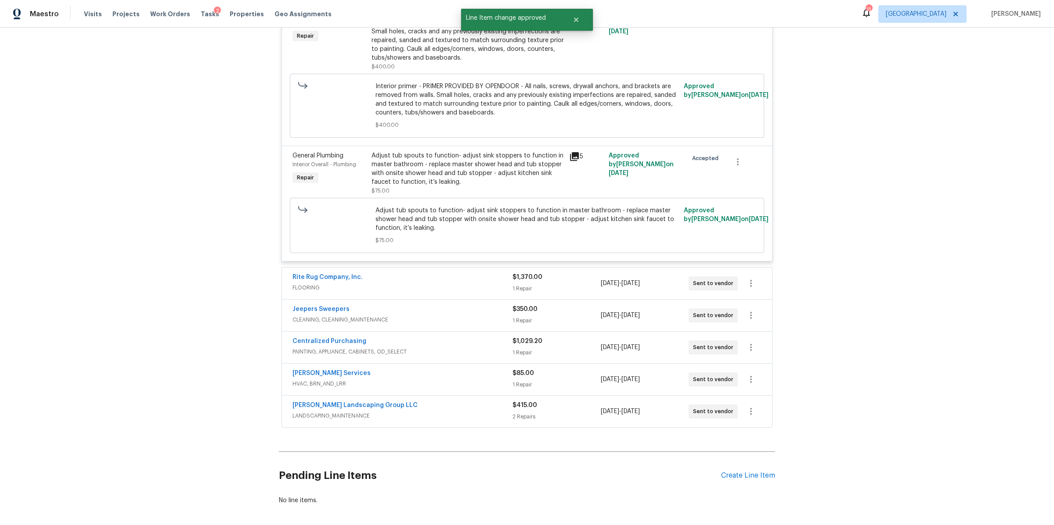
scroll to position [2669, 0]
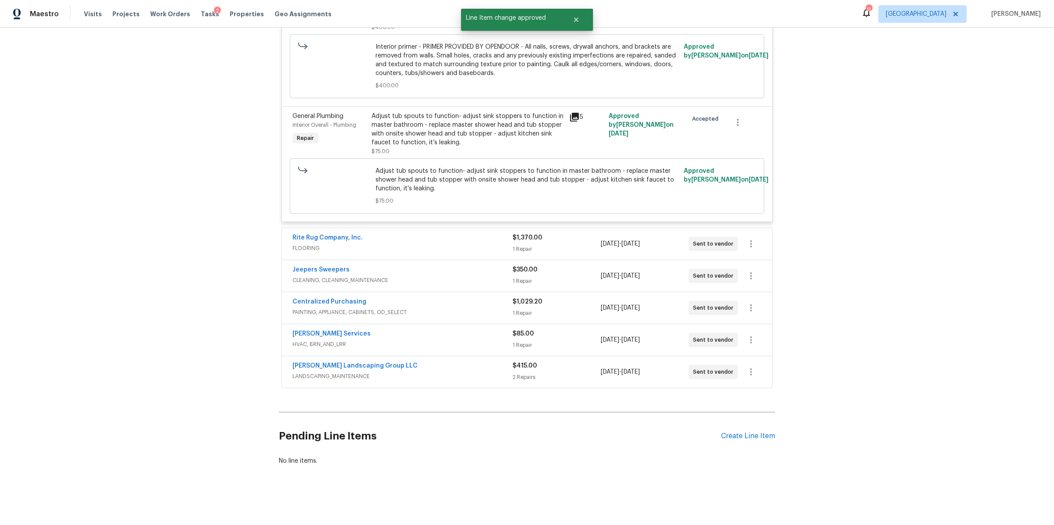
click at [551, 234] on div "$1,370.00 1 Repair" at bounding box center [556, 244] width 88 height 21
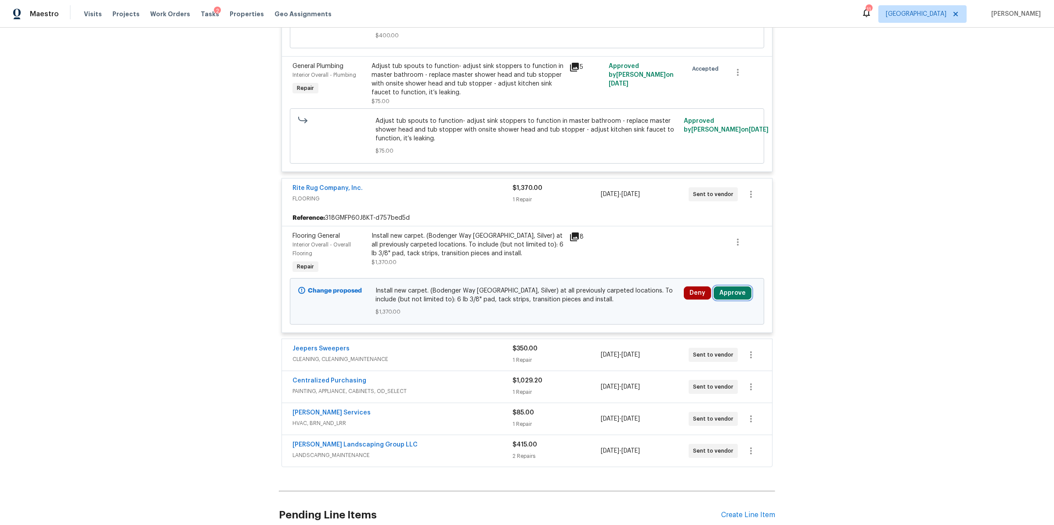
click at [733, 300] on button "Approve" at bounding box center [732, 293] width 38 height 13
click at [603, 339] on span "Approve" at bounding box center [602, 342] width 25 height 7
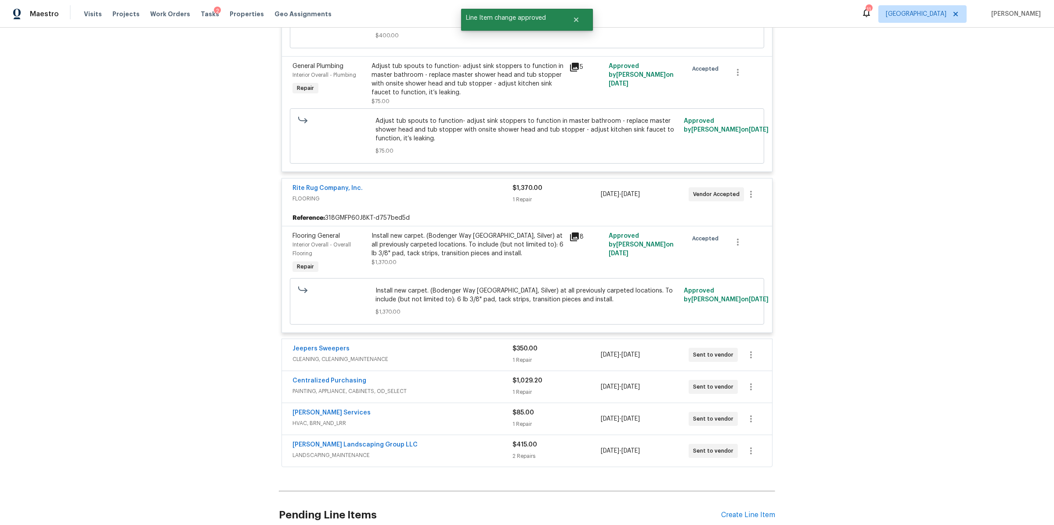
click at [568, 365] on div "1 Repair" at bounding box center [556, 360] width 88 height 9
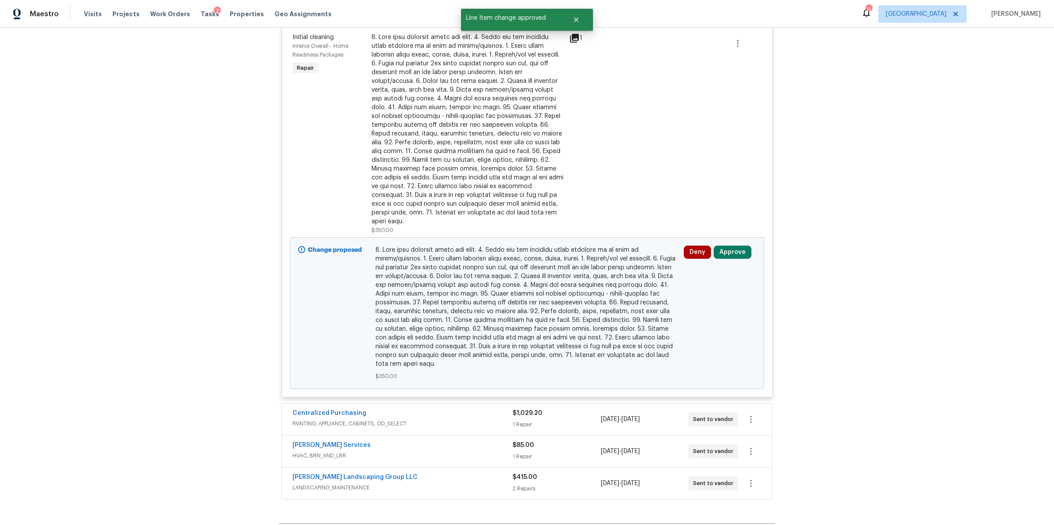
scroll to position [3044, 0]
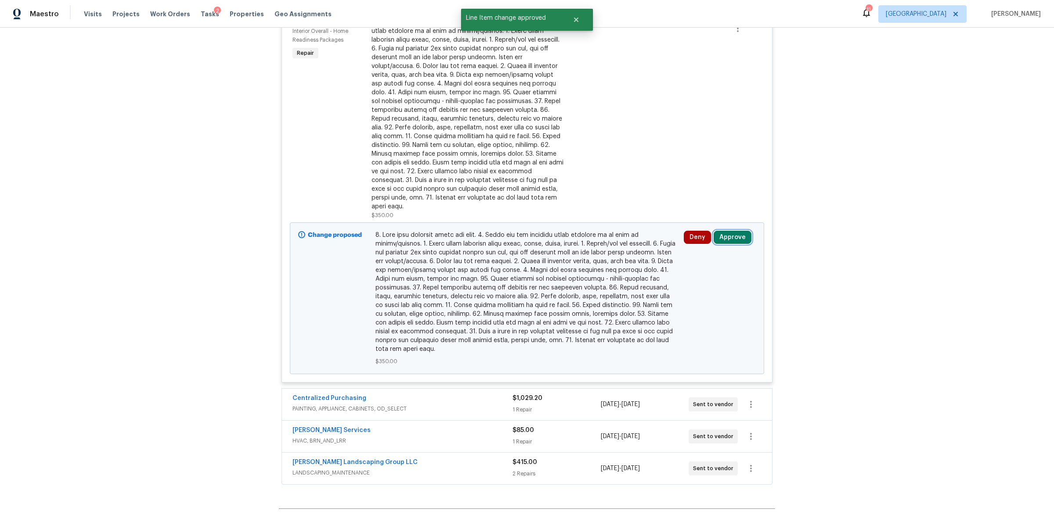
click at [735, 244] on button "Approve" at bounding box center [732, 237] width 38 height 13
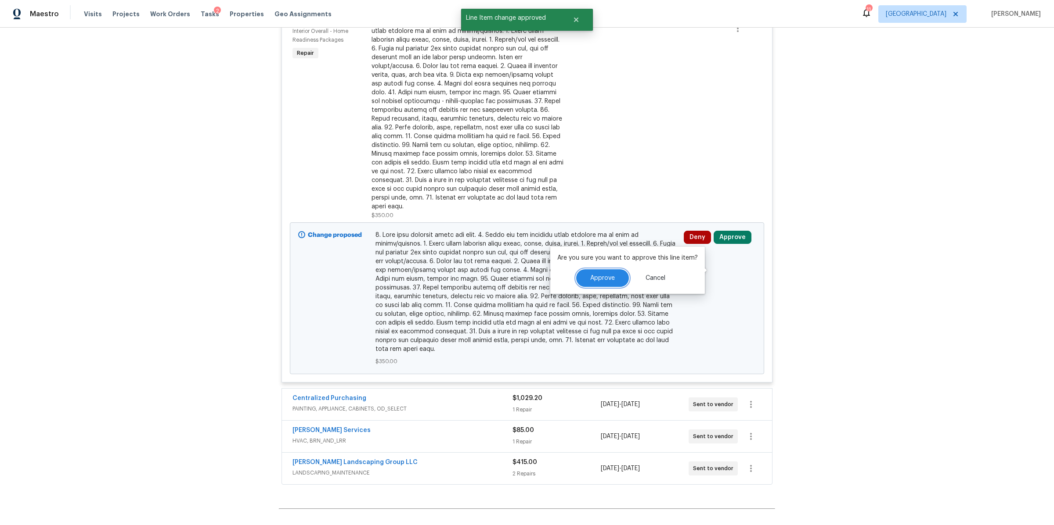
click at [592, 277] on span "Approve" at bounding box center [602, 278] width 25 height 7
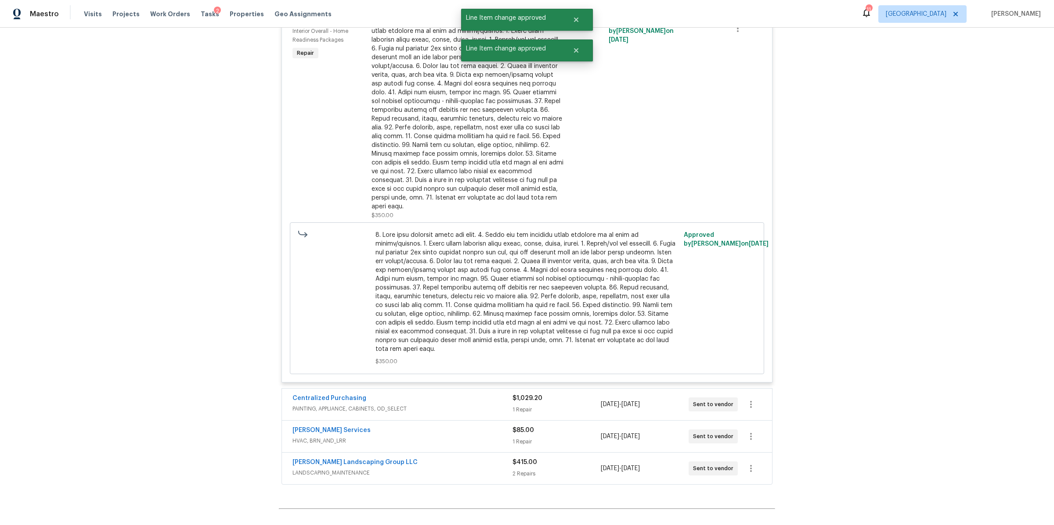
click at [565, 403] on div "$1,029.20" at bounding box center [556, 398] width 88 height 9
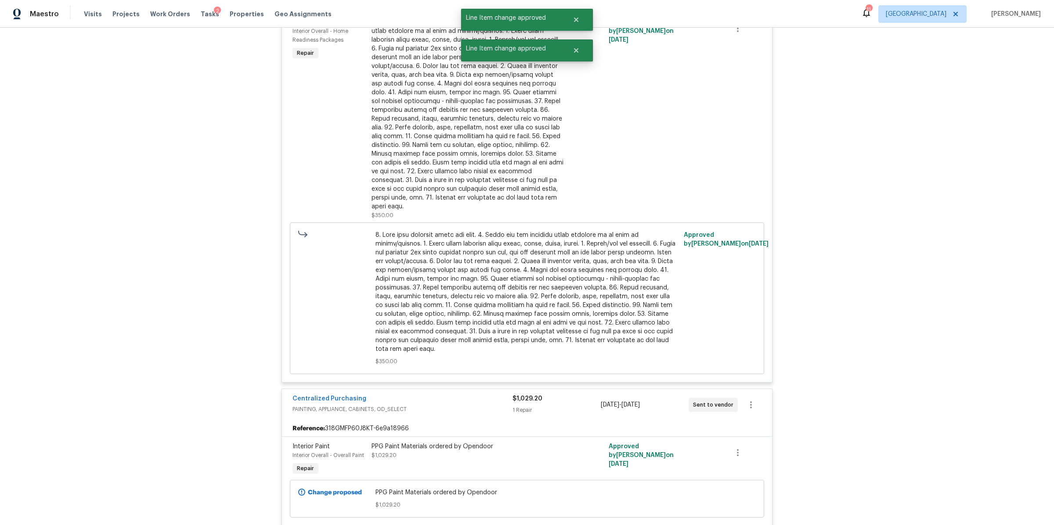
scroll to position [3249, 0]
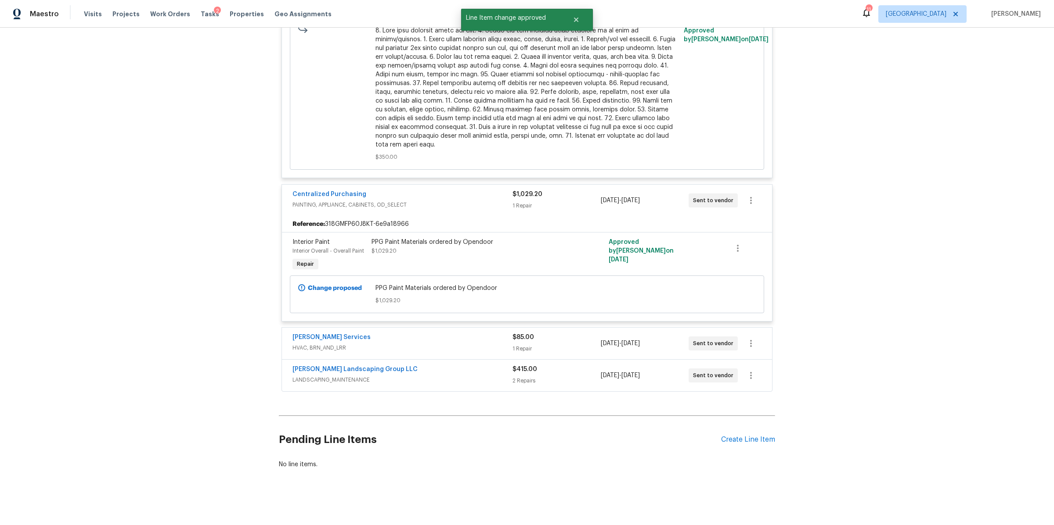
click at [583, 353] on div "1 Repair" at bounding box center [556, 349] width 88 height 9
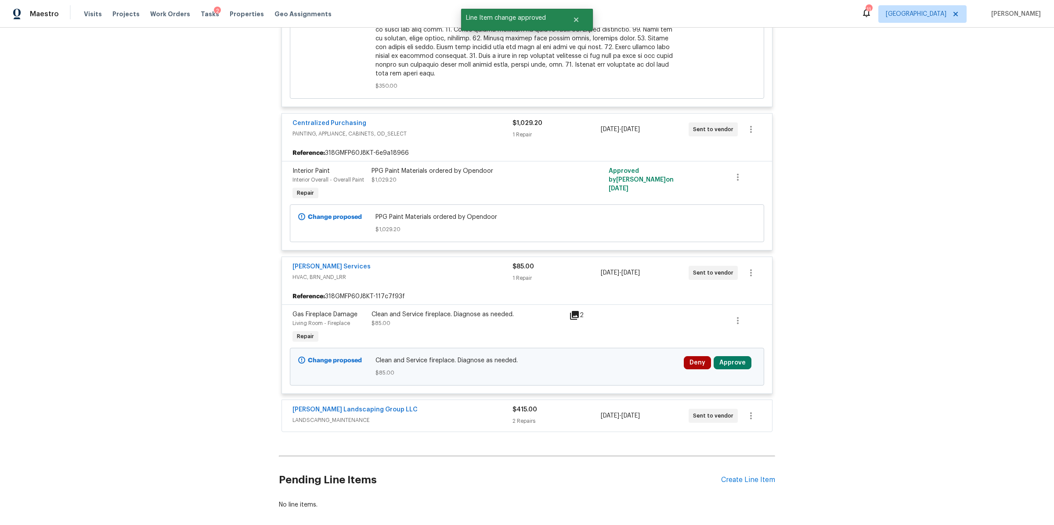
scroll to position [3326, 0]
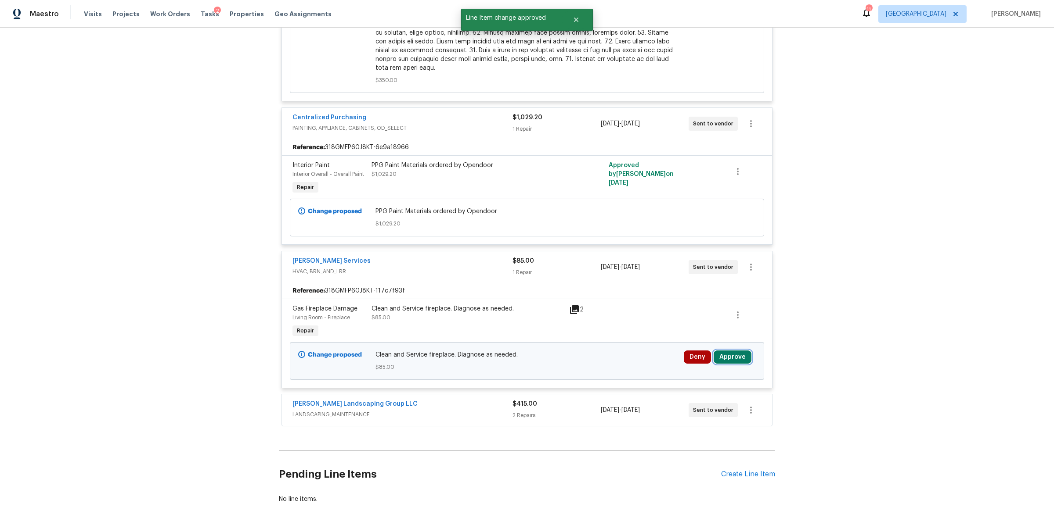
click at [732, 364] on button "Approve" at bounding box center [732, 357] width 38 height 13
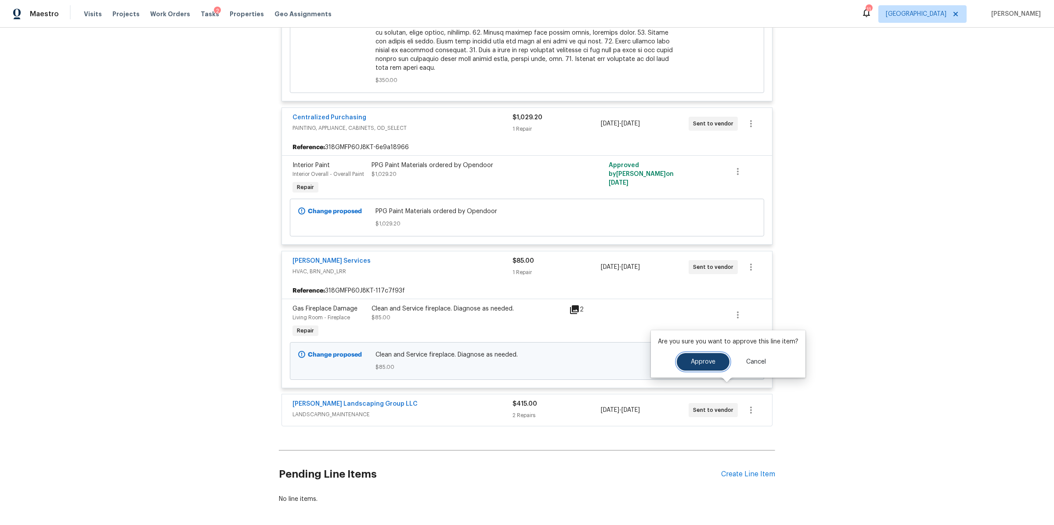
click at [687, 358] on button "Approve" at bounding box center [702, 362] width 53 height 18
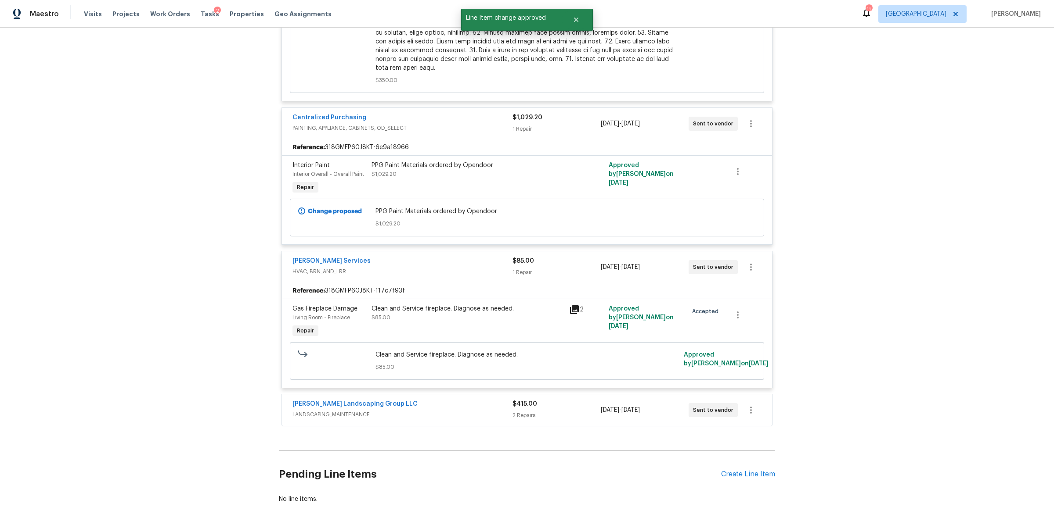
click at [570, 409] on div "$415.00" at bounding box center [556, 404] width 88 height 9
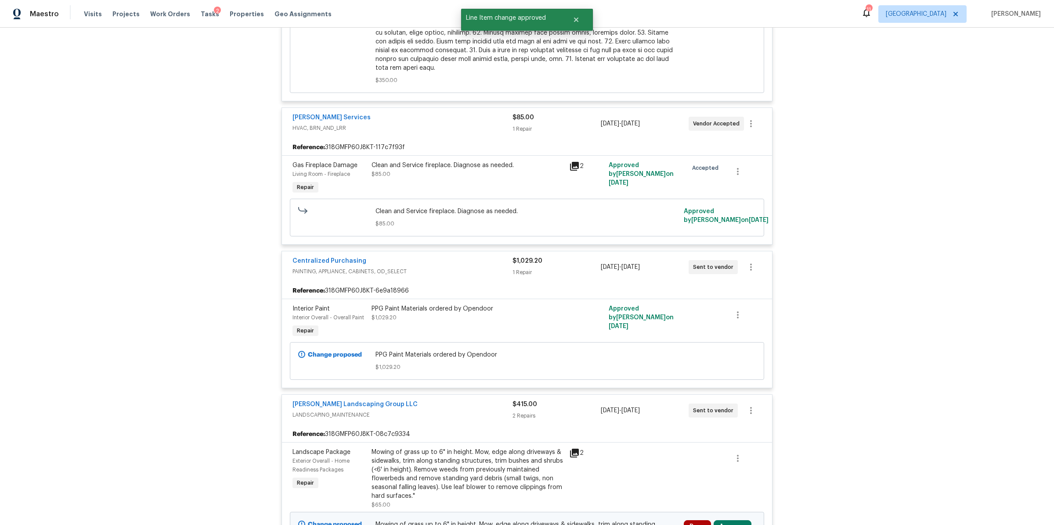
scroll to position [3675, 0]
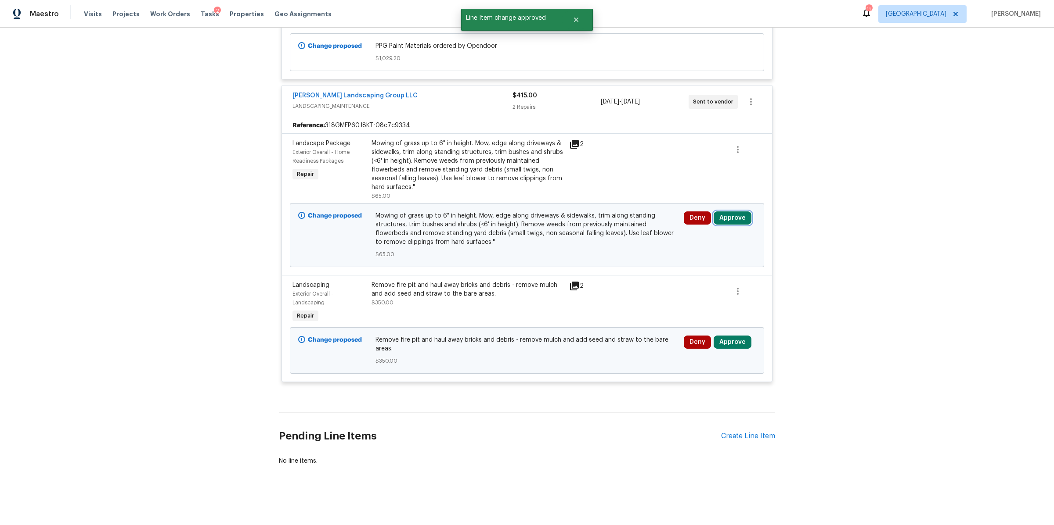
click at [726, 213] on button "Approve" at bounding box center [732, 218] width 38 height 13
click at [606, 227] on button "Approve" at bounding box center [602, 221] width 53 height 18
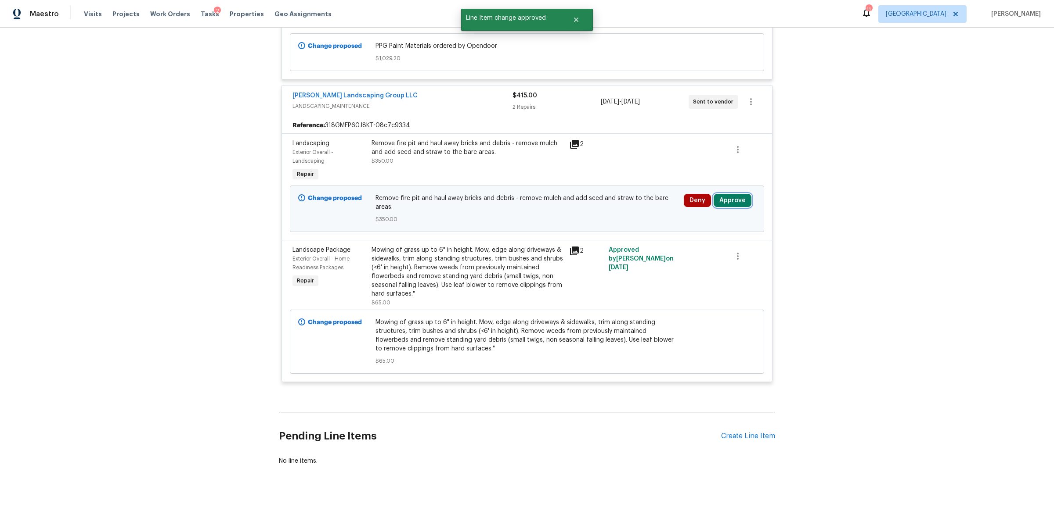
click at [728, 194] on button "Approve" at bounding box center [732, 200] width 38 height 13
click at [607, 205] on span "Approve" at bounding box center [602, 203] width 25 height 7
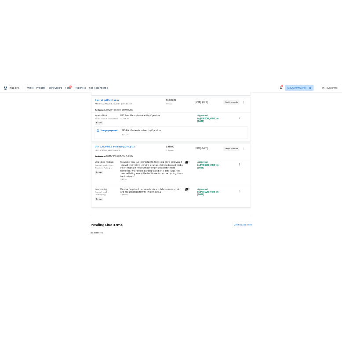
scroll to position [3454, 0]
